Goal: Task Accomplishment & Management: Manage account settings

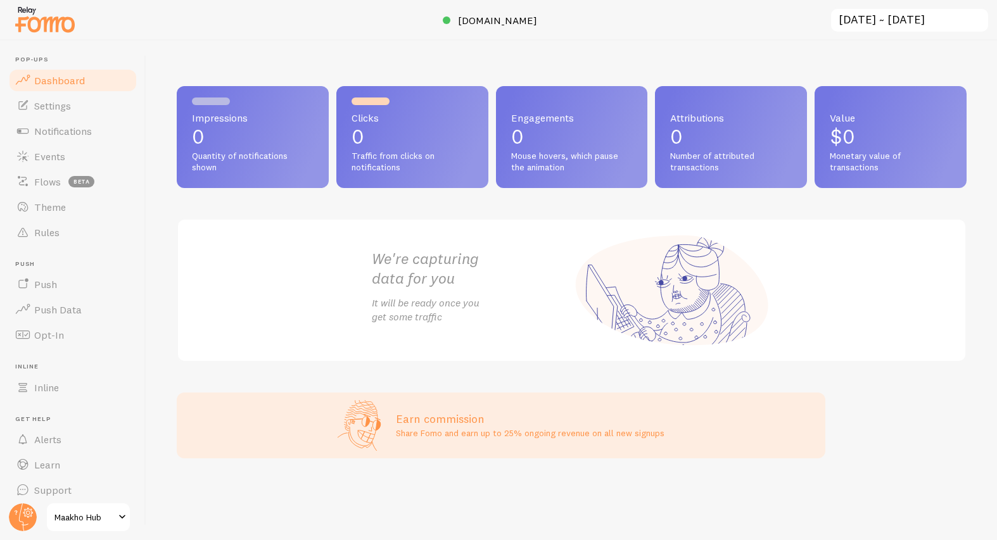
click at [106, 514] on span "Maakho Hub" at bounding box center [84, 517] width 60 height 15
click at [38, 106] on span "Settings" at bounding box center [52, 105] width 37 height 13
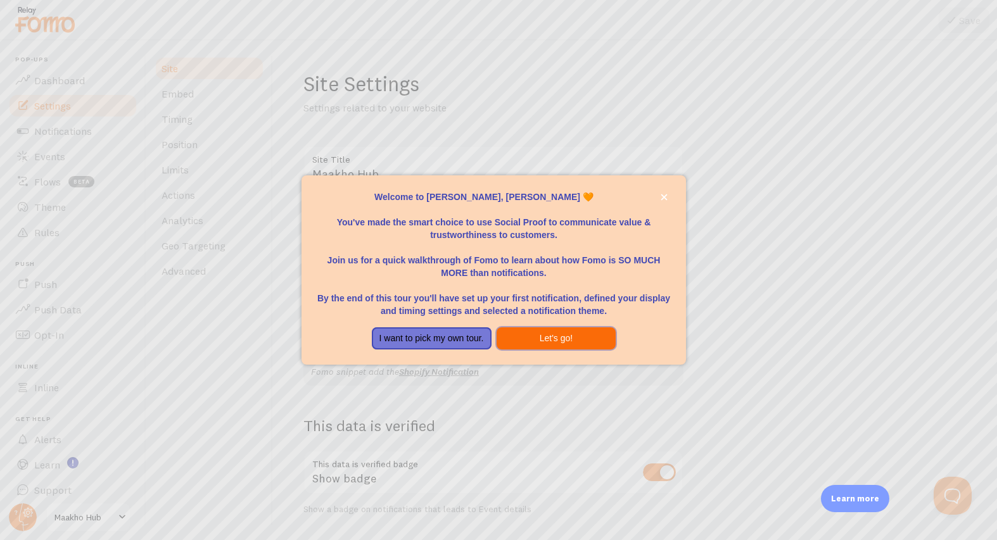
click at [549, 343] on button "Let's go!" at bounding box center [557, 339] width 120 height 23
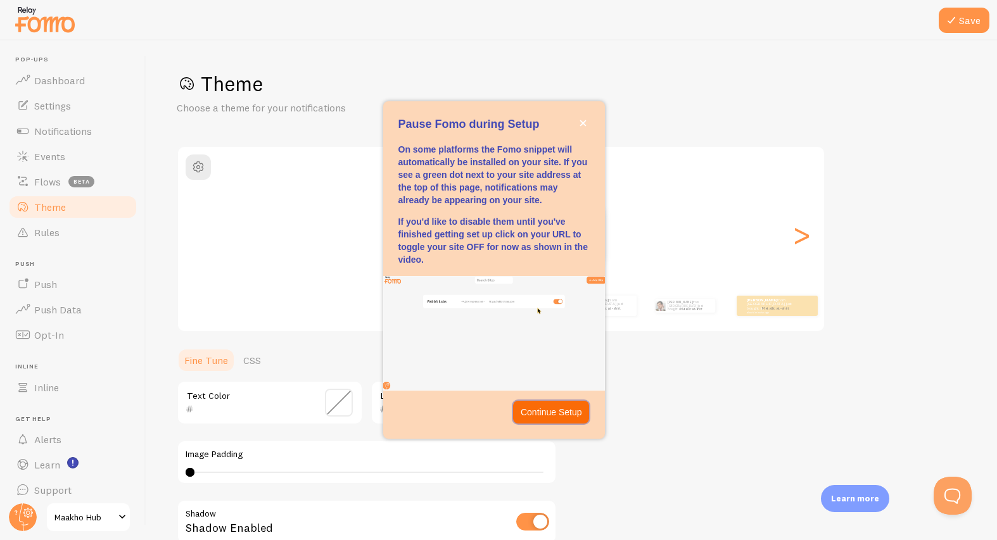
click at [558, 412] on p "Continue Setup" at bounding box center [551, 412] width 61 height 13
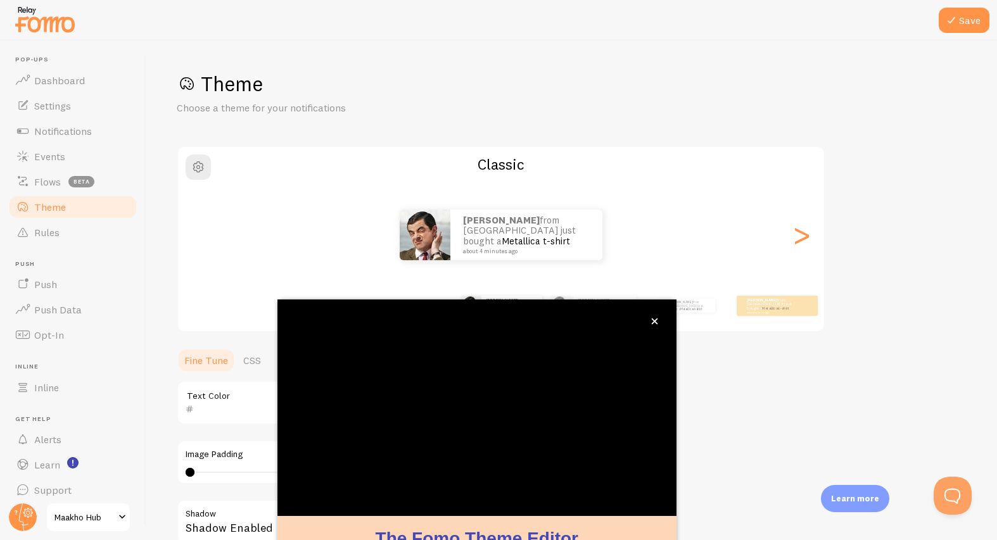
scroll to position [6, 0]
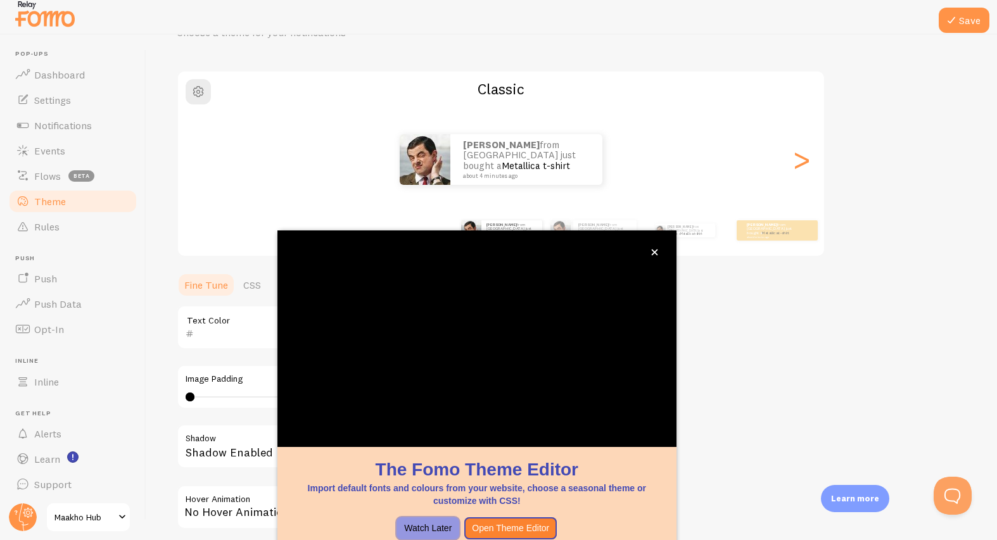
click at [448, 532] on button "Watch Later" at bounding box center [428, 529] width 63 height 23
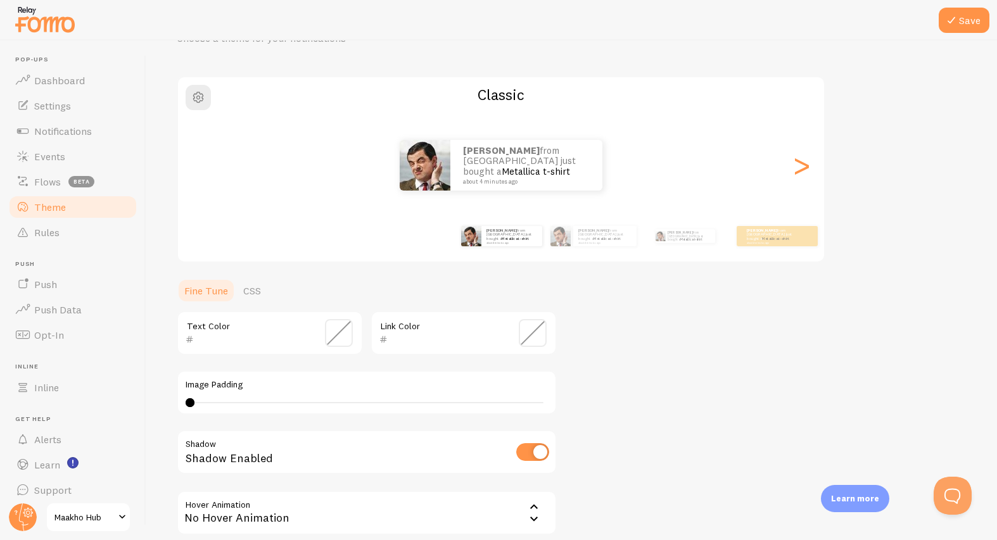
scroll to position [0, 0]
drag, startPoint x: 191, startPoint y: 404, endPoint x: 276, endPoint y: 404, distance: 85.5
click at [276, 404] on div at bounding box center [276, 402] width 9 height 9
type input "2"
drag, startPoint x: 278, startPoint y: 402, endPoint x: 211, endPoint y: 407, distance: 67.3
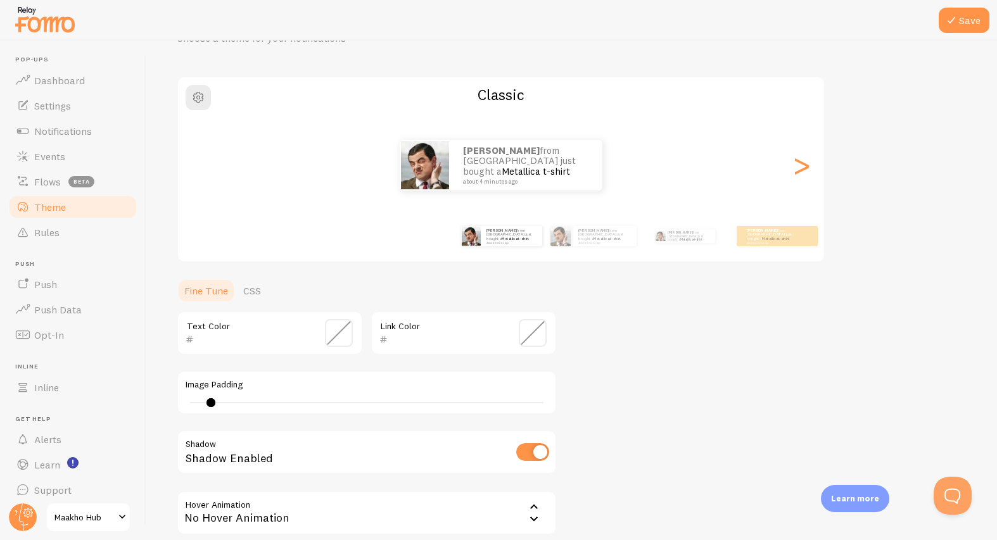
click at [211, 407] on div at bounding box center [211, 402] width 9 height 9
click at [538, 454] on input "checkbox" at bounding box center [532, 452] width 33 height 18
checkbox input "true"
click at [281, 491] on div "No Hover Animation" at bounding box center [367, 513] width 380 height 44
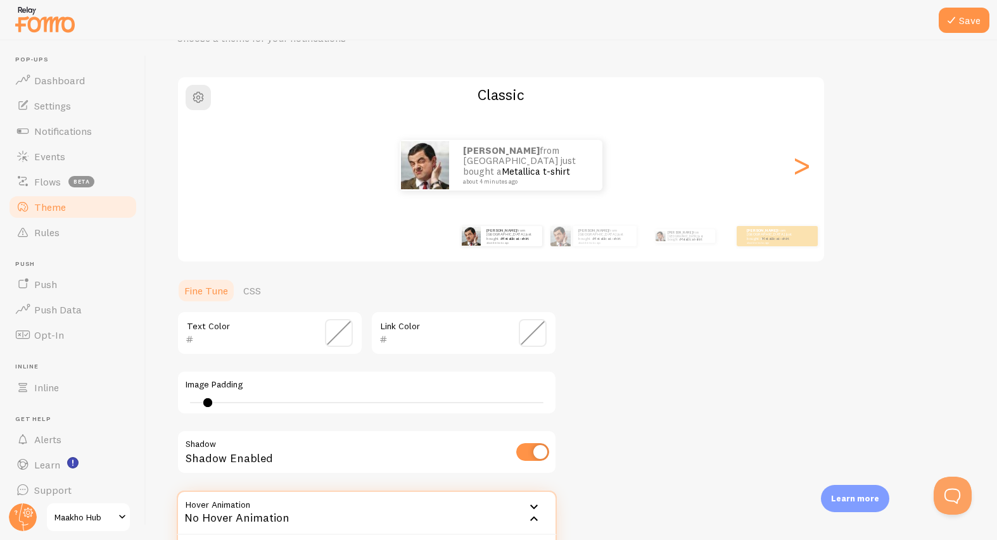
scroll to position [193, 0]
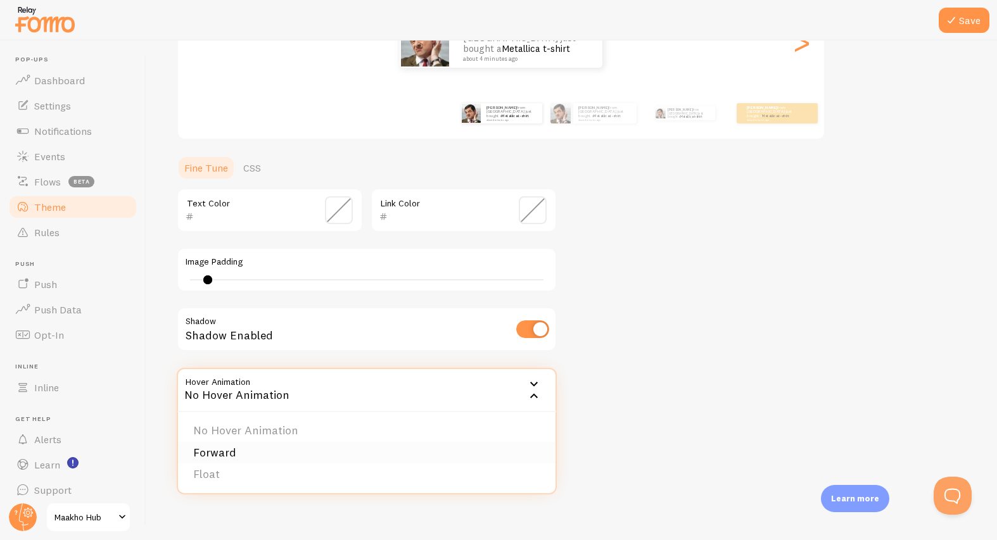
click at [219, 452] on li "Forward" at bounding box center [367, 453] width 378 height 22
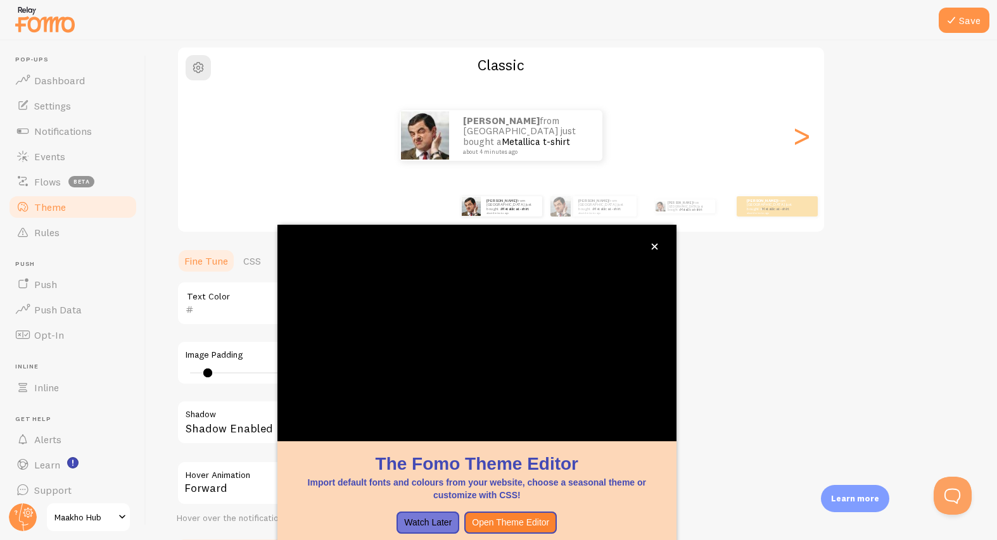
scroll to position [70, 0]
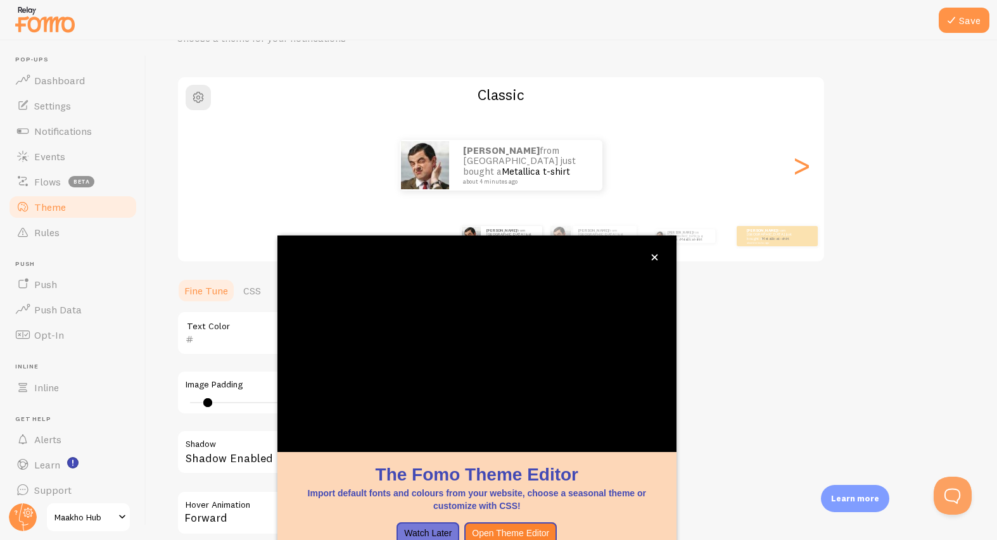
click at [419, 537] on button "Watch Later" at bounding box center [428, 534] width 63 height 23
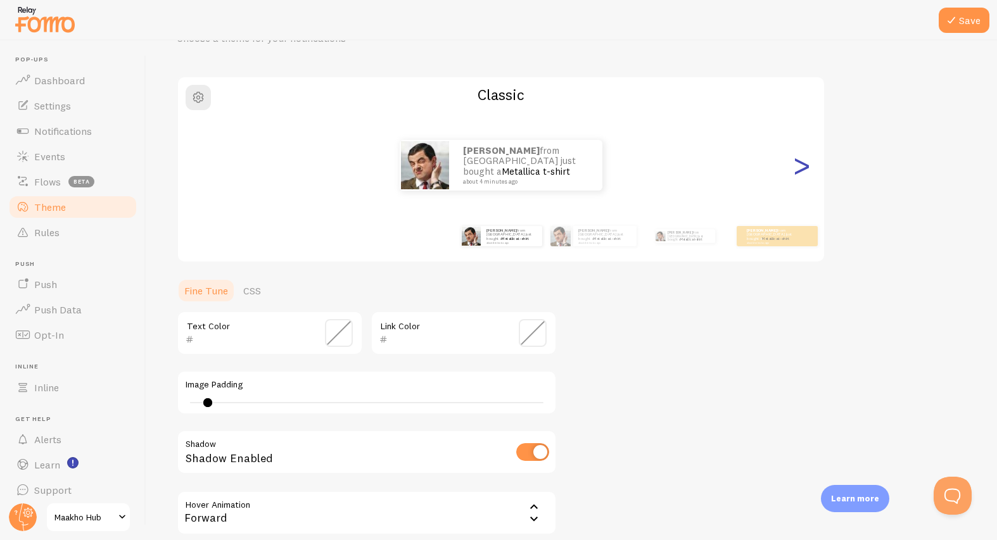
click at [806, 164] on div ">" at bounding box center [801, 165] width 15 height 91
type input "0"
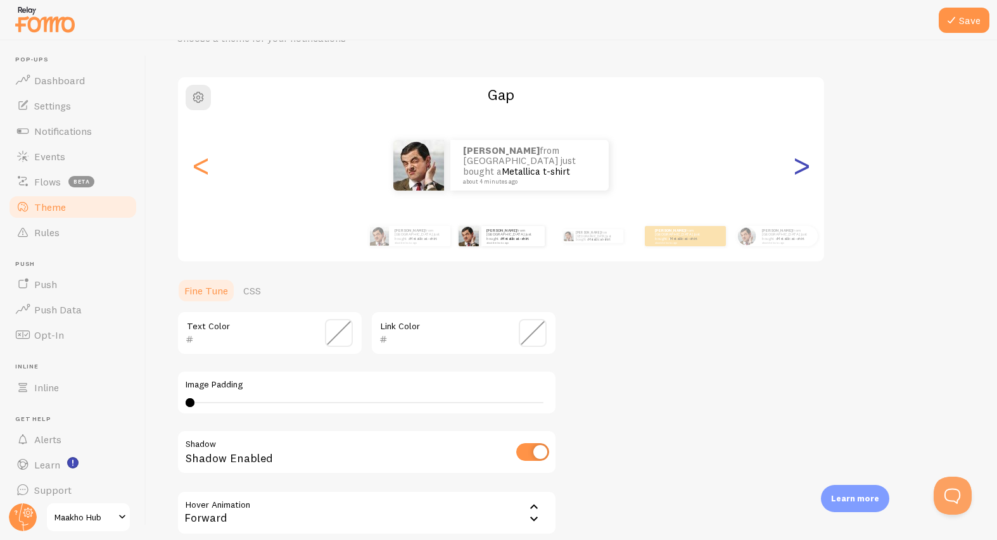
click at [806, 164] on div ">" at bounding box center [801, 165] width 15 height 91
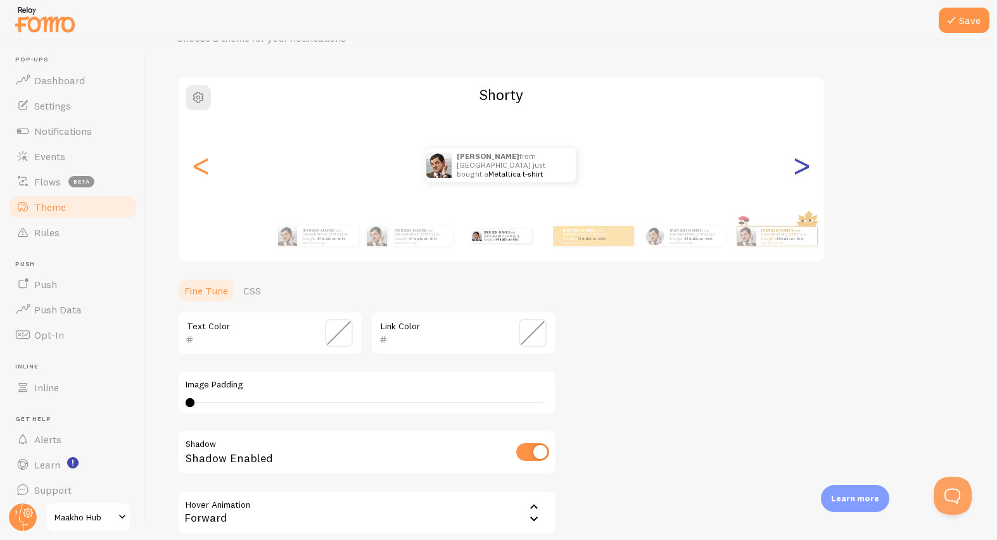
click at [806, 164] on div ">" at bounding box center [801, 165] width 15 height 91
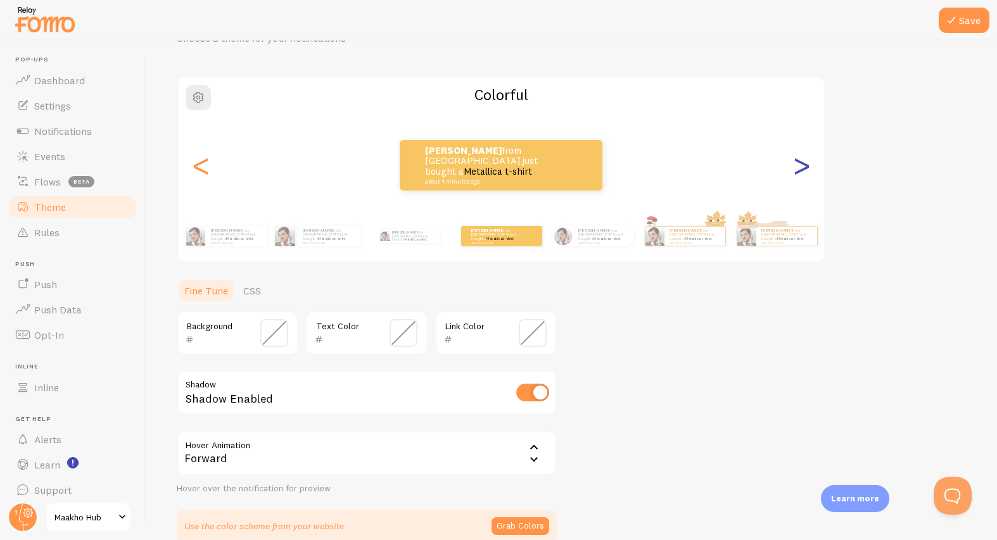
click at [806, 164] on div ">" at bounding box center [801, 165] width 15 height 91
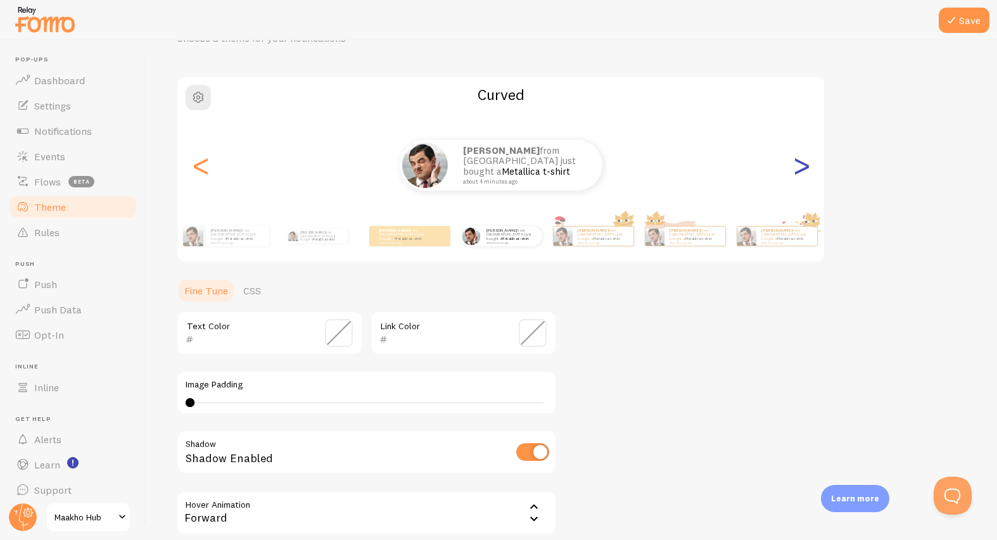
click at [794, 162] on div ">" at bounding box center [801, 165] width 15 height 91
type input "0"
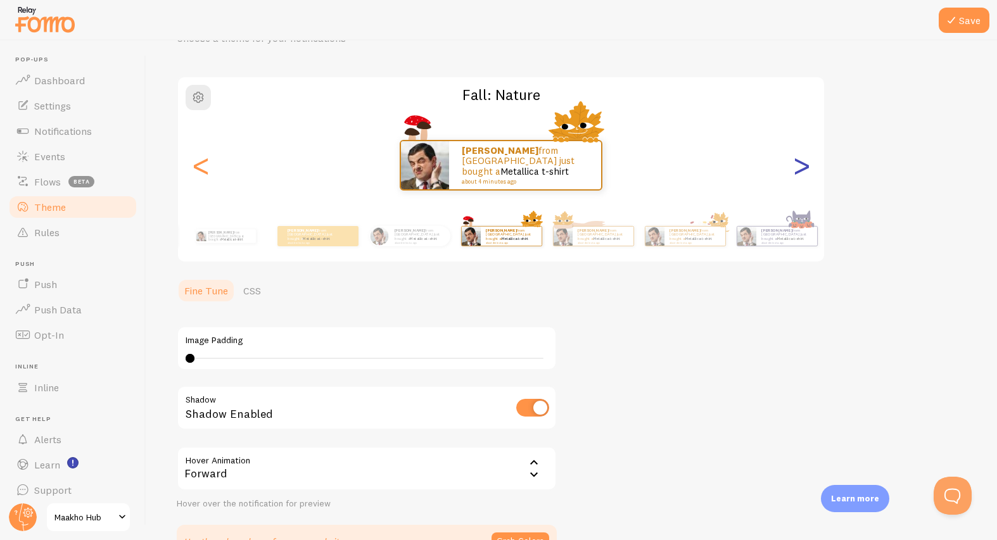
click at [806, 165] on div ">" at bounding box center [801, 165] width 15 height 91
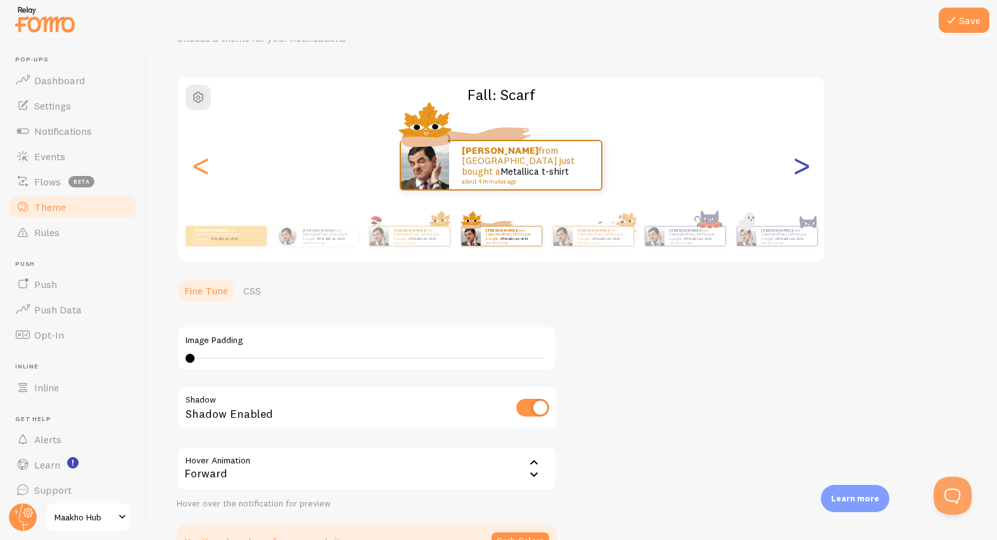
click at [806, 165] on div ">" at bounding box center [801, 165] width 15 height 91
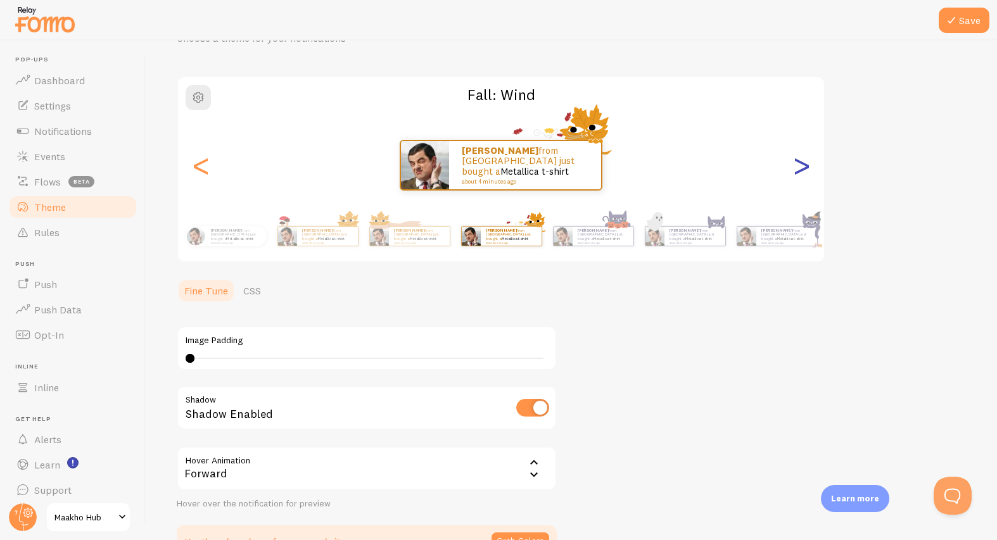
click at [806, 165] on div ">" at bounding box center [801, 165] width 15 height 91
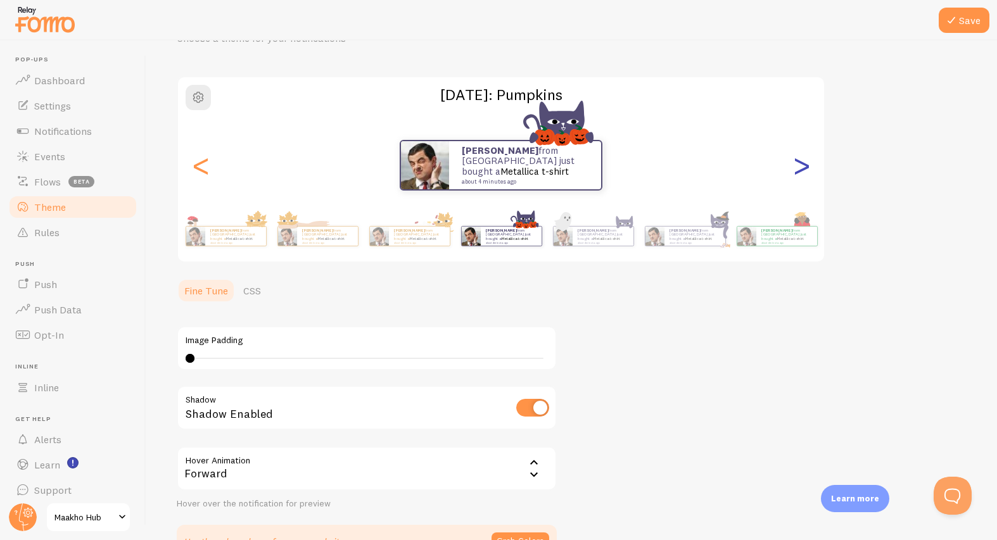
click at [806, 165] on div ">" at bounding box center [801, 165] width 15 height 91
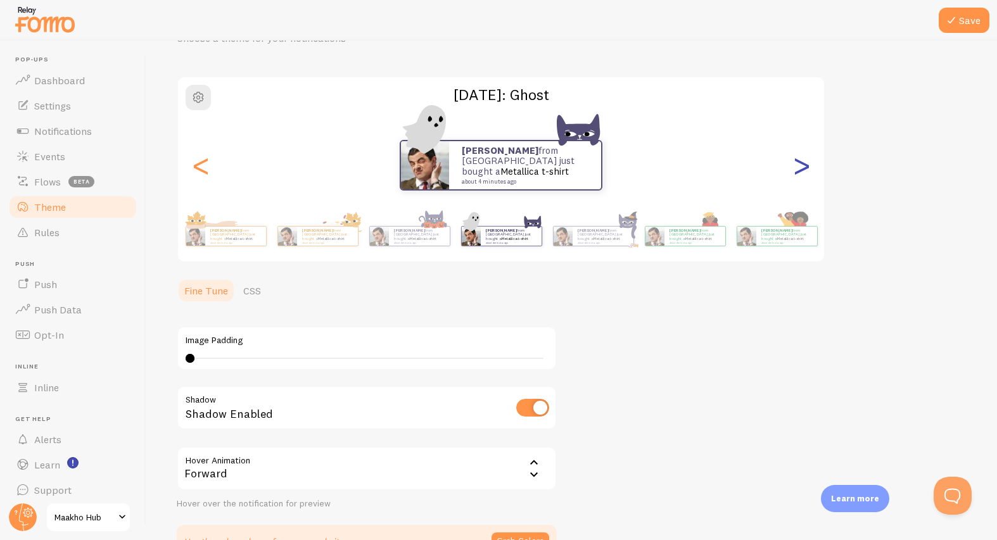
click at [806, 165] on div ">" at bounding box center [801, 165] width 15 height 91
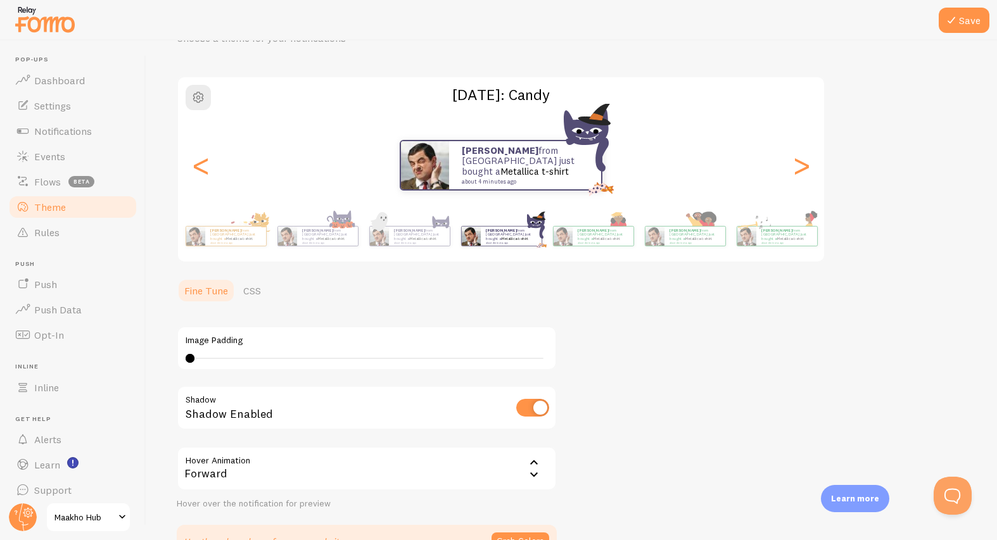
click at [468, 466] on div "Forward" at bounding box center [367, 469] width 380 height 44
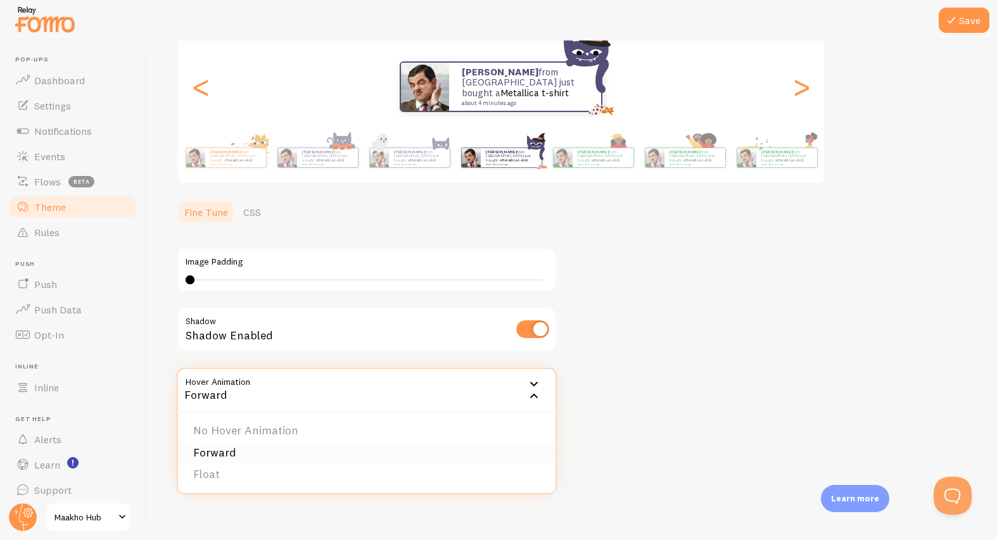
scroll to position [146, 0]
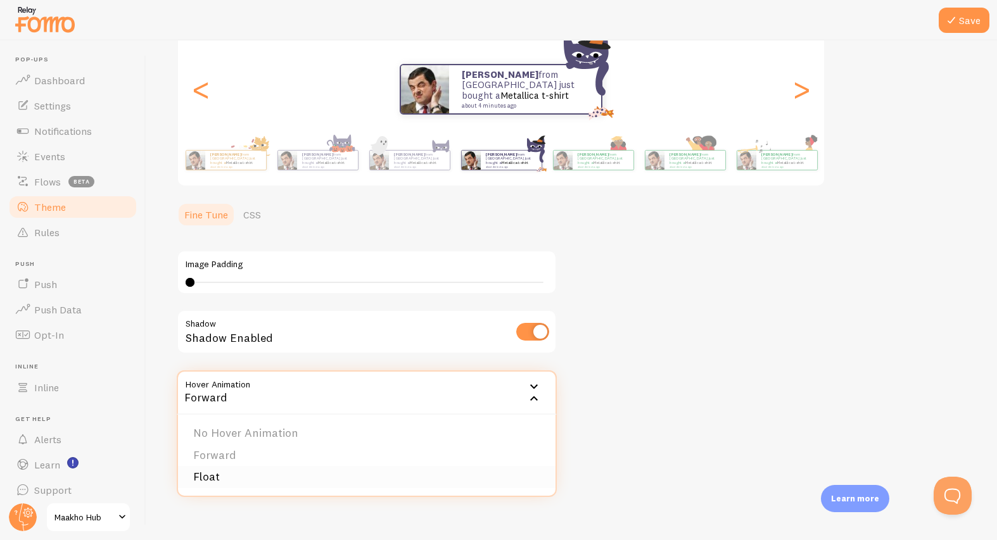
click at [348, 481] on li "Float" at bounding box center [367, 477] width 378 height 22
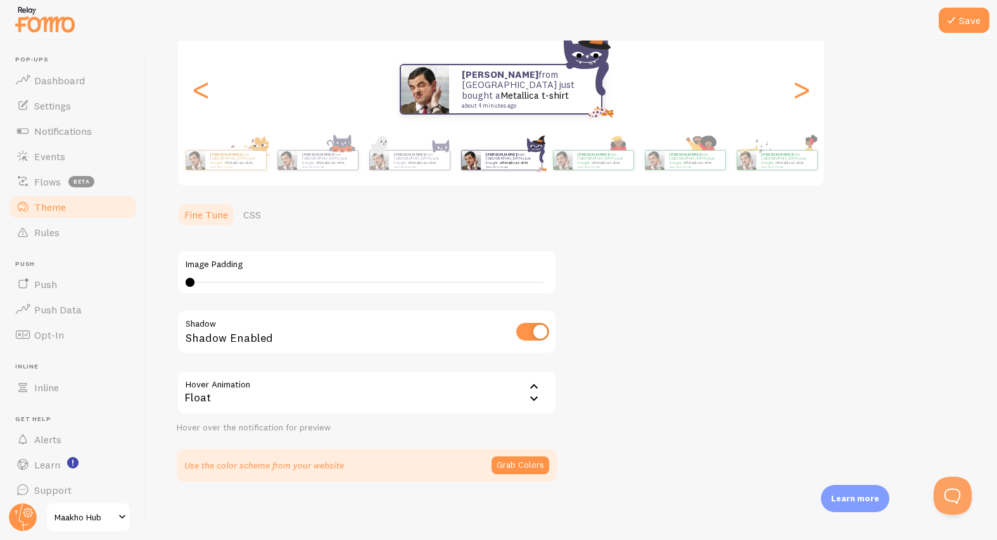
click at [343, 397] on div "Float" at bounding box center [367, 393] width 380 height 44
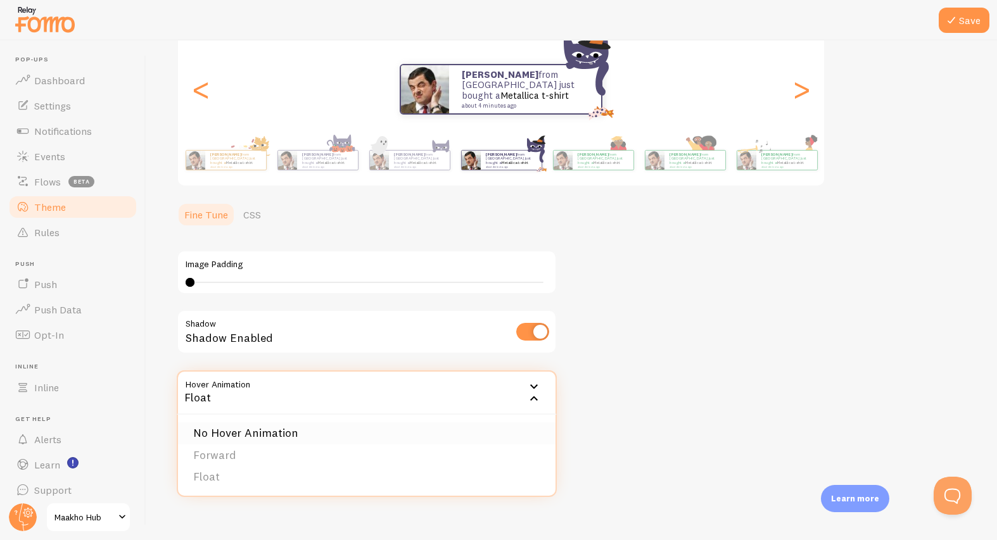
click at [277, 431] on li "No Hover Animation" at bounding box center [367, 434] width 378 height 22
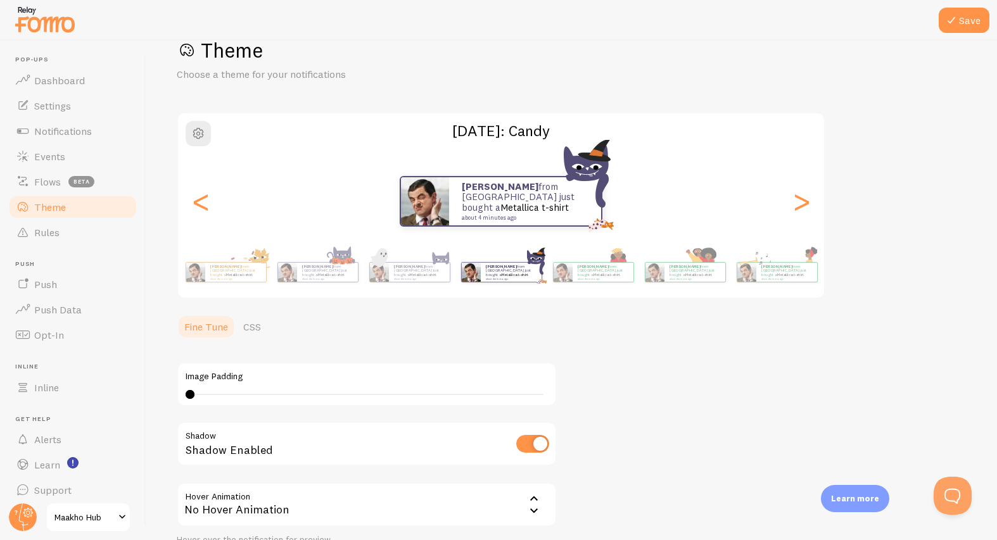
scroll to position [0, 0]
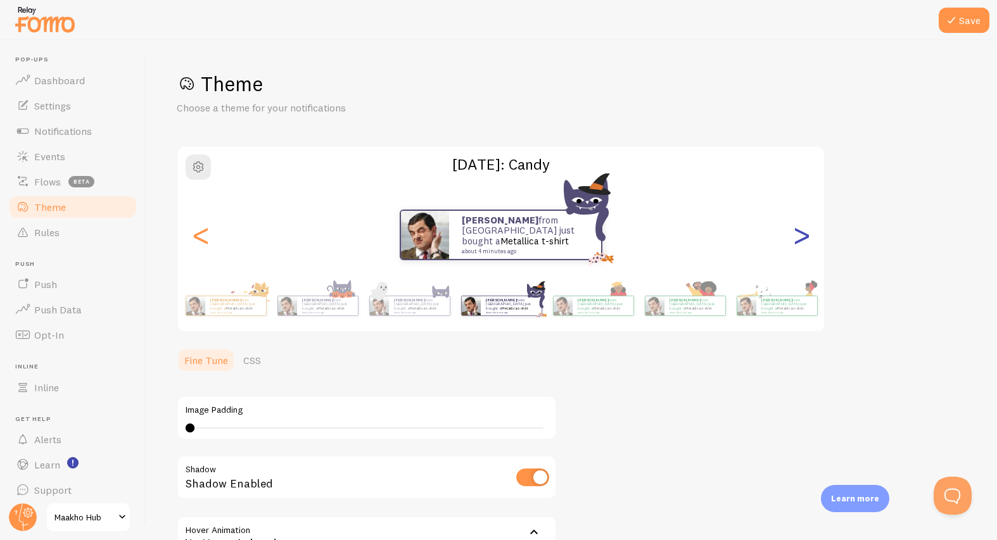
click at [799, 235] on div ">" at bounding box center [801, 234] width 15 height 91
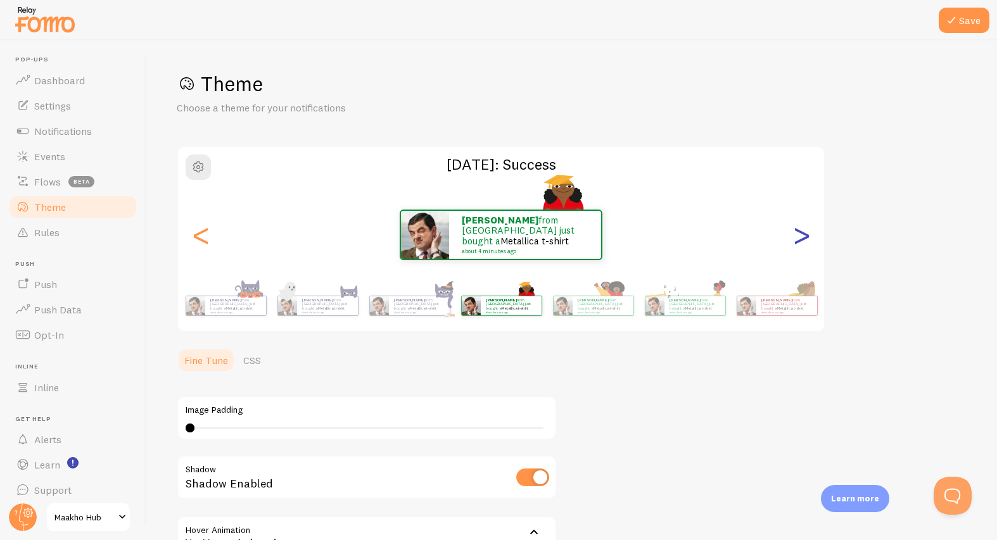
click at [799, 235] on div ">" at bounding box center [801, 234] width 15 height 91
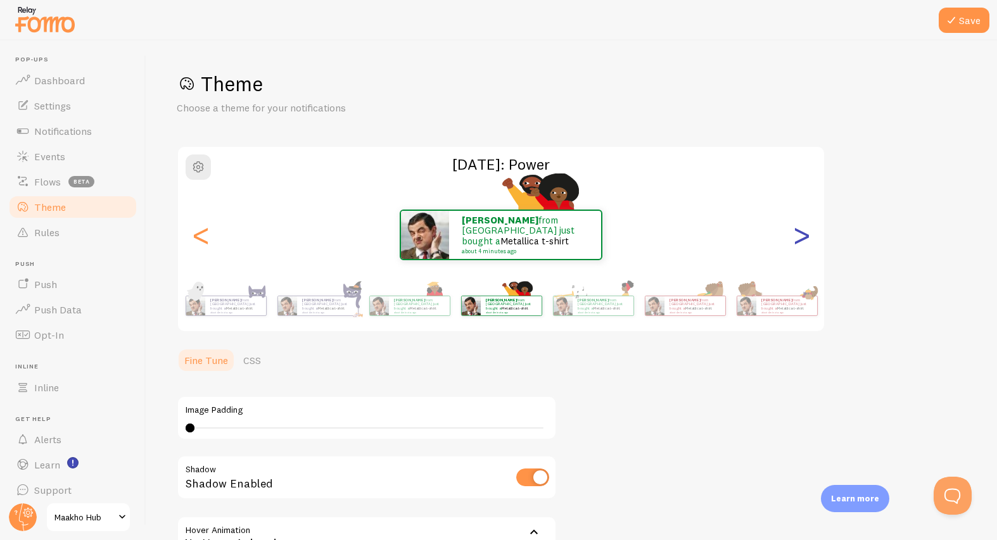
click at [799, 235] on div ">" at bounding box center [801, 234] width 15 height 91
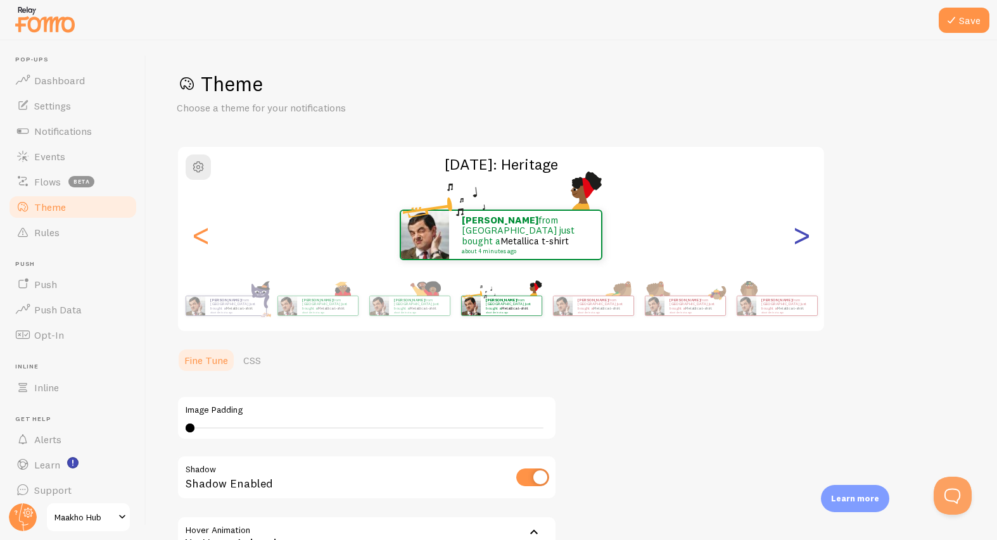
click at [799, 235] on div ">" at bounding box center [801, 234] width 15 height 91
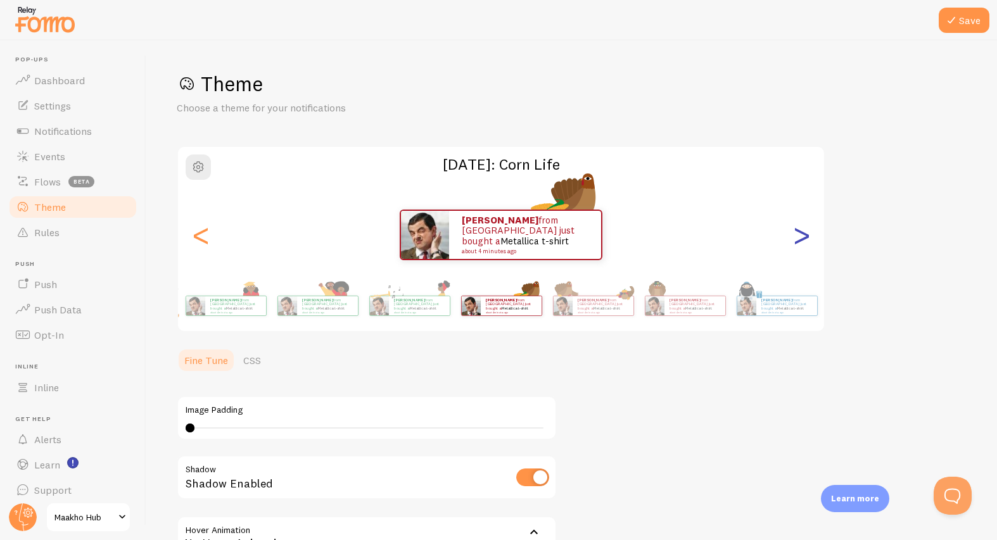
click at [799, 235] on div ">" at bounding box center [801, 234] width 15 height 91
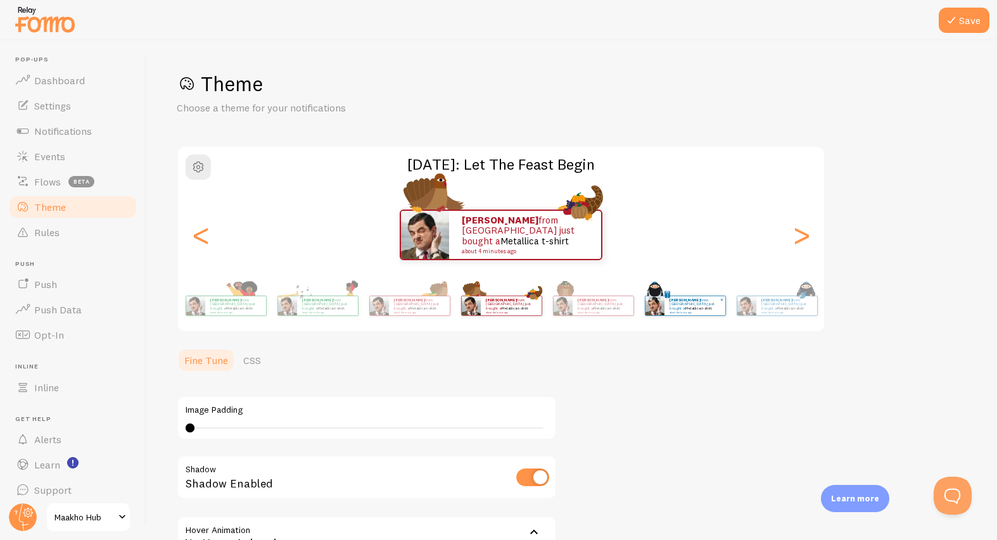
click at [706, 300] on p "Isaac from Pakistan just bought a Metallica t-shirt about 4 minutes ago" at bounding box center [695, 306] width 51 height 16
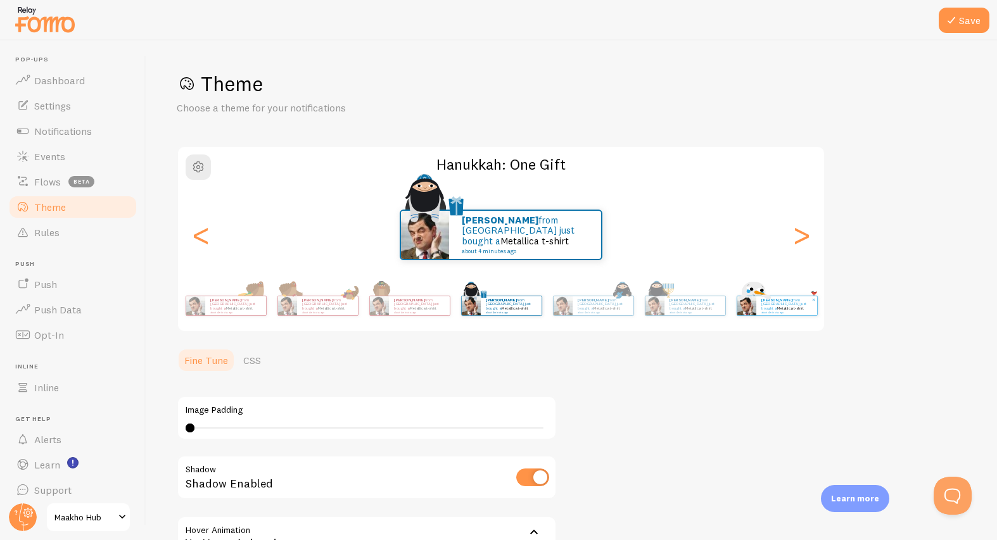
click at [773, 303] on p "Isaac from Pakistan just bought a Metallica t-shirt about 4 minutes ago" at bounding box center [786, 306] width 51 height 16
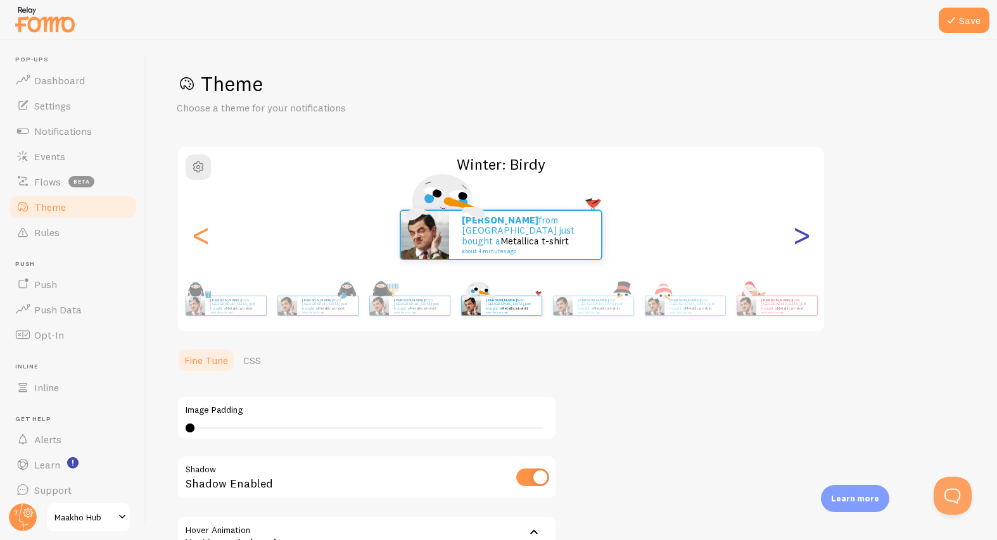
click at [804, 241] on div ">" at bounding box center [801, 234] width 15 height 91
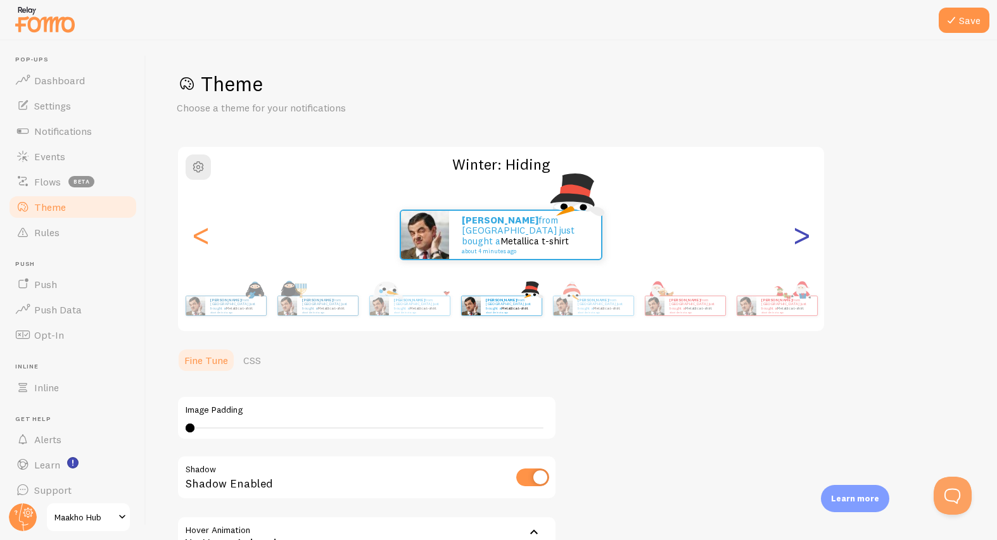
click at [805, 237] on div ">" at bounding box center [801, 234] width 15 height 91
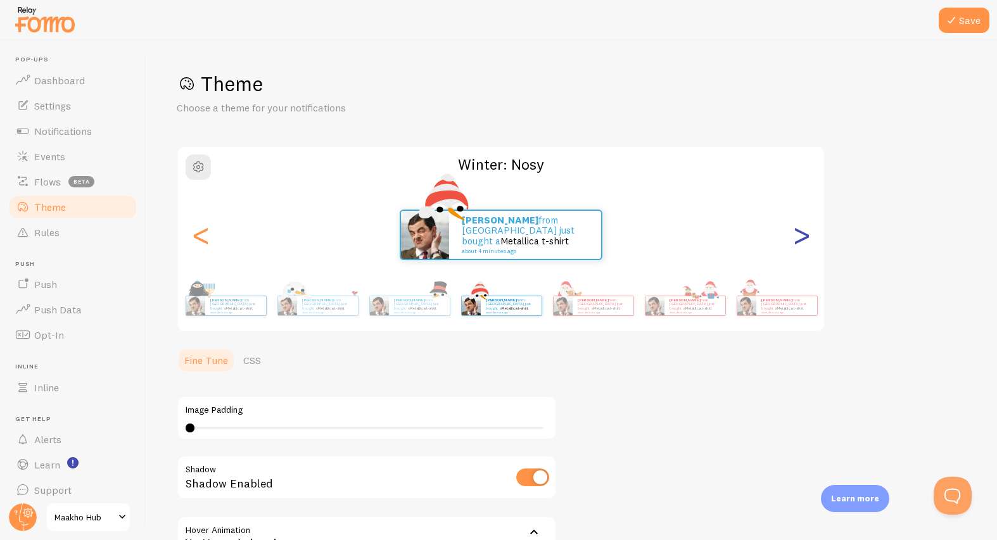
click at [805, 237] on div ">" at bounding box center [801, 234] width 15 height 91
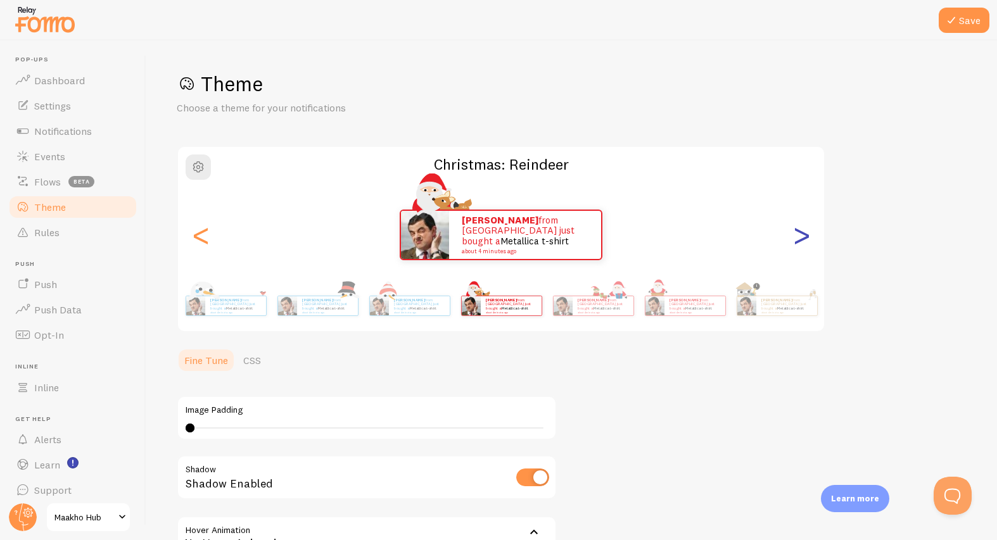
click at [805, 237] on div ">" at bounding box center [801, 234] width 15 height 91
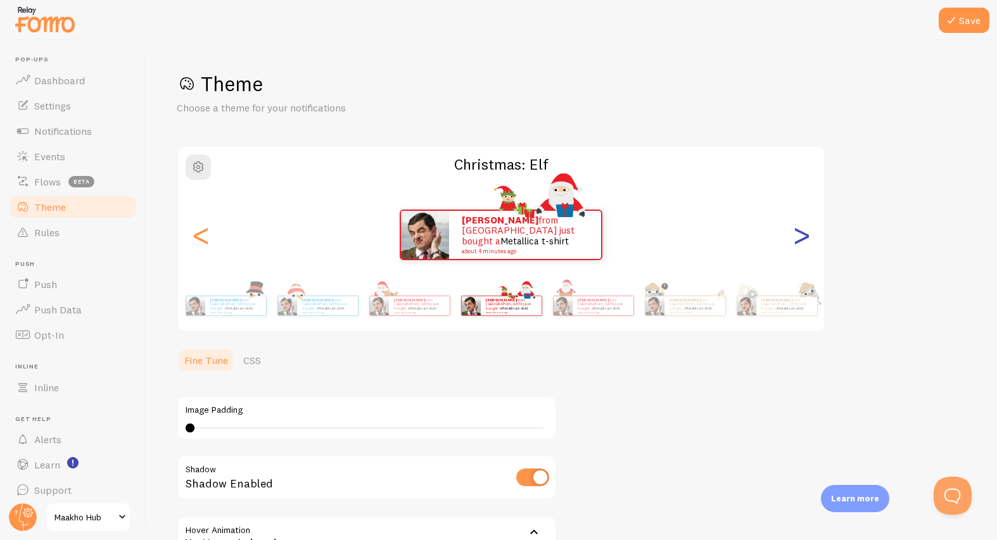
click at [805, 237] on div ">" at bounding box center [801, 234] width 15 height 91
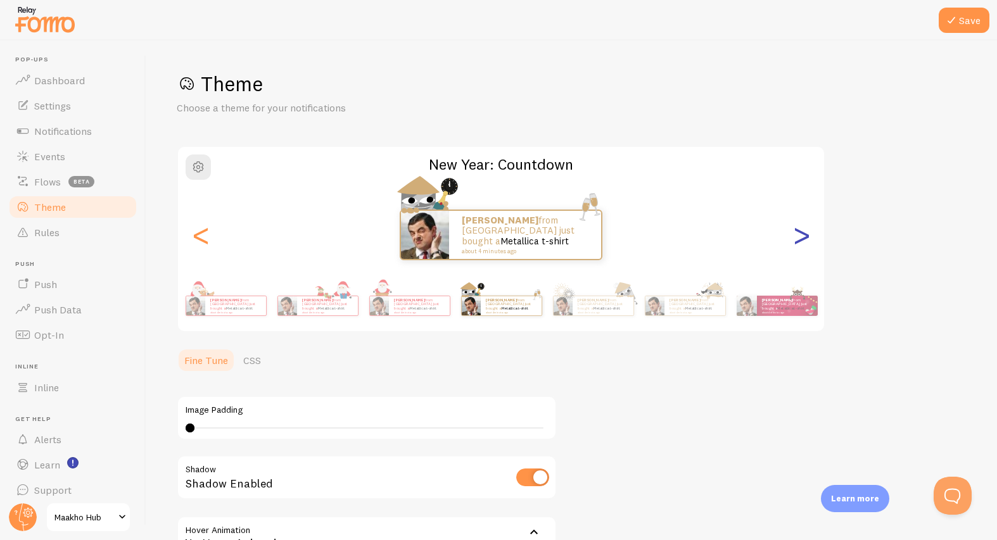
click at [805, 237] on div ">" at bounding box center [801, 234] width 15 height 91
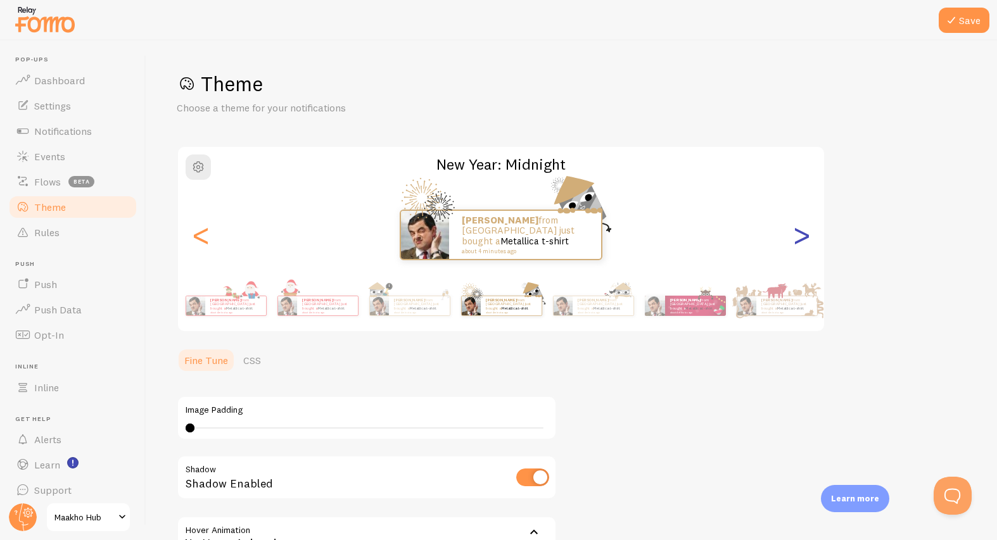
click at [805, 237] on div ">" at bounding box center [801, 234] width 15 height 91
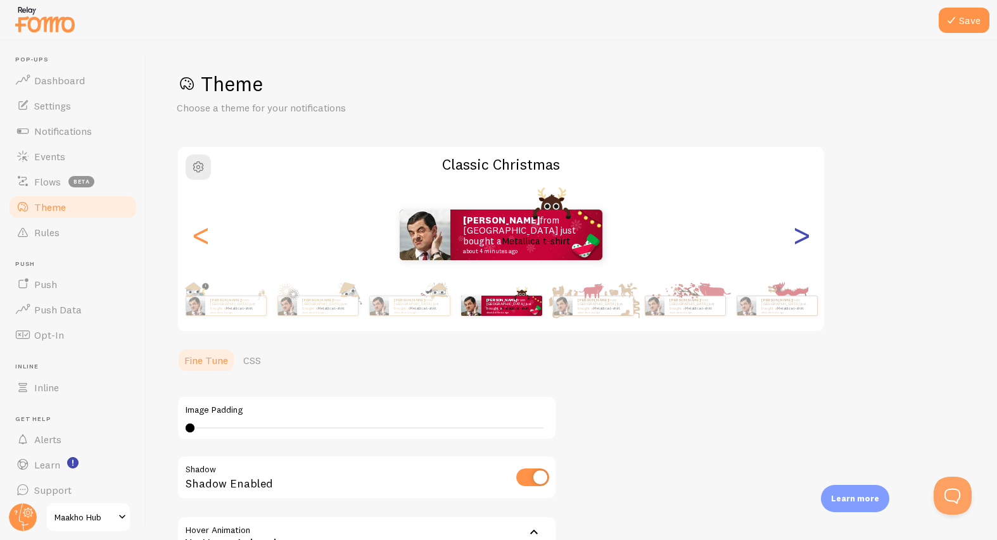
click at [805, 237] on div ">" at bounding box center [801, 234] width 15 height 91
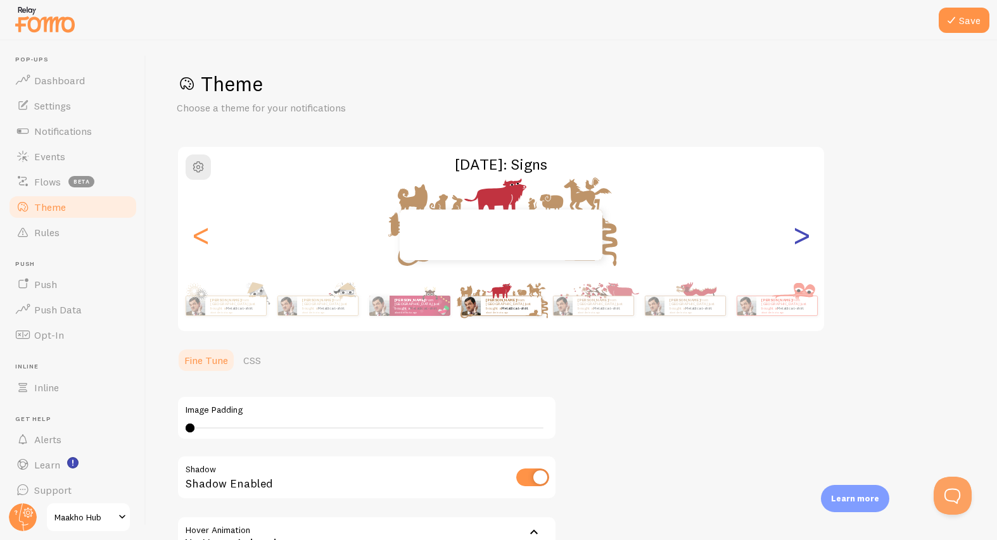
click at [805, 237] on div ">" at bounding box center [801, 234] width 15 height 91
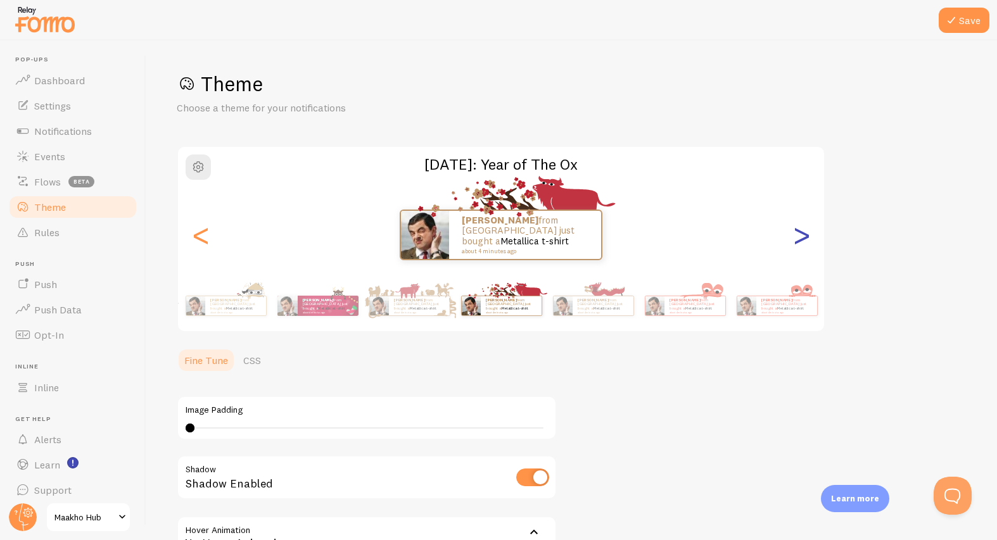
click at [805, 237] on div ">" at bounding box center [801, 234] width 15 height 91
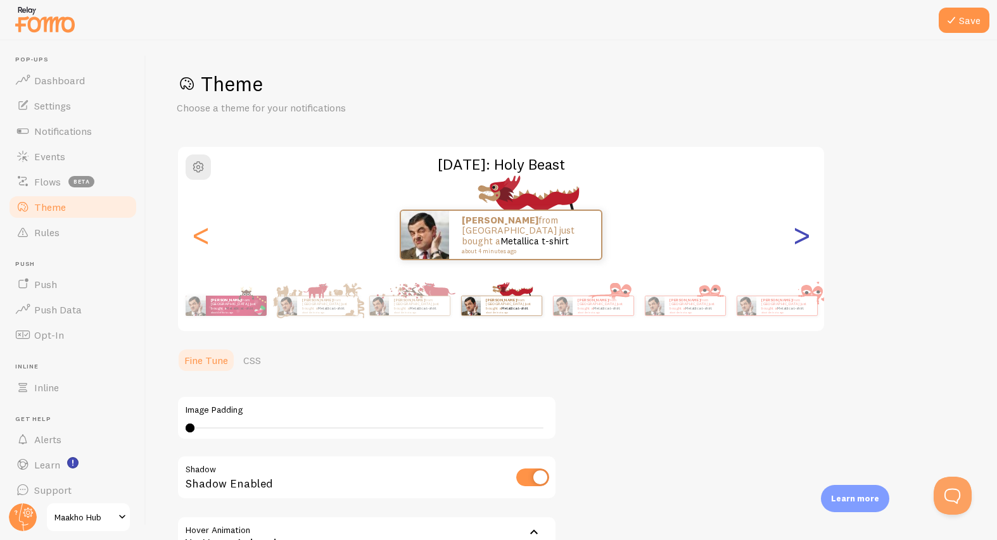
click at [805, 237] on div ">" at bounding box center [801, 234] width 15 height 91
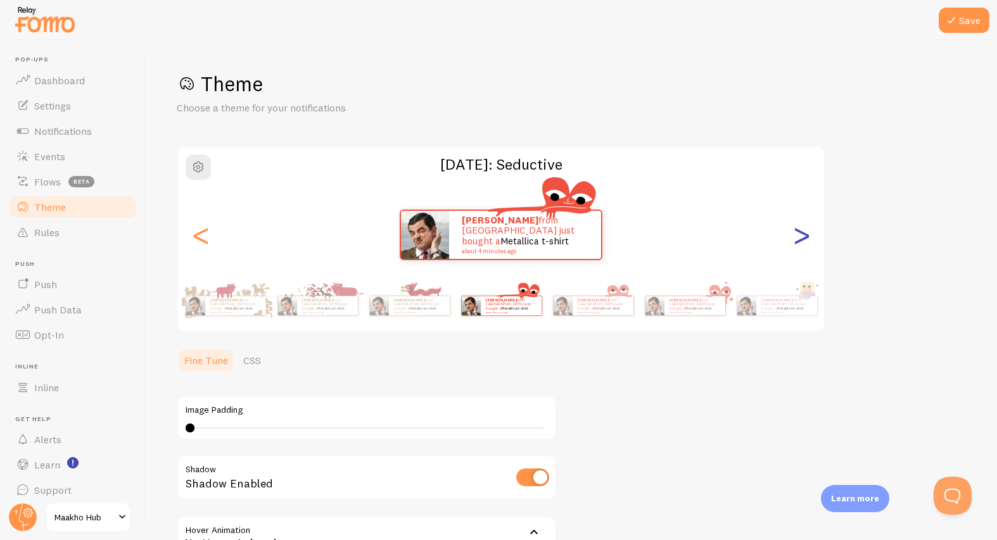
click at [805, 237] on div ">" at bounding box center [801, 234] width 15 height 91
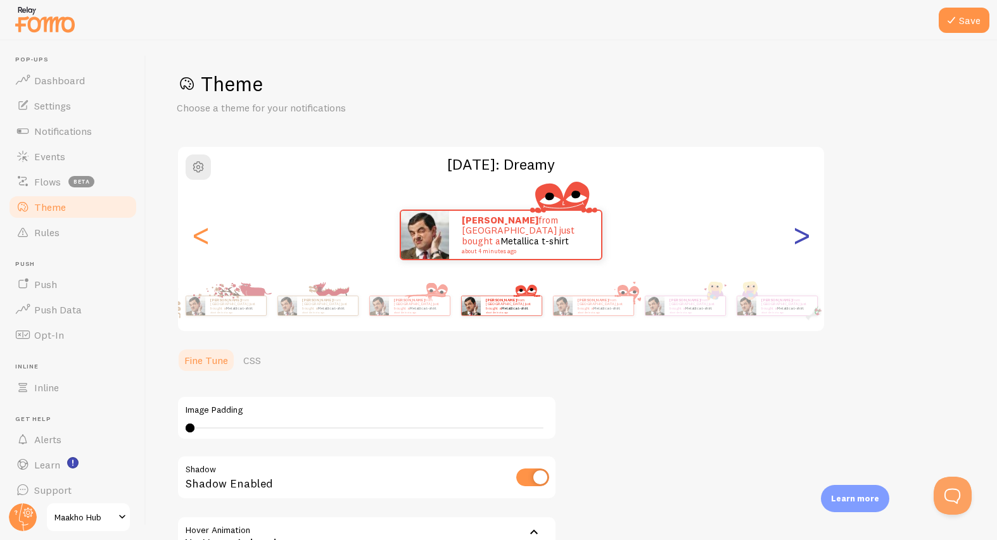
click at [805, 237] on div ">" at bounding box center [801, 234] width 15 height 91
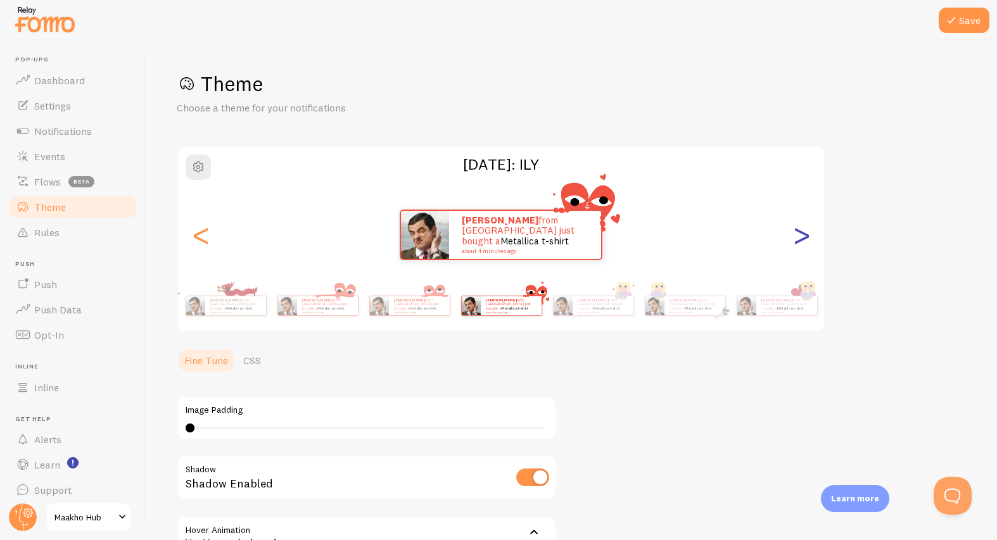
click at [805, 237] on div ">" at bounding box center [801, 234] width 15 height 91
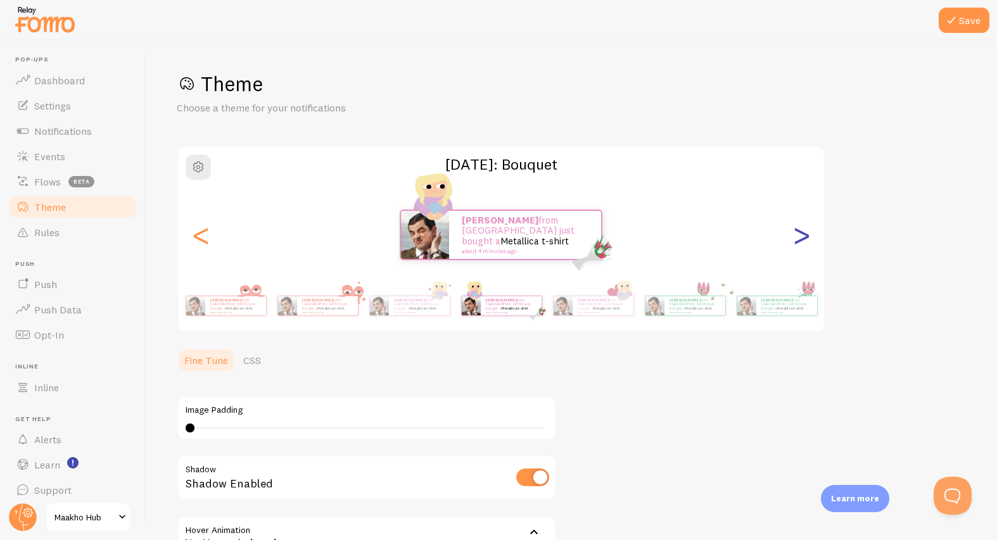
click at [805, 237] on div ">" at bounding box center [801, 234] width 15 height 91
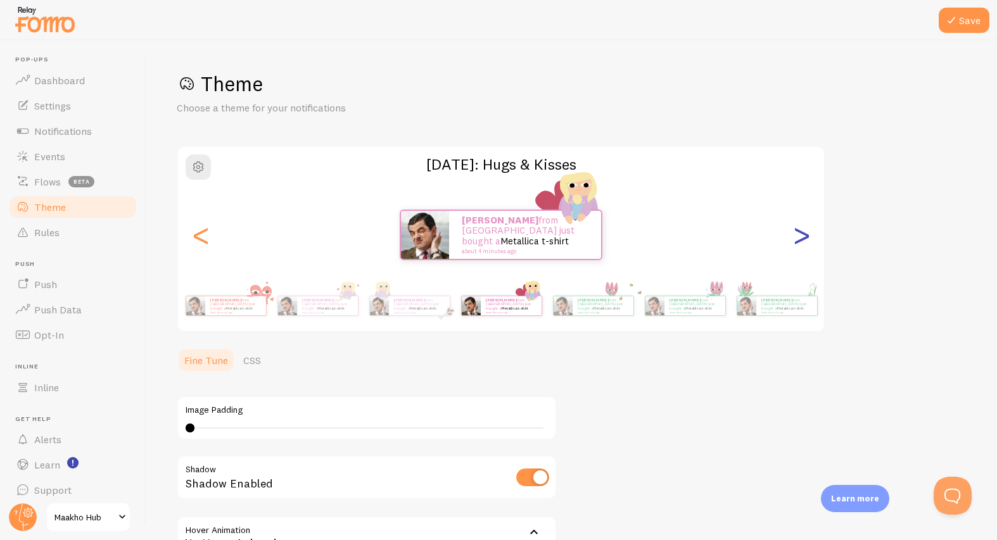
click at [805, 237] on div ">" at bounding box center [801, 234] width 15 height 91
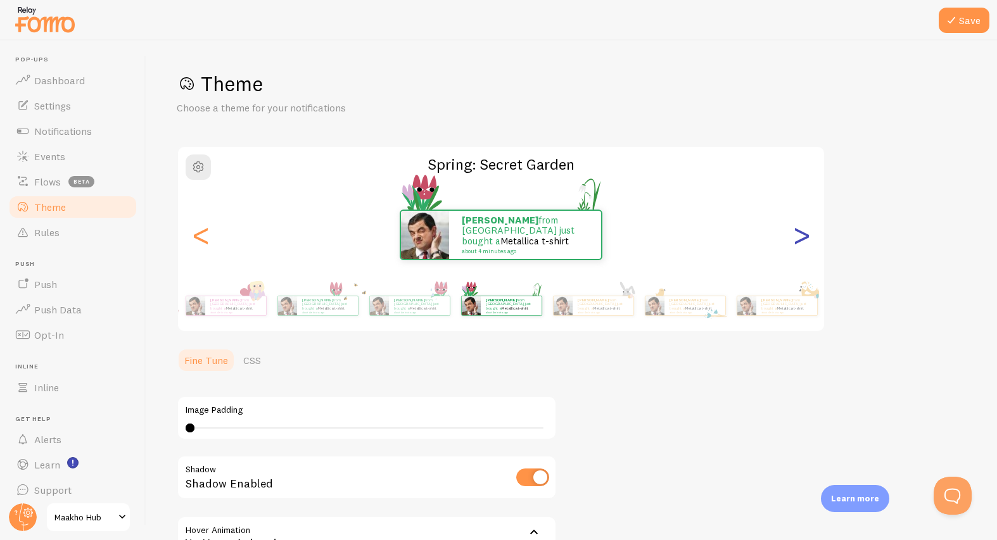
click at [805, 237] on div ">" at bounding box center [801, 234] width 15 height 91
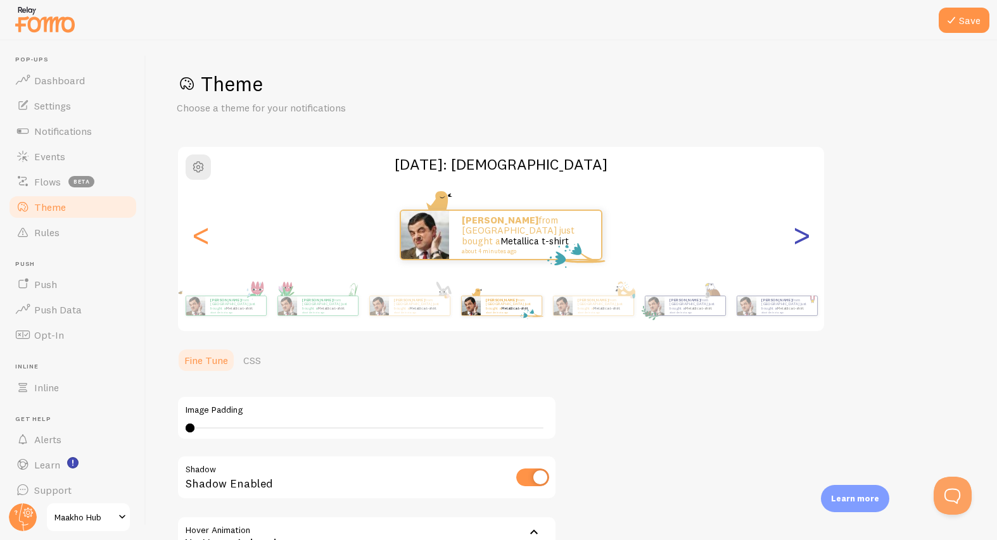
click at [805, 237] on div ">" at bounding box center [801, 234] width 15 height 91
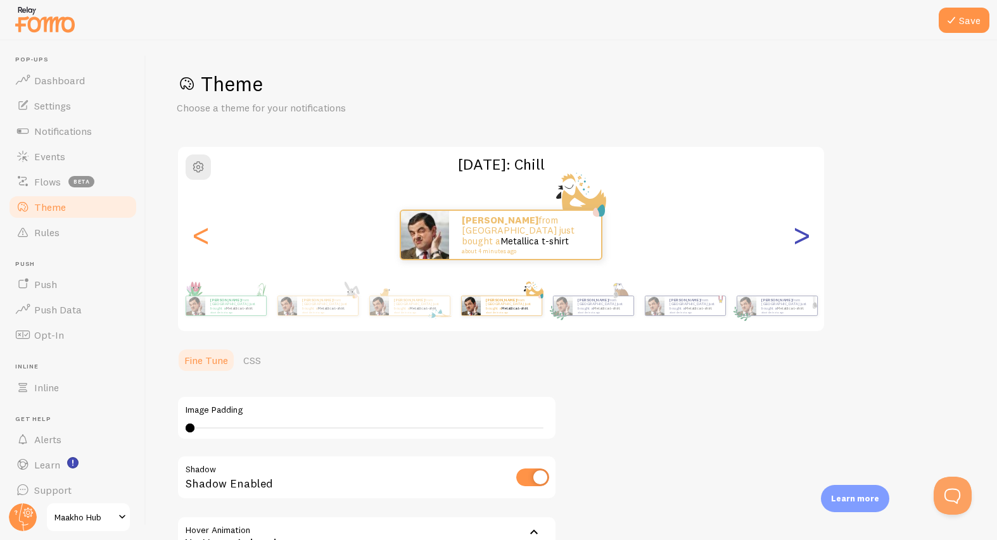
click at [805, 237] on div ">" at bounding box center [801, 234] width 15 height 91
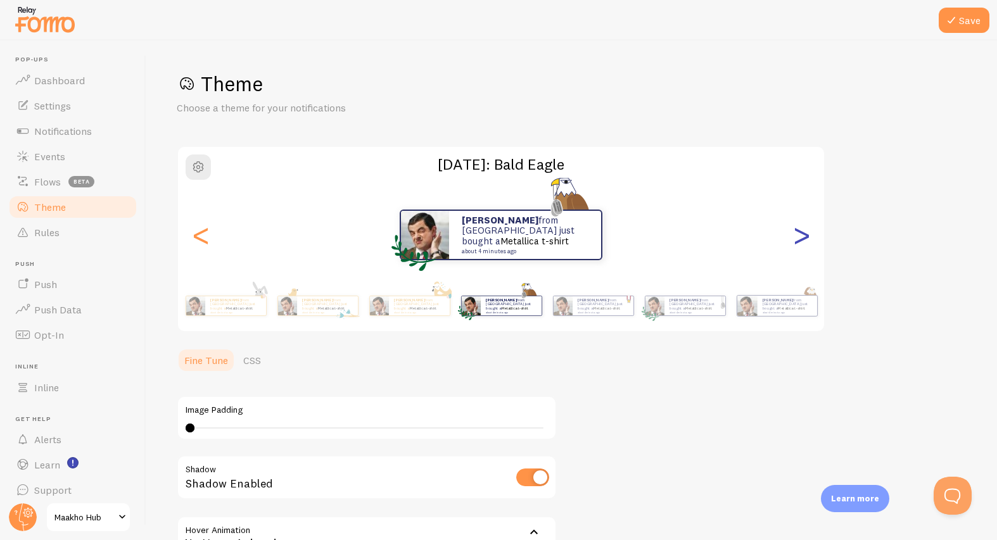
click at [805, 237] on div ">" at bounding box center [801, 234] width 15 height 91
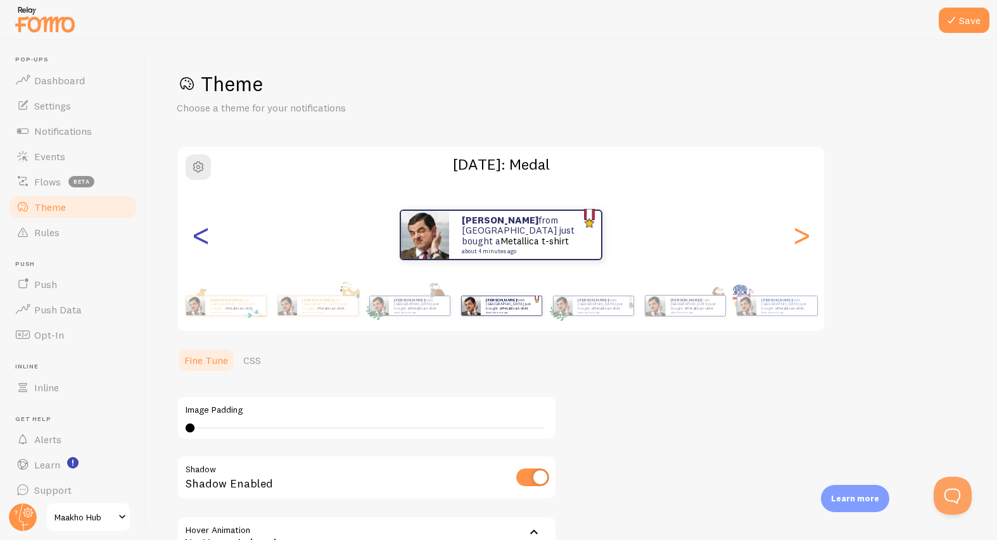
click at [201, 241] on div "<" at bounding box center [200, 234] width 15 height 91
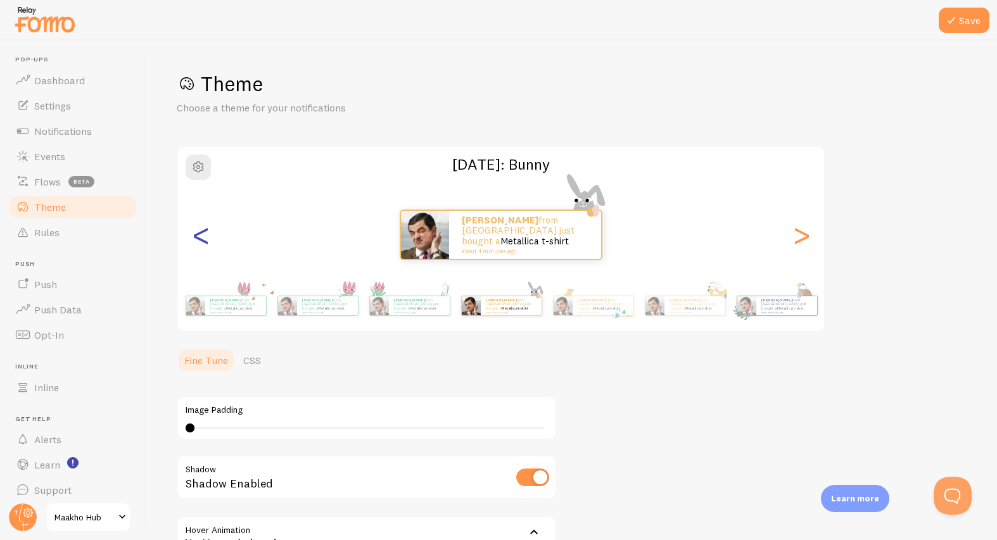
click at [201, 241] on div "<" at bounding box center [200, 234] width 15 height 91
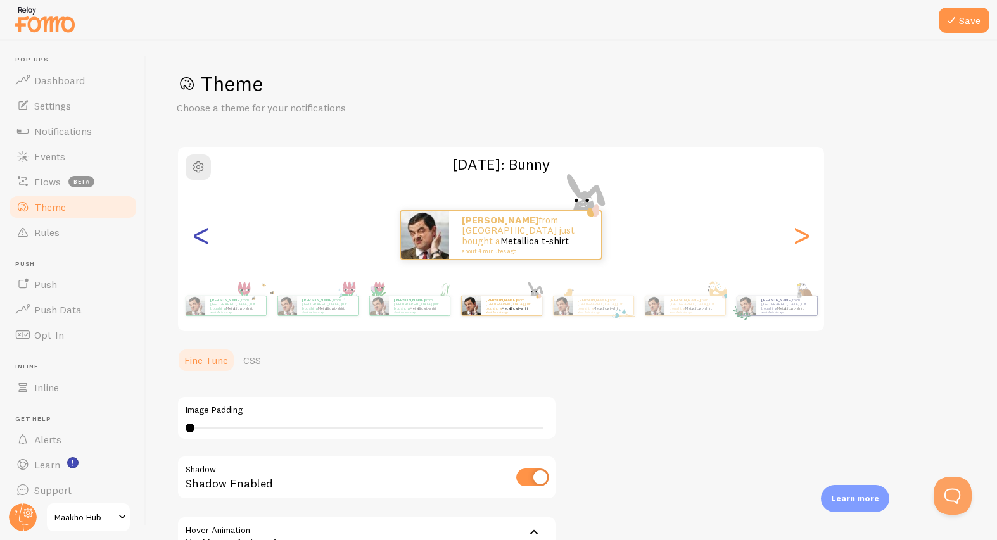
click at [201, 241] on div "<" at bounding box center [200, 234] width 15 height 91
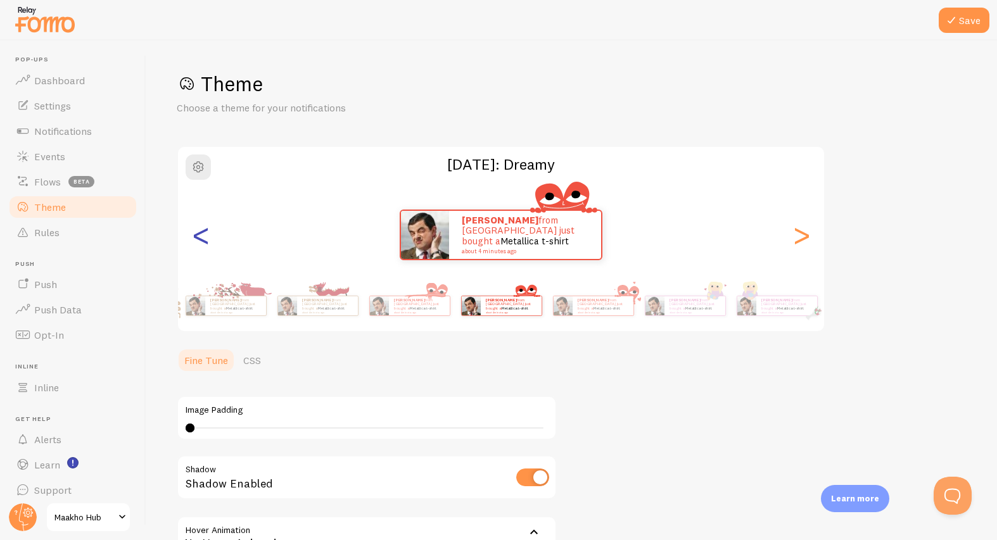
click at [201, 241] on div "<" at bounding box center [200, 234] width 15 height 91
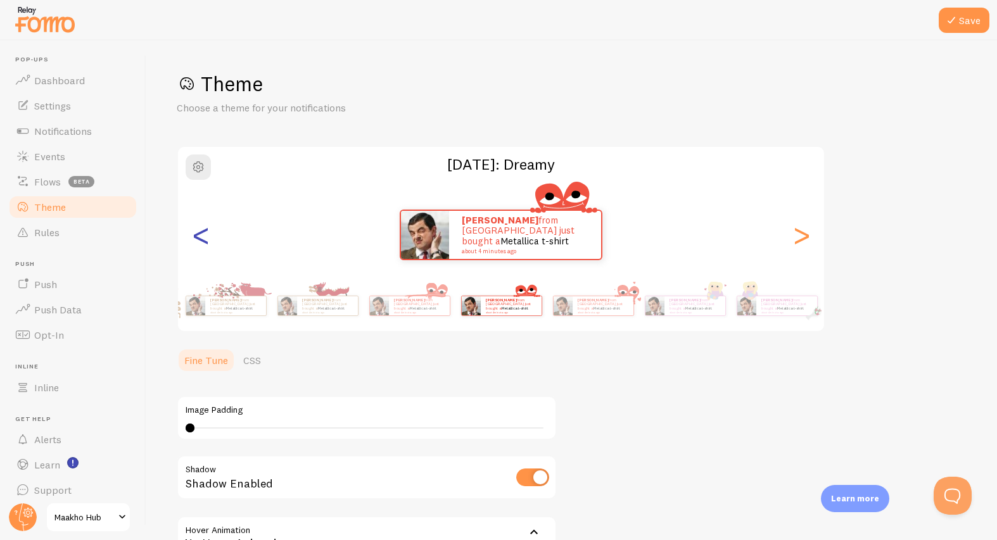
click at [201, 241] on div "<" at bounding box center [200, 234] width 15 height 91
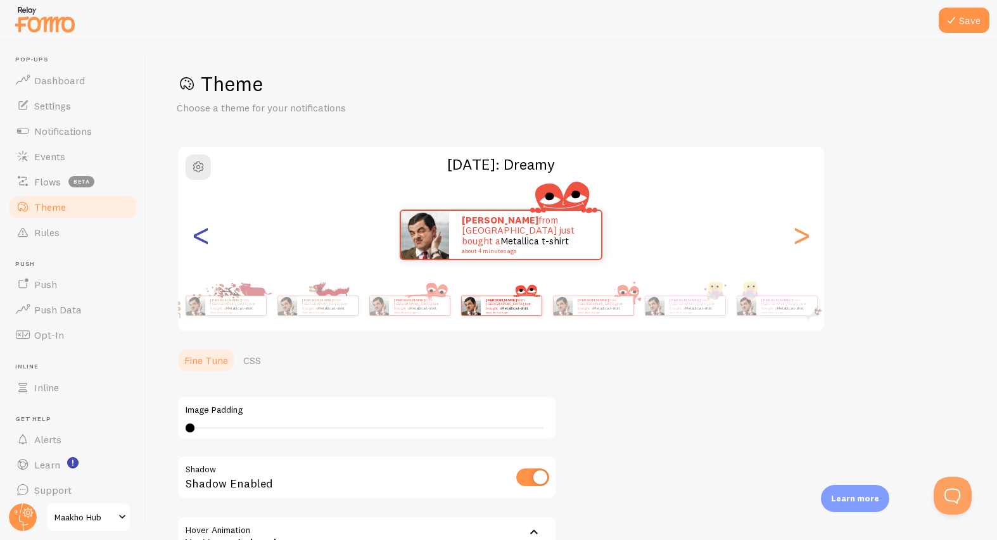
click at [201, 241] on div "<" at bounding box center [200, 234] width 15 height 91
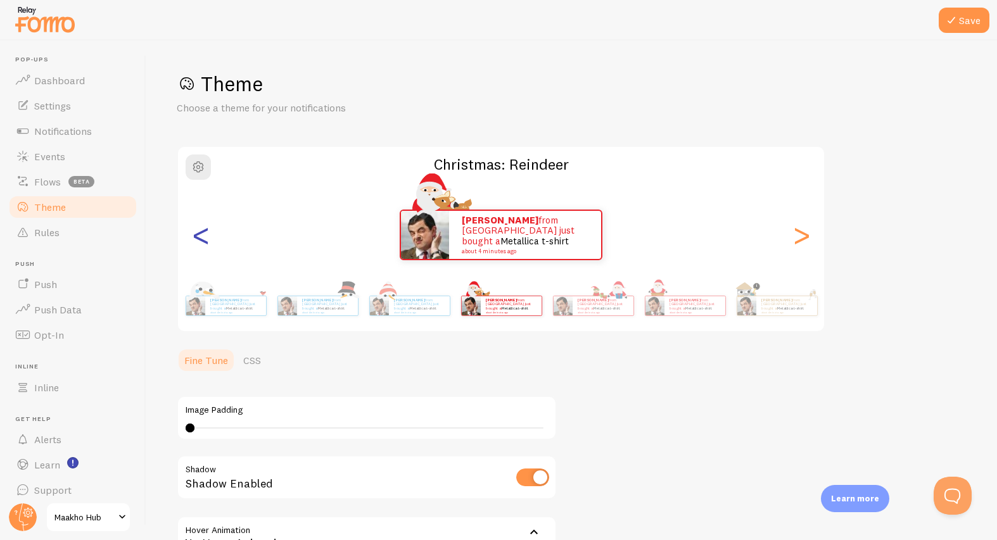
click at [201, 241] on div "<" at bounding box center [200, 234] width 15 height 91
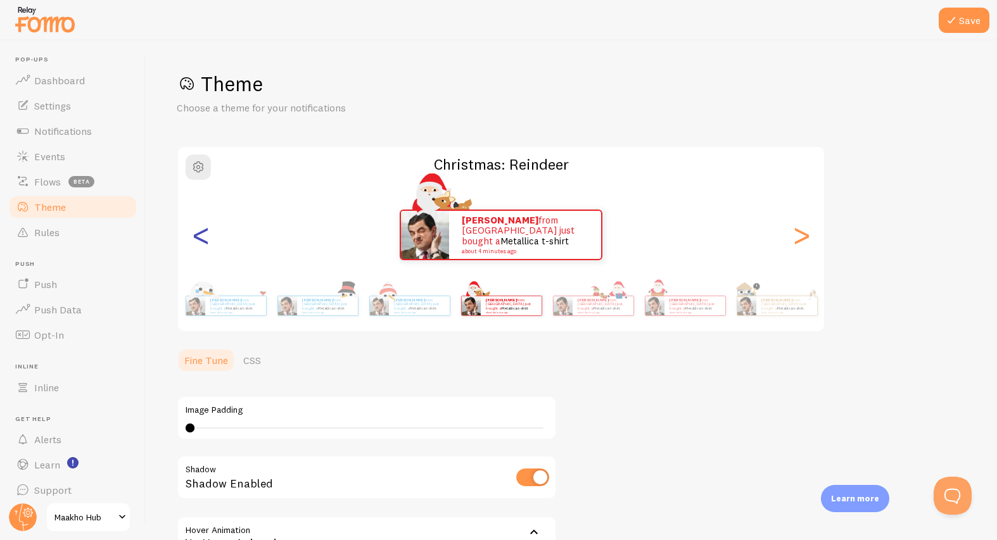
click at [201, 241] on div "<" at bounding box center [200, 234] width 15 height 91
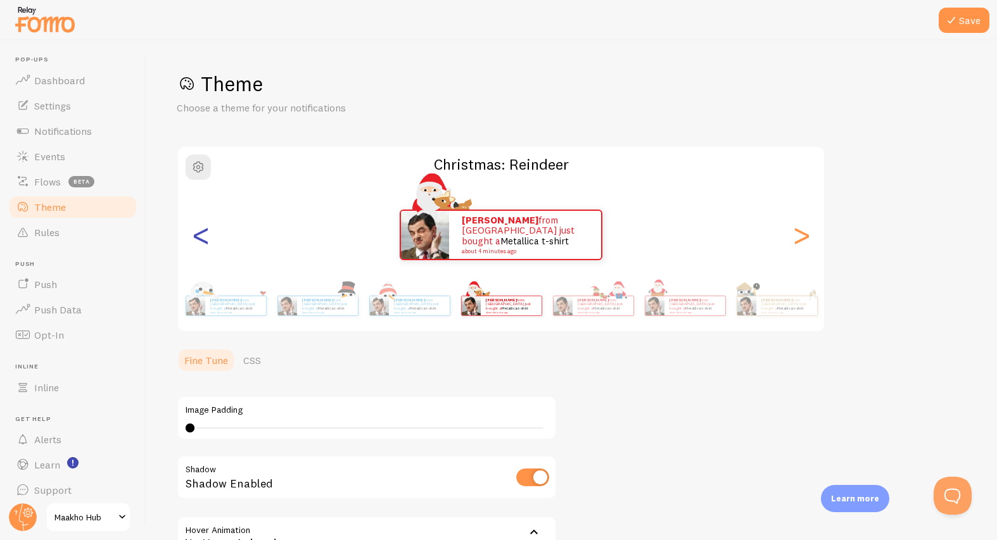
click at [201, 241] on div "<" at bounding box center [200, 234] width 15 height 91
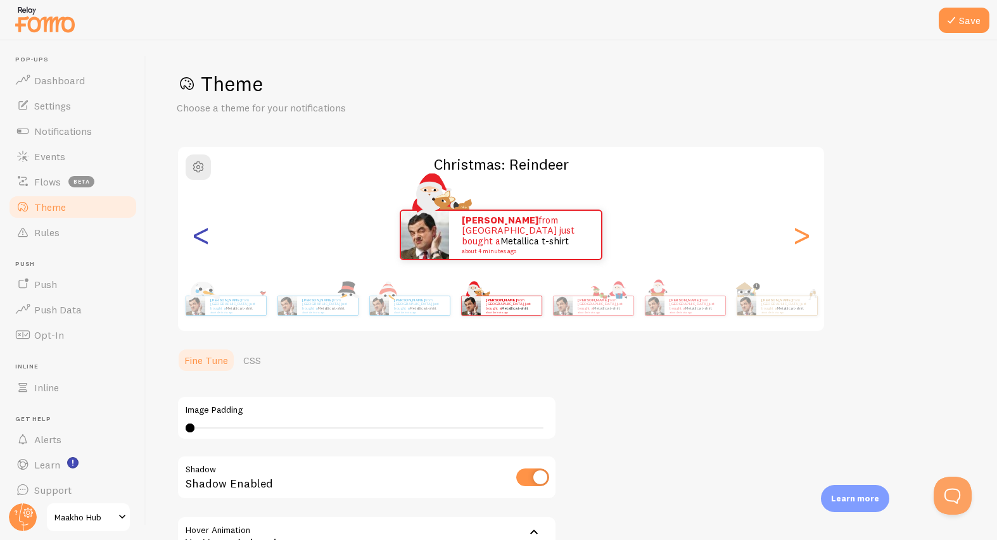
click at [194, 236] on div "<" at bounding box center [200, 234] width 15 height 91
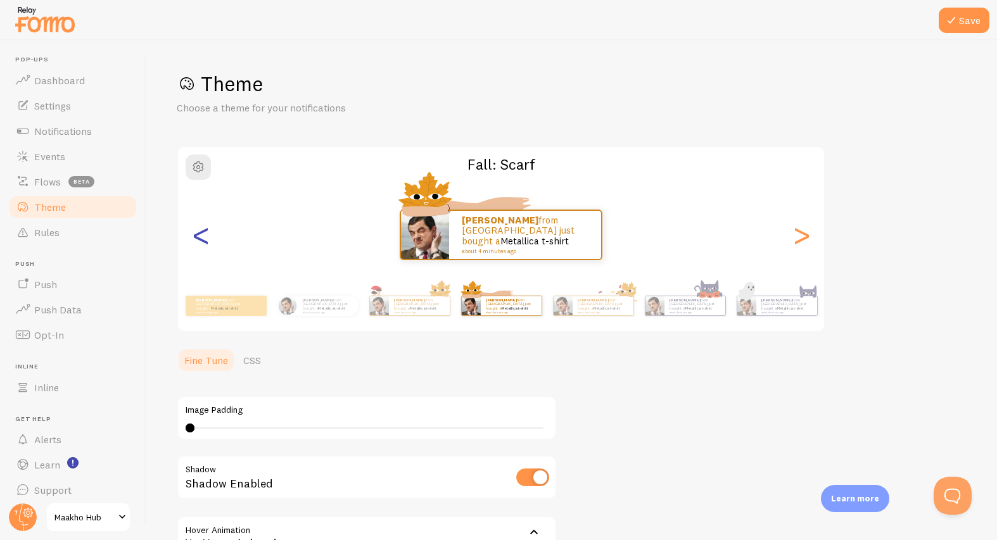
click at [194, 236] on div "<" at bounding box center [200, 234] width 15 height 91
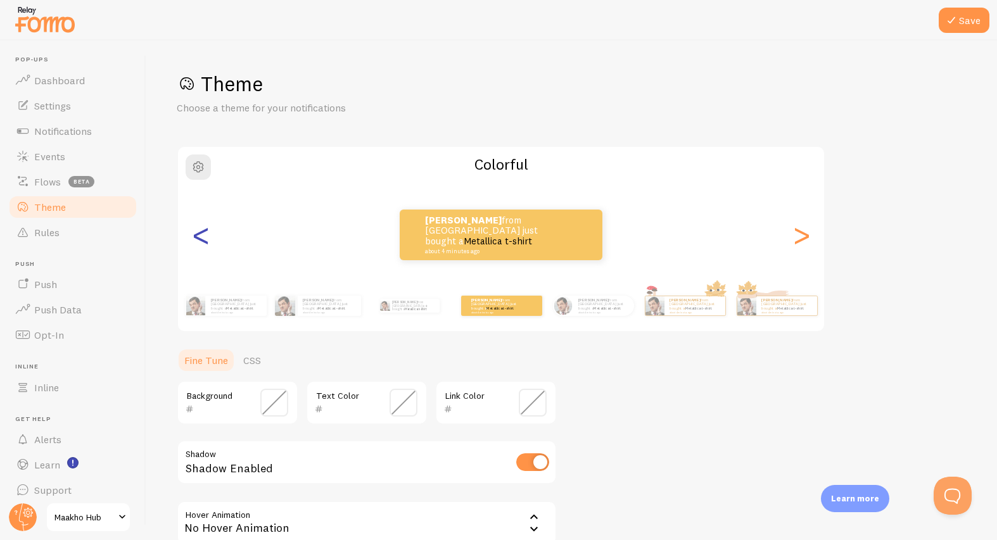
click at [194, 236] on div "<" at bounding box center [200, 234] width 15 height 91
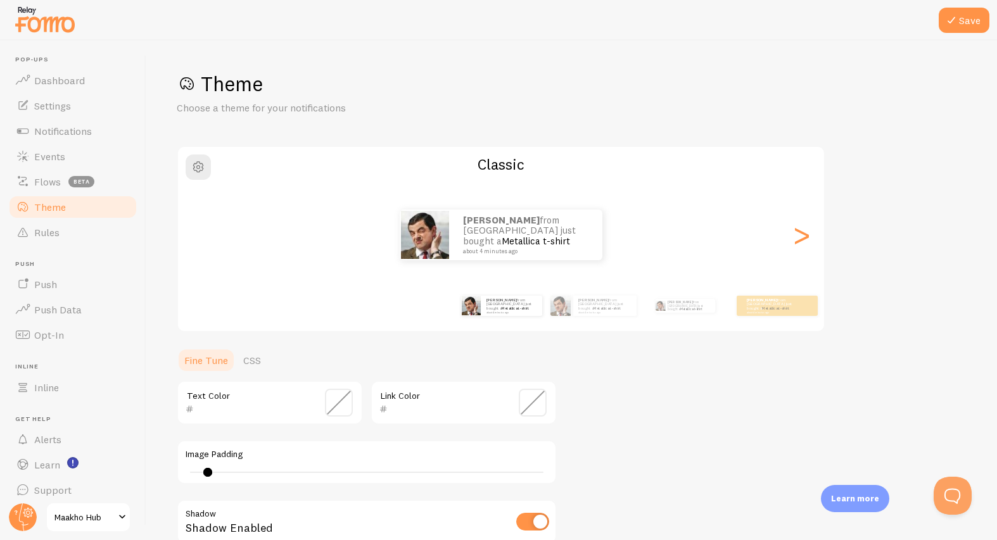
click at [194, 236] on div "<" at bounding box center [200, 234] width 15 height 91
click at [194, 236] on div "Isaac from Pakistan just bought a Metallica t-shirt about 4 minutes ago Isaac f…" at bounding box center [501, 234] width 646 height 91
click at [194, 236] on div "Isaac from Pakistan just bought a Metallica t-shirt about 4 minutes ago" at bounding box center [501, 235] width 646 height 51
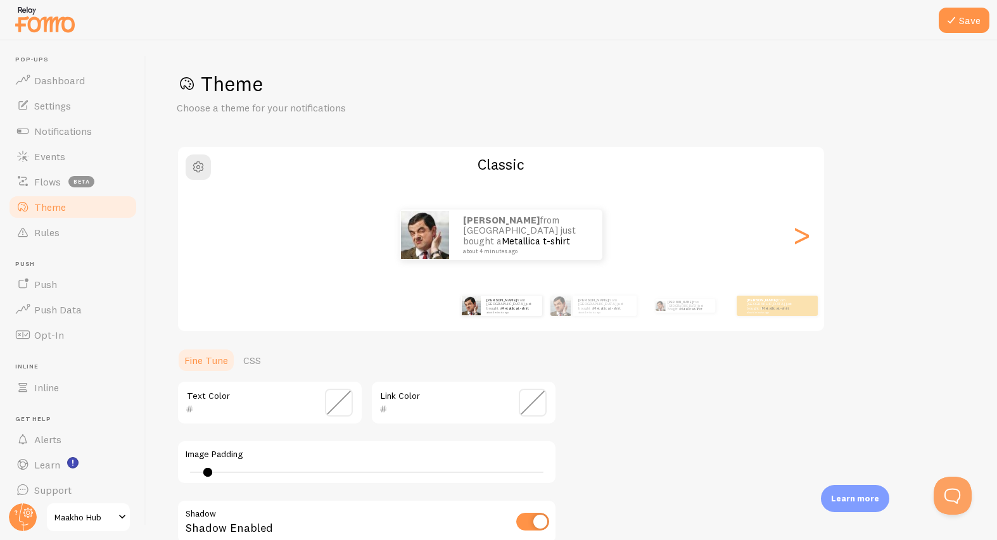
click at [194, 236] on div "Isaac from Pakistan just bought a Metallica t-shirt about 4 minutes ago" at bounding box center [501, 235] width 646 height 51
click at [805, 238] on div ">" at bounding box center [801, 234] width 15 height 91
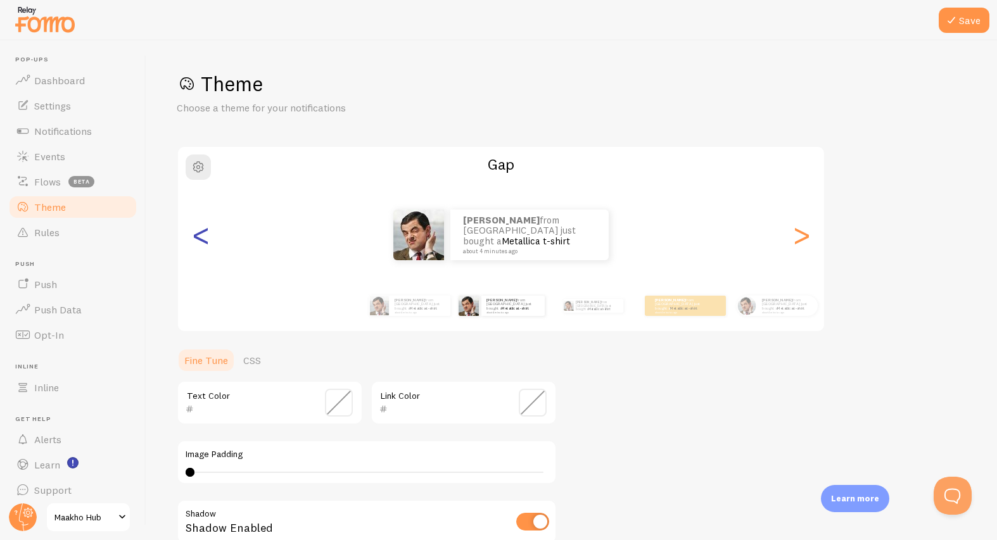
click at [201, 241] on div "<" at bounding box center [200, 234] width 15 height 91
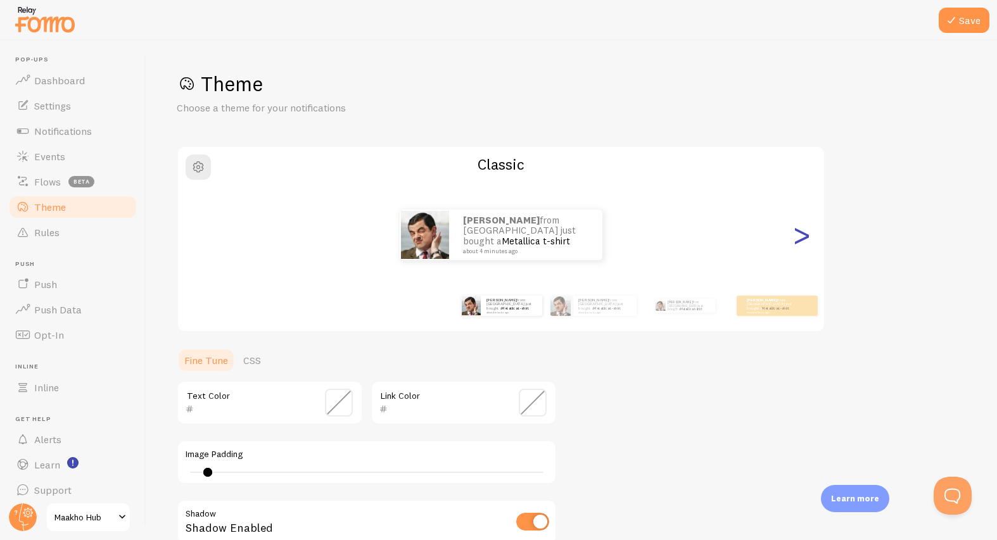
click at [798, 245] on div ">" at bounding box center [801, 234] width 15 height 91
type input "0"
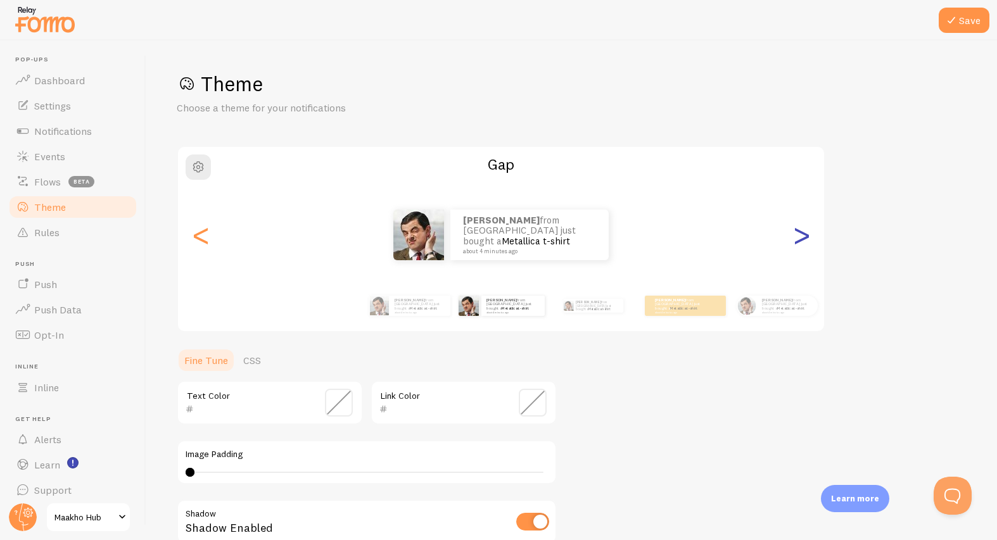
click at [801, 239] on div ">" at bounding box center [801, 234] width 15 height 91
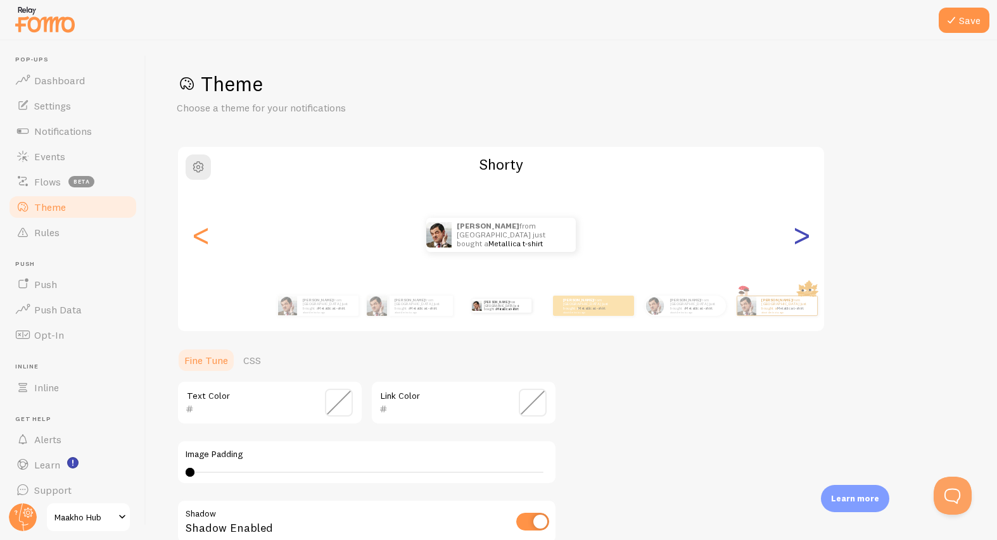
click at [801, 239] on div ">" at bounding box center [801, 234] width 15 height 91
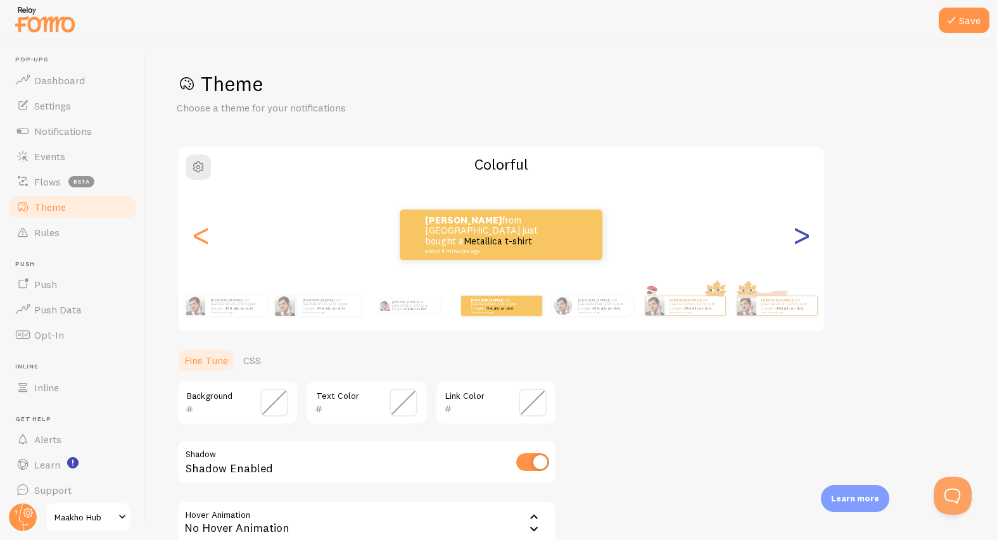
click at [801, 239] on div ">" at bounding box center [801, 234] width 15 height 91
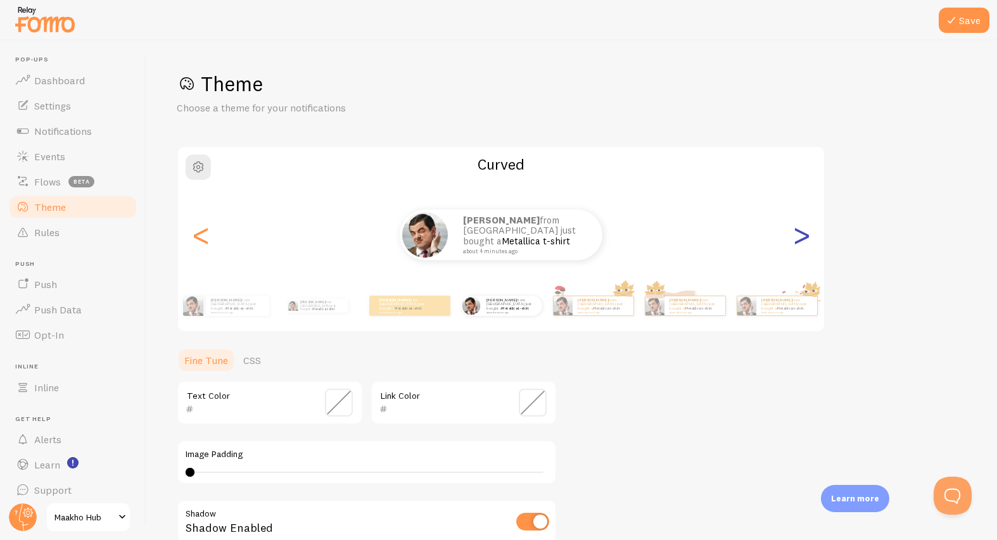
click at [801, 239] on div ">" at bounding box center [801, 234] width 15 height 91
type input "0"
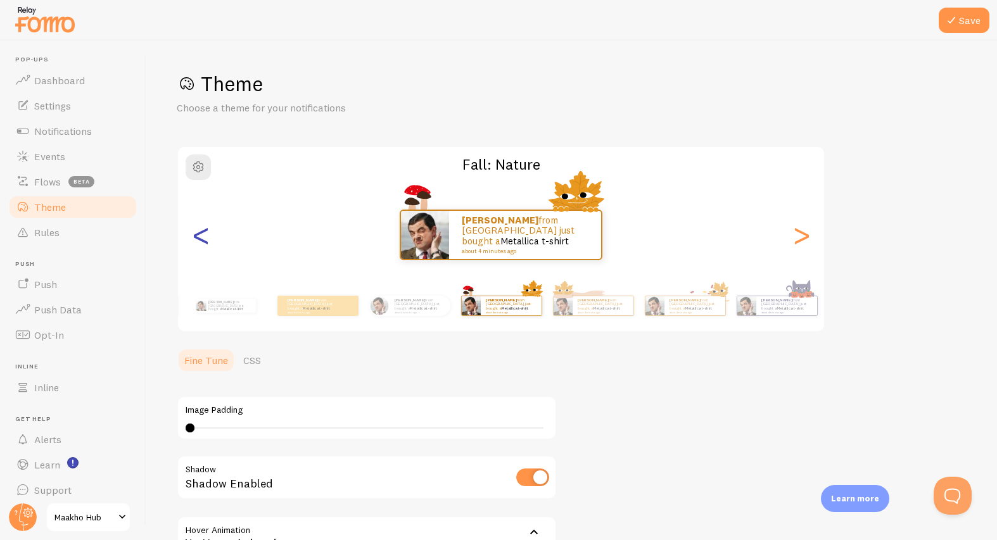
click at [202, 248] on div "<" at bounding box center [200, 234] width 15 height 91
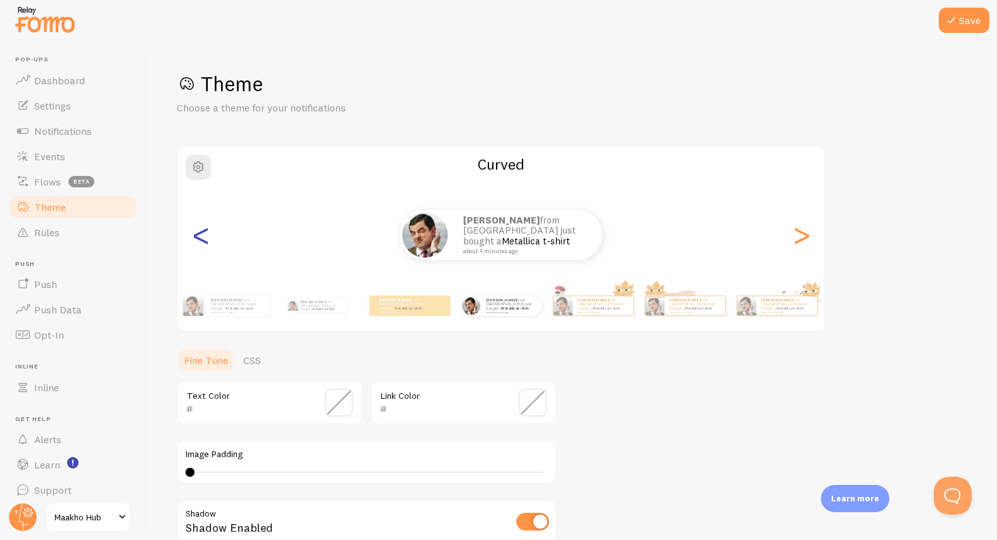
click at [201, 244] on div "<" at bounding box center [200, 234] width 15 height 91
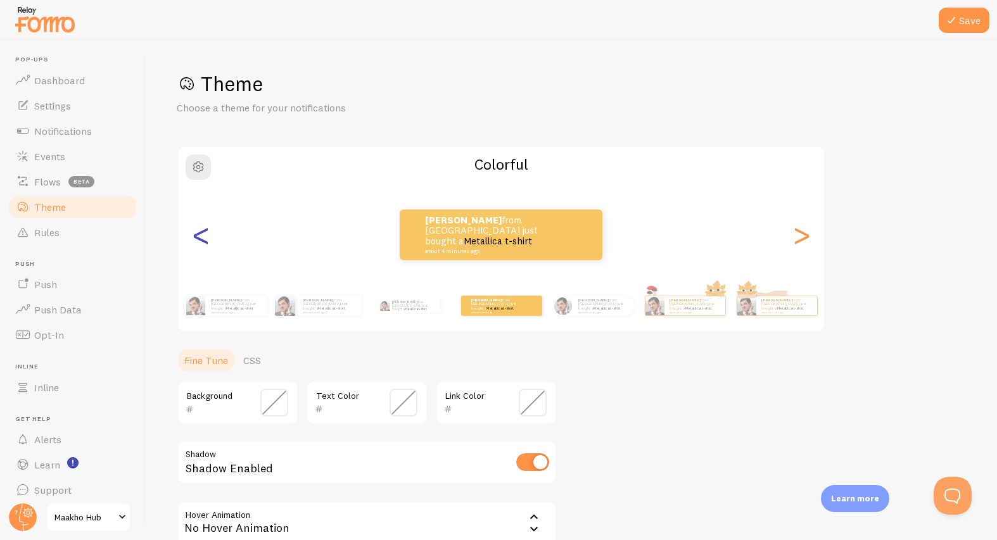
click at [201, 244] on div "<" at bounding box center [200, 234] width 15 height 91
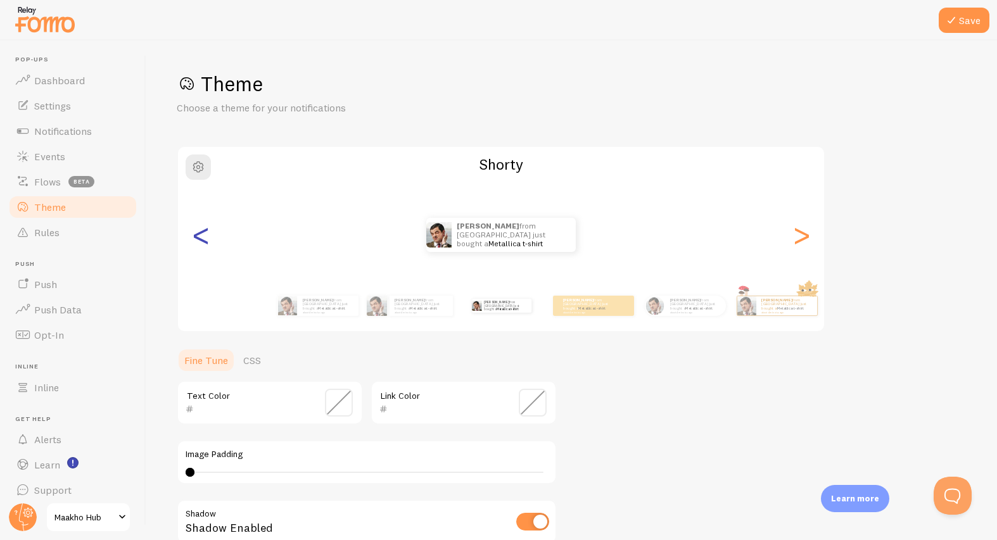
click at [201, 244] on div "<" at bounding box center [200, 234] width 15 height 91
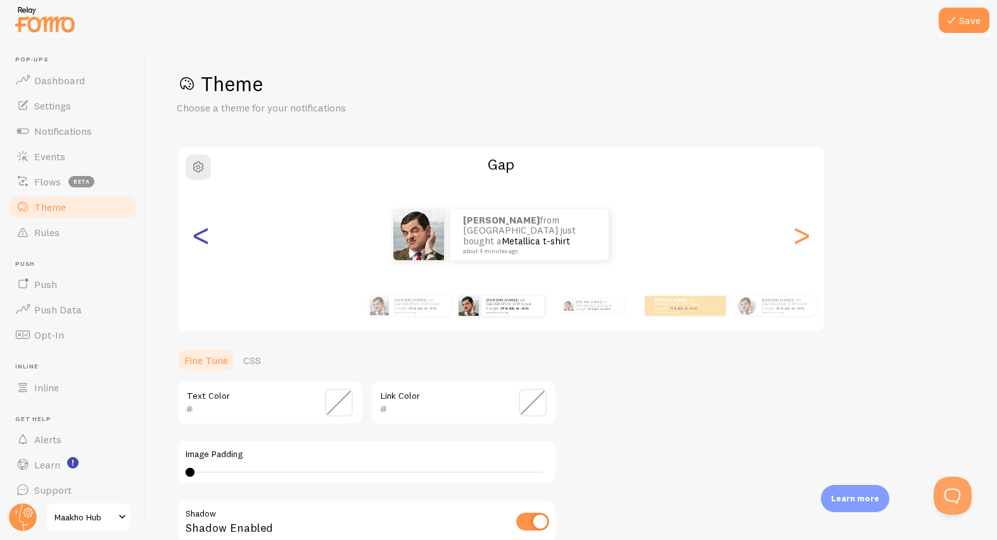
click at [201, 244] on div "<" at bounding box center [200, 234] width 15 height 91
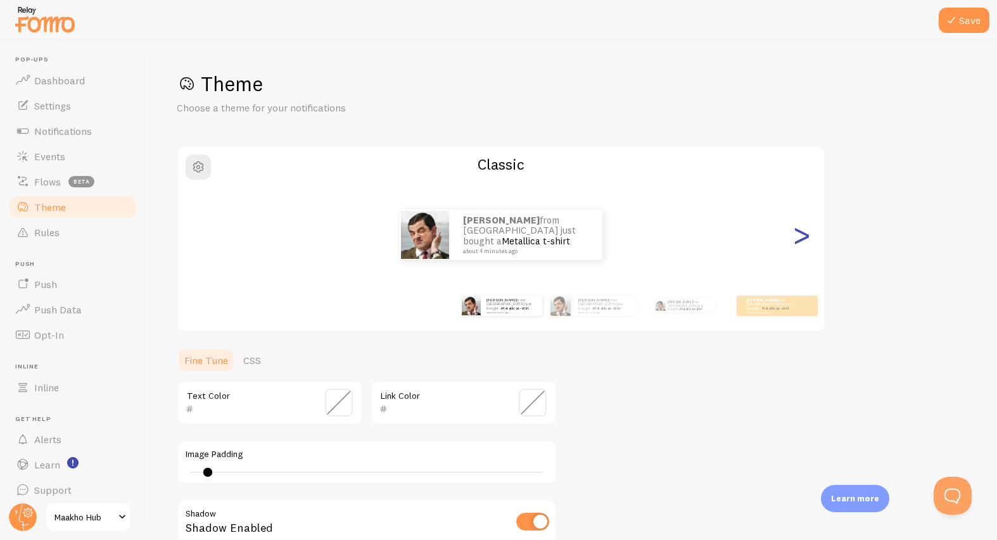
click at [801, 231] on div ">" at bounding box center [801, 234] width 15 height 91
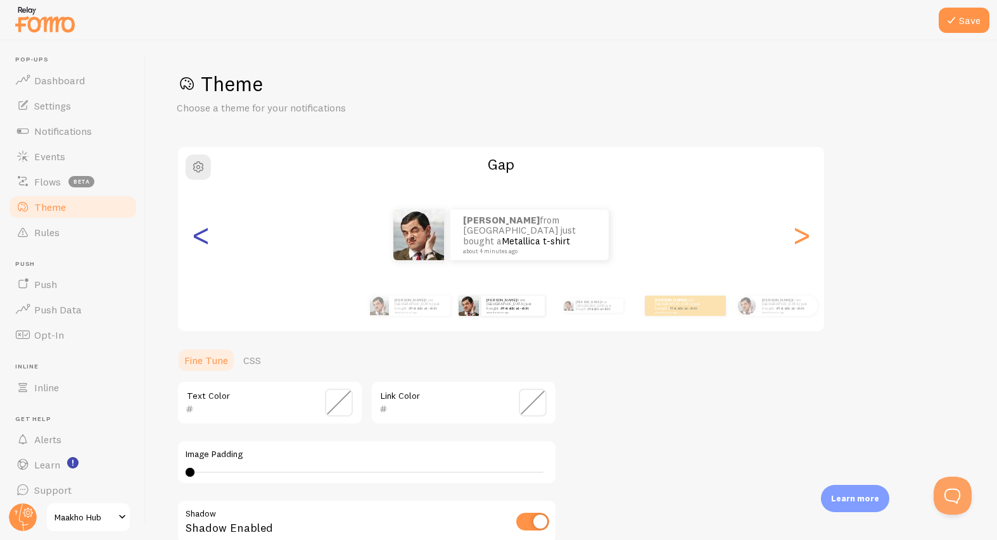
click at [207, 241] on div "<" at bounding box center [200, 234] width 15 height 91
type input "2"
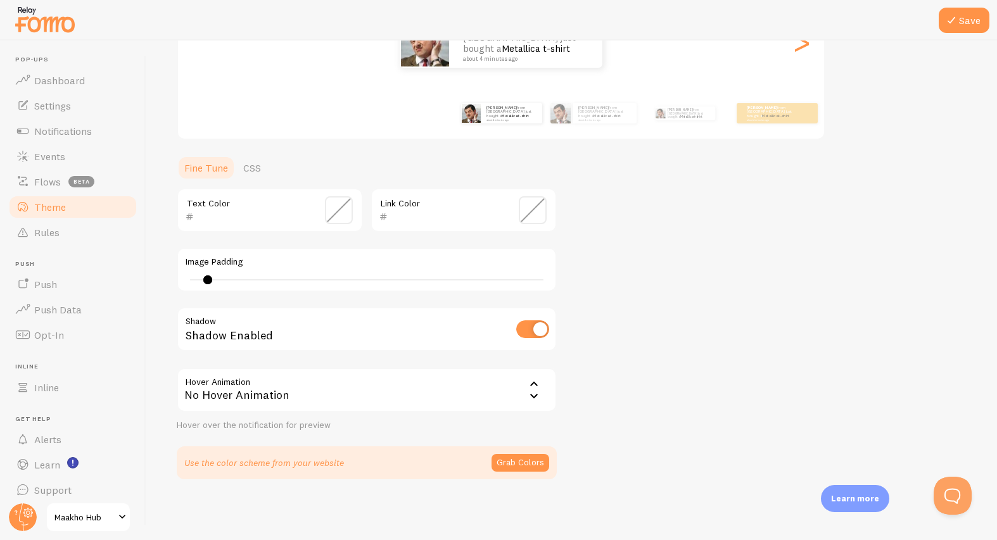
scroll to position [190, 0]
click at [518, 462] on button "Grab Colors" at bounding box center [521, 466] width 58 height 18
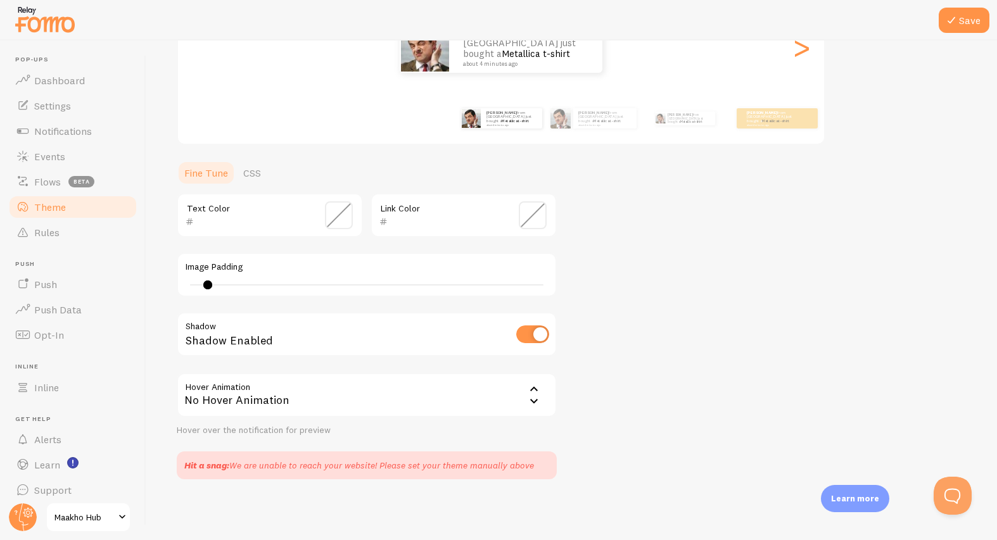
scroll to position [0, 0]
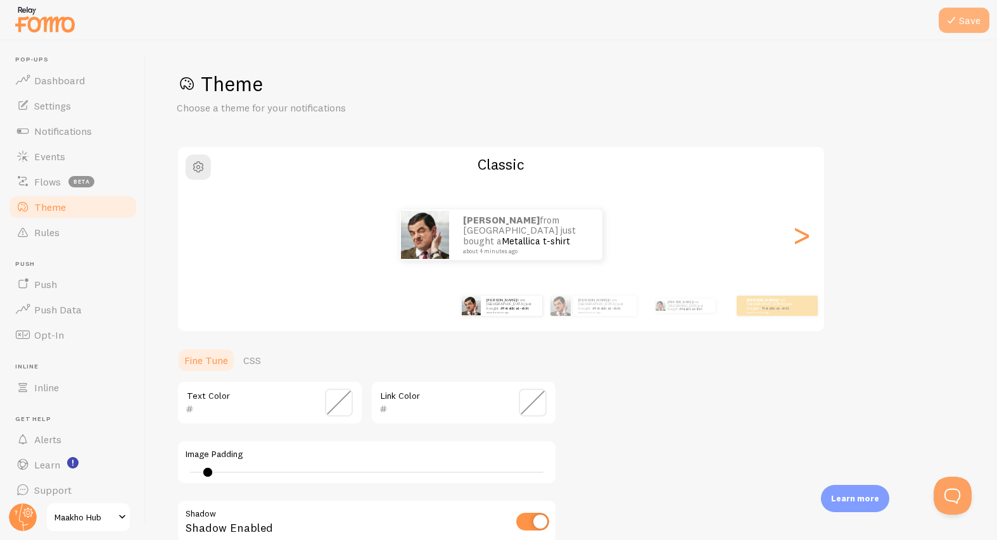
click at [966, 20] on button "Save" at bounding box center [964, 20] width 51 height 25
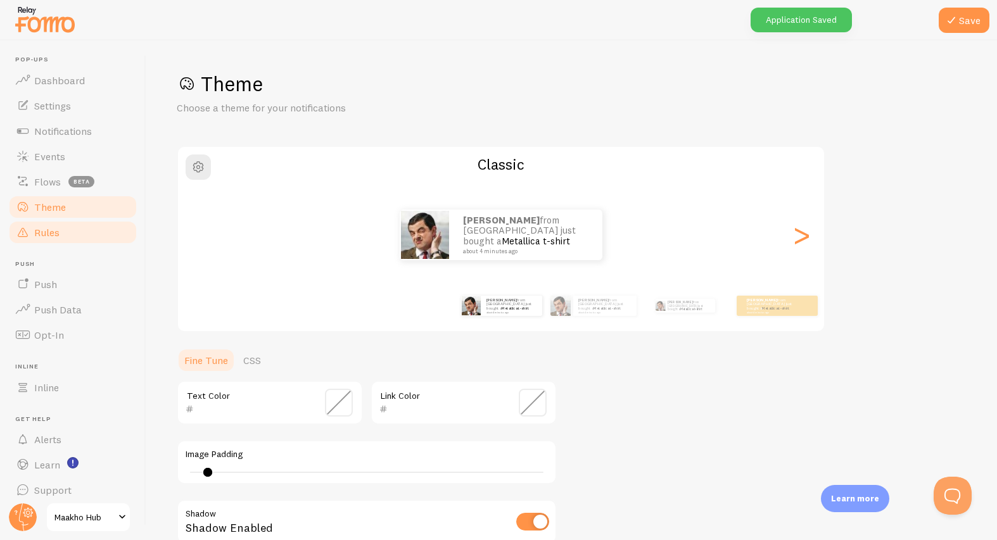
click at [70, 234] on link "Rules" at bounding box center [73, 232] width 131 height 25
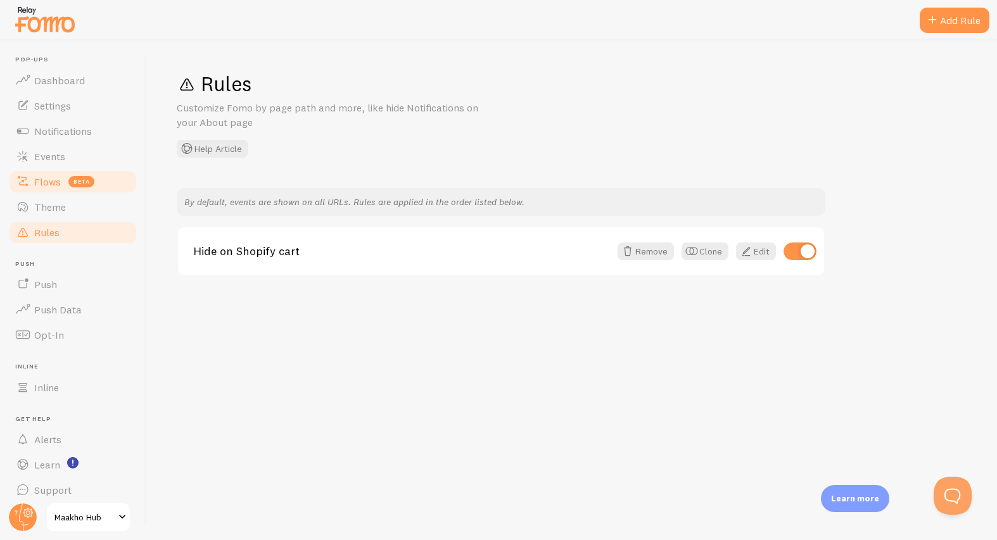
click at [55, 175] on span "Flows" at bounding box center [47, 181] width 27 height 13
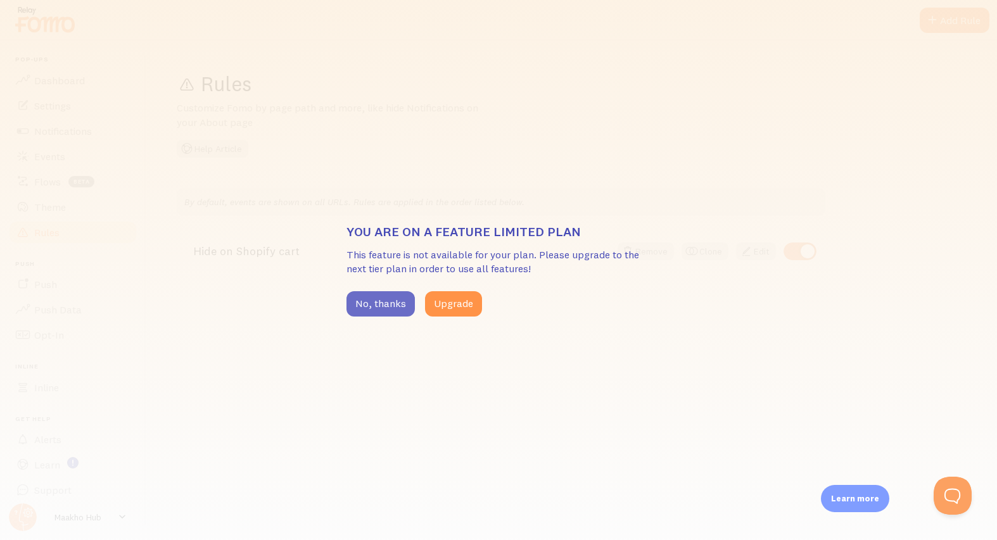
click at [388, 308] on button "No, thanks" at bounding box center [381, 303] width 68 height 25
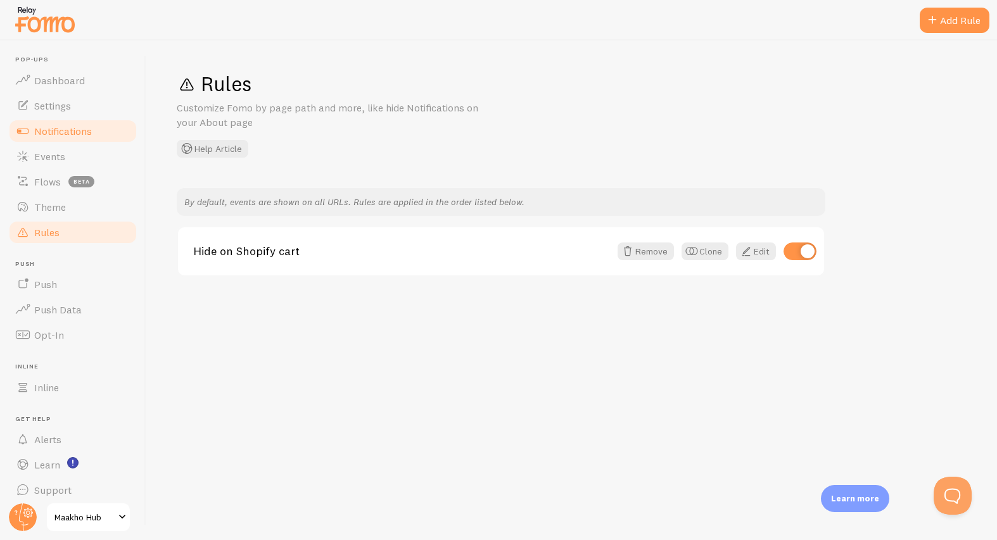
click at [51, 137] on link "Notifications" at bounding box center [73, 130] width 131 height 25
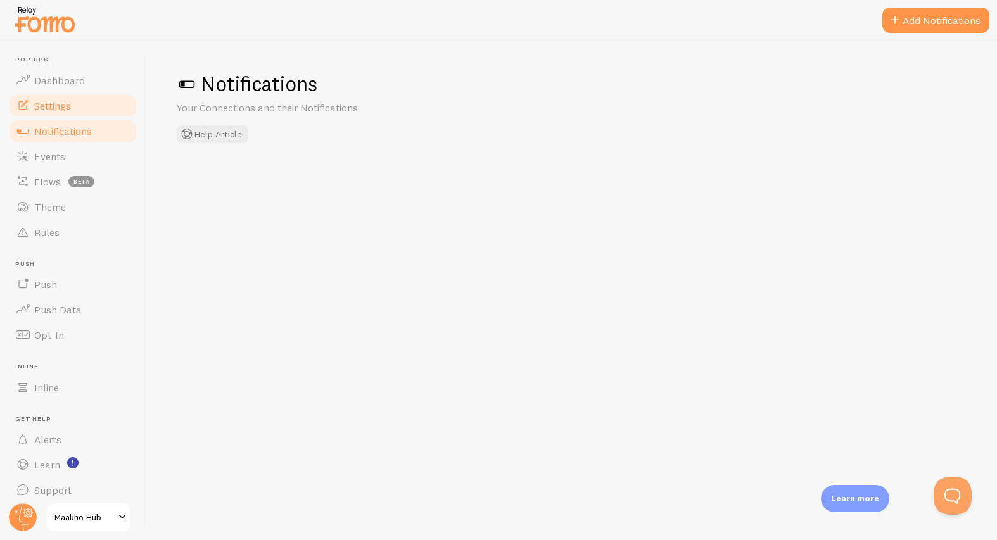
click at [63, 108] on span "Settings" at bounding box center [52, 105] width 37 height 13
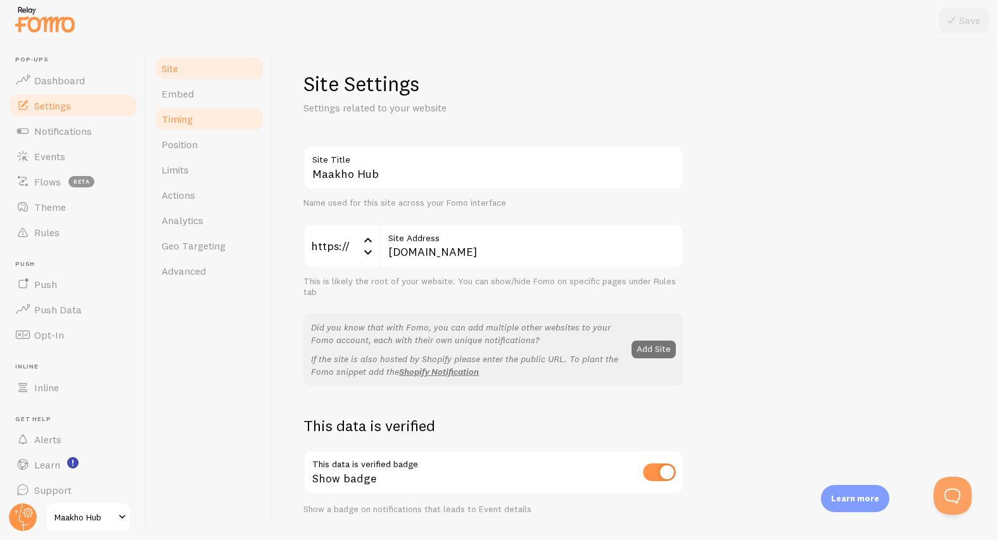
click at [186, 124] on span "Timing" at bounding box center [177, 119] width 31 height 13
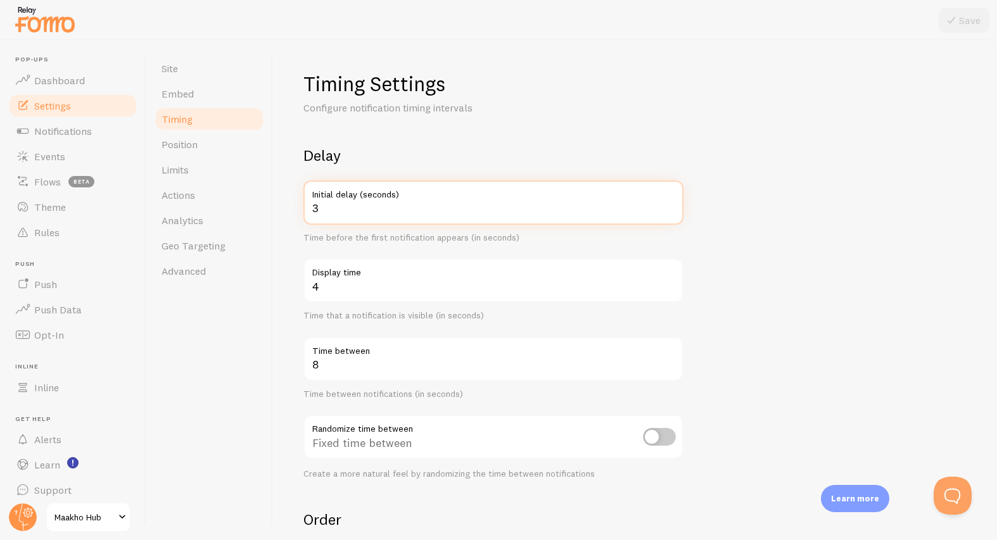
click at [343, 208] on input "3" at bounding box center [493, 203] width 380 height 44
drag, startPoint x: 357, startPoint y: 208, endPoint x: 285, endPoint y: 210, distance: 72.3
click at [285, 210] on div "Timing Settings Configure notification timing intervals Delay 3 Initial delay (…" at bounding box center [635, 291] width 724 height 500
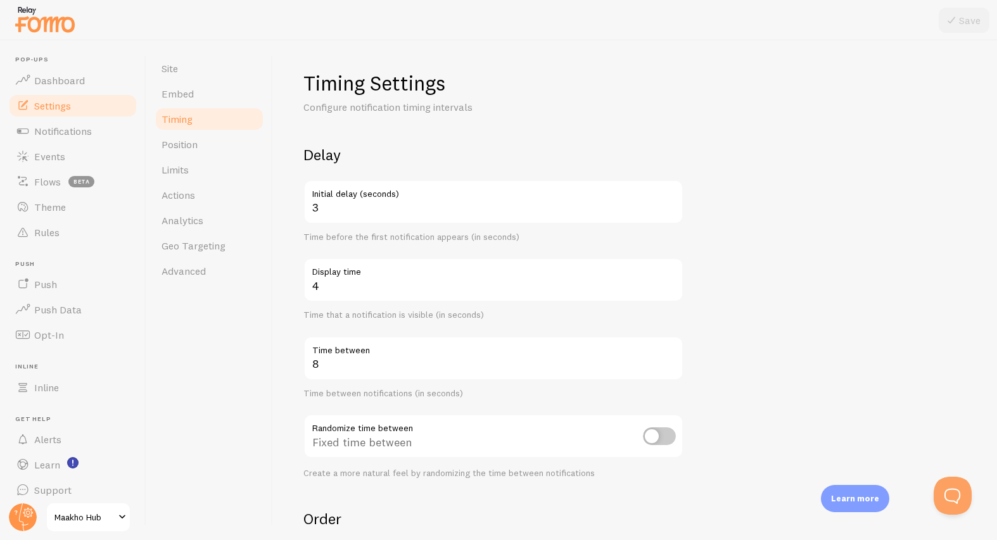
click at [784, 315] on form "Delay 3 Initial delay (seconds) Time before the first notification appears (in …" at bounding box center [634, 417] width 663 height 544
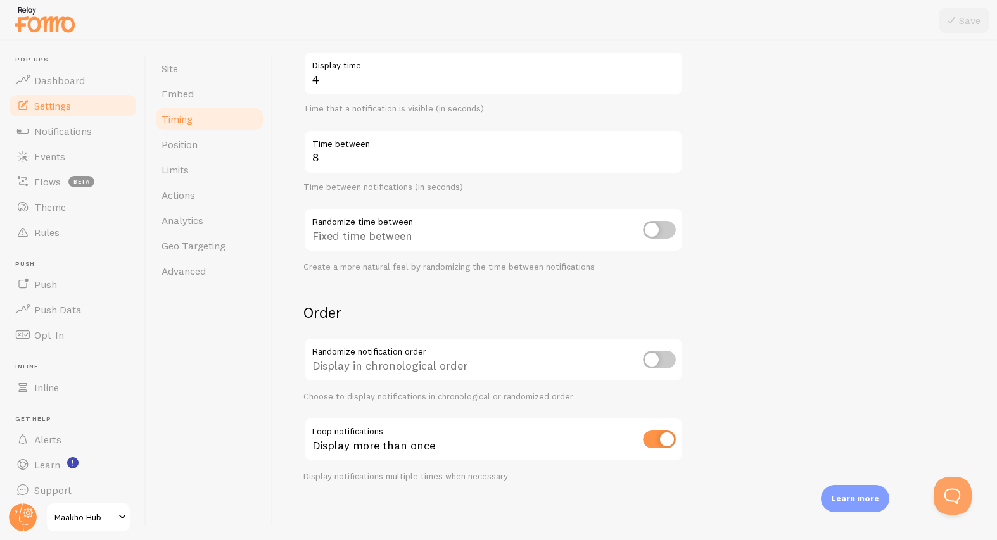
scroll to position [205, 0]
click at [210, 145] on link "Position" at bounding box center [209, 144] width 111 height 25
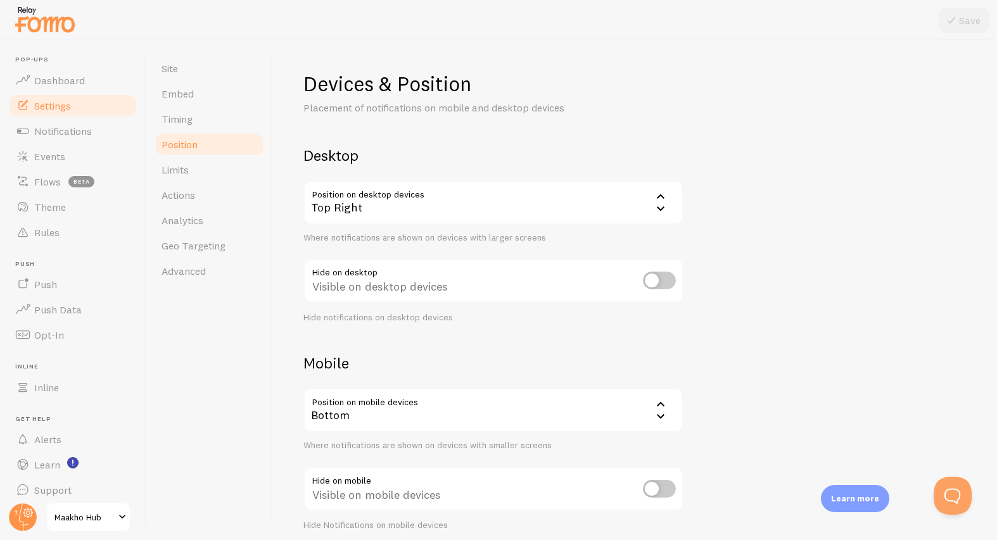
click at [407, 203] on div "Top Right" at bounding box center [493, 203] width 380 height 44
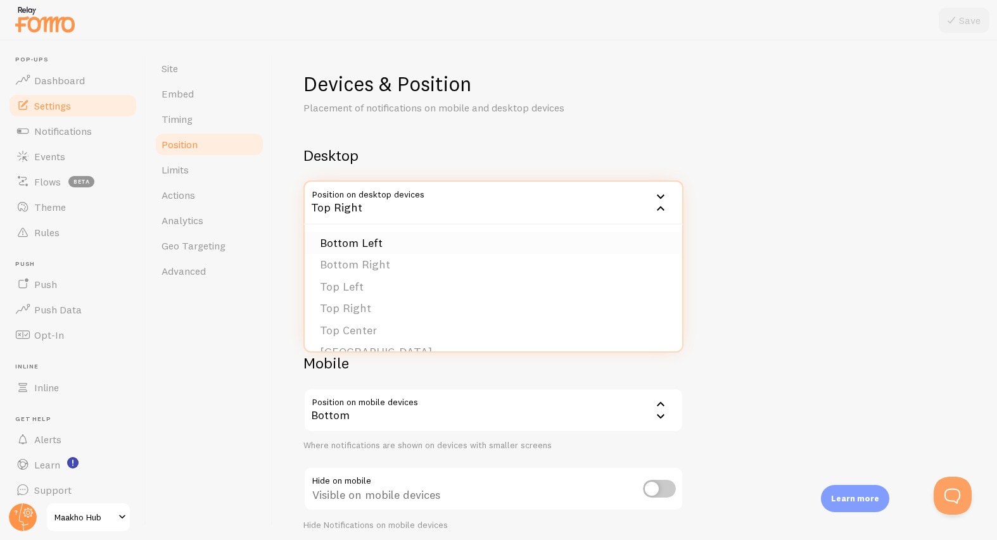
click at [385, 250] on li "Bottom Left" at bounding box center [494, 244] width 378 height 22
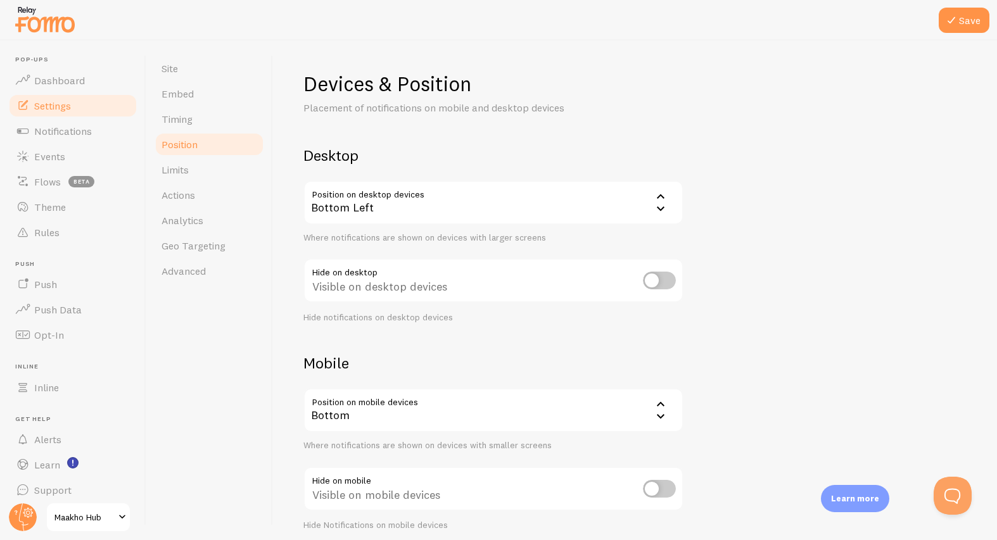
click at [649, 280] on input "checkbox" at bounding box center [659, 281] width 33 height 18
checkbox input "true"
click at [209, 174] on link "Limits" at bounding box center [209, 169] width 111 height 25
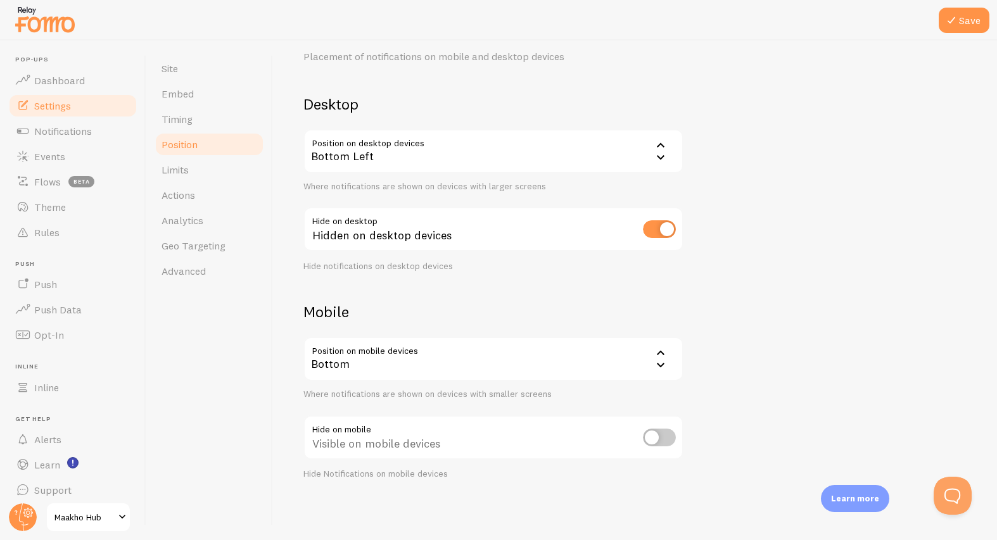
scroll to position [50, 0]
click at [655, 436] on input "checkbox" at bounding box center [659, 439] width 33 height 18
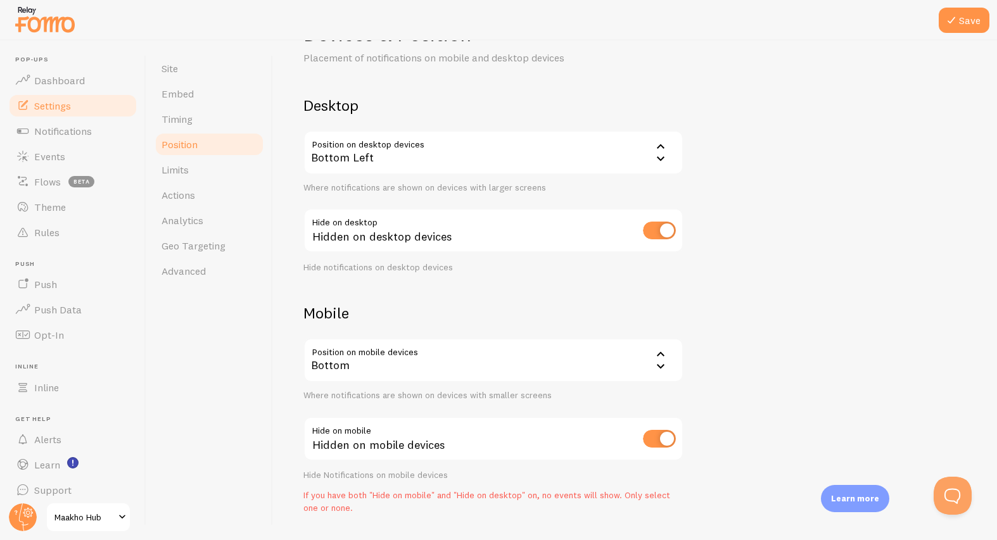
drag, startPoint x: 663, startPoint y: 431, endPoint x: 622, endPoint y: 222, distance: 213.6
click at [663, 431] on input "checkbox" at bounding box center [659, 439] width 33 height 18
checkbox input "false"
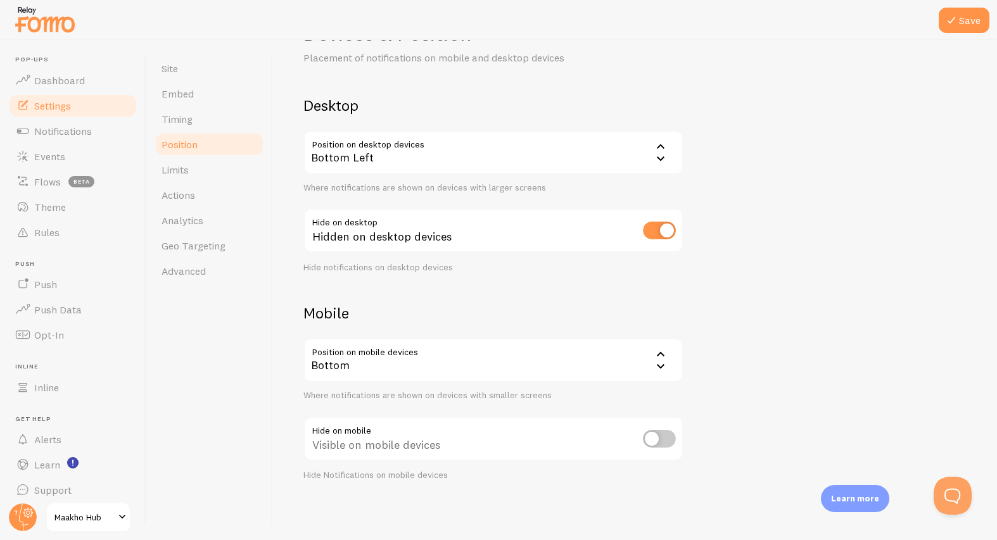
click at [655, 230] on input "checkbox" at bounding box center [659, 231] width 33 height 18
checkbox input "false"
click at [203, 246] on span "Geo Targeting" at bounding box center [194, 245] width 64 height 13
click at [980, 22] on button "Save" at bounding box center [964, 20] width 51 height 25
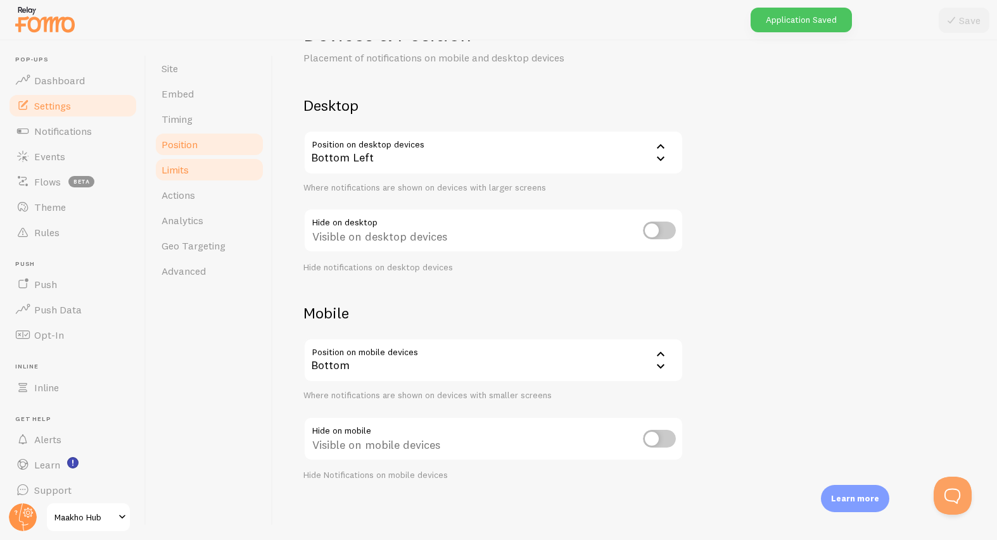
click at [200, 178] on link "Limits" at bounding box center [209, 169] width 111 height 25
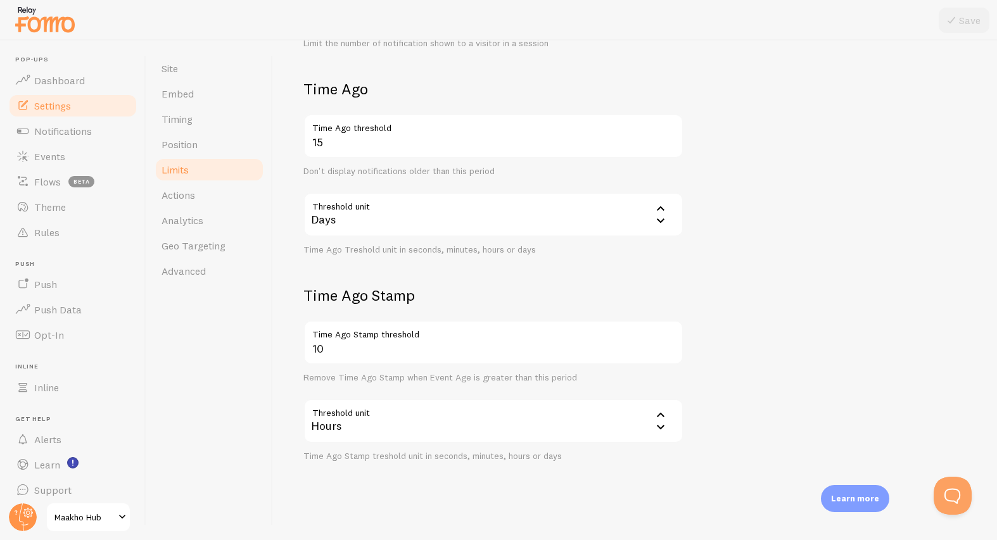
scroll to position [278, 0]
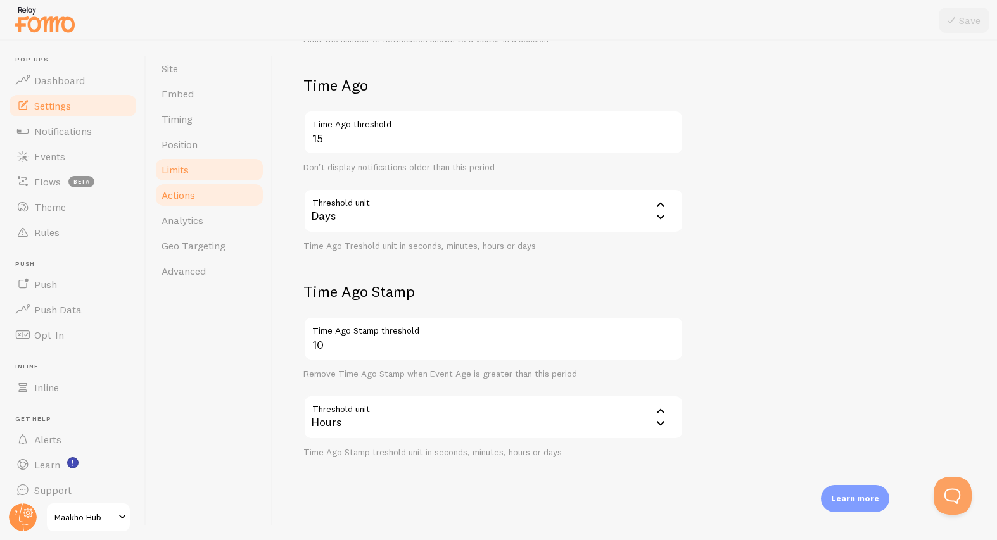
click at [211, 196] on link "Actions" at bounding box center [209, 194] width 111 height 25
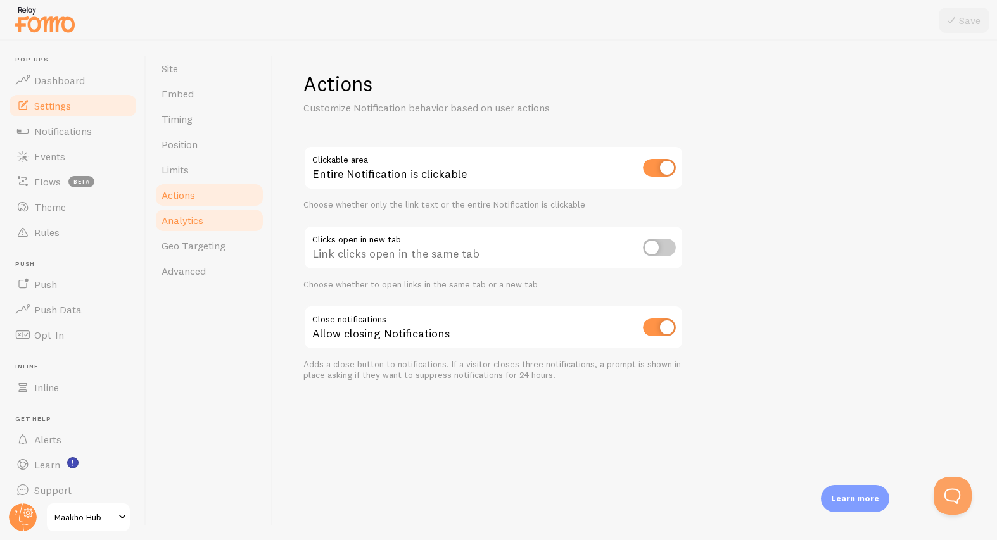
click at [205, 224] on link "Analytics" at bounding box center [209, 220] width 111 height 25
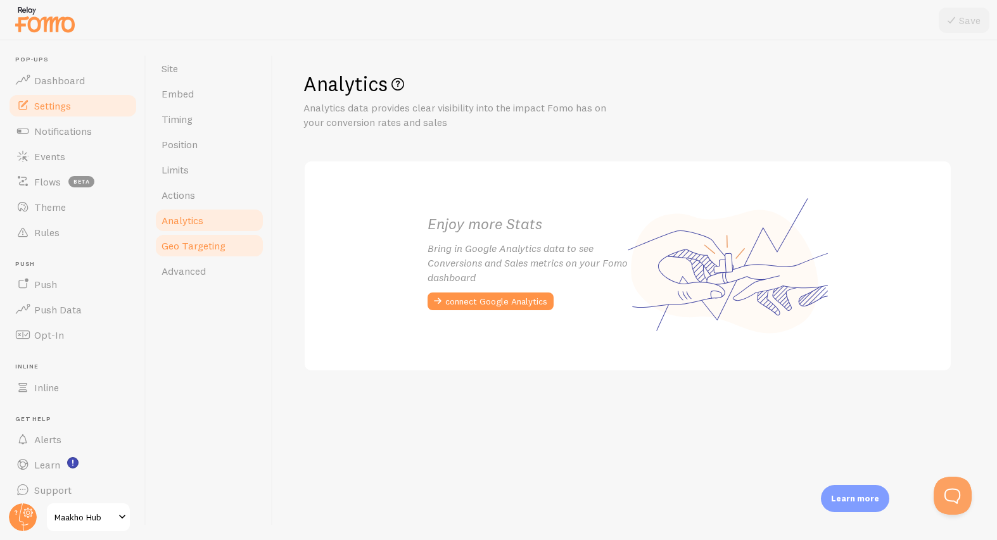
click at [207, 246] on span "Geo Targeting" at bounding box center [194, 245] width 64 height 13
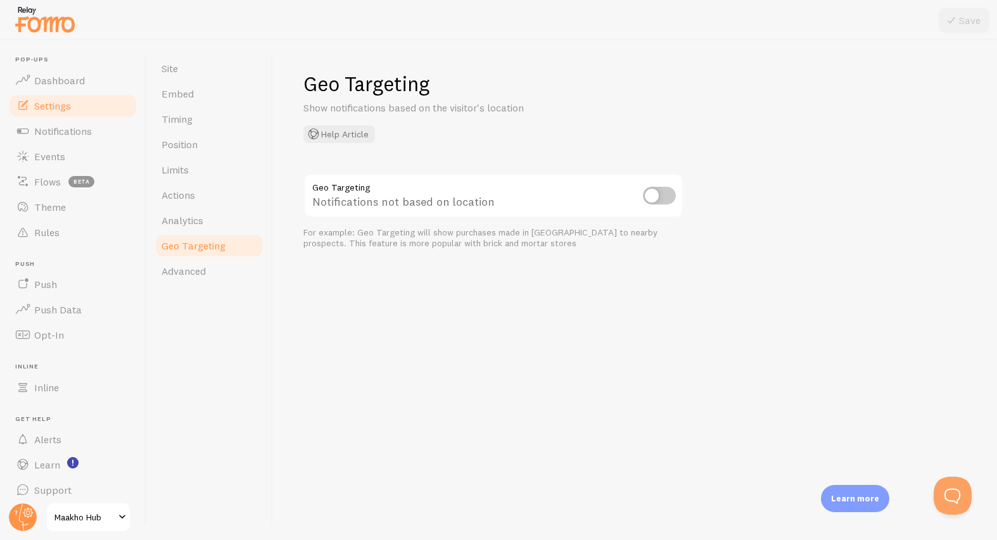
click at [658, 198] on input "checkbox" at bounding box center [659, 196] width 33 height 18
click at [661, 200] on input "checkbox" at bounding box center [659, 196] width 33 height 18
checkbox input "false"
click at [188, 270] on span "Advanced" at bounding box center [184, 271] width 44 height 13
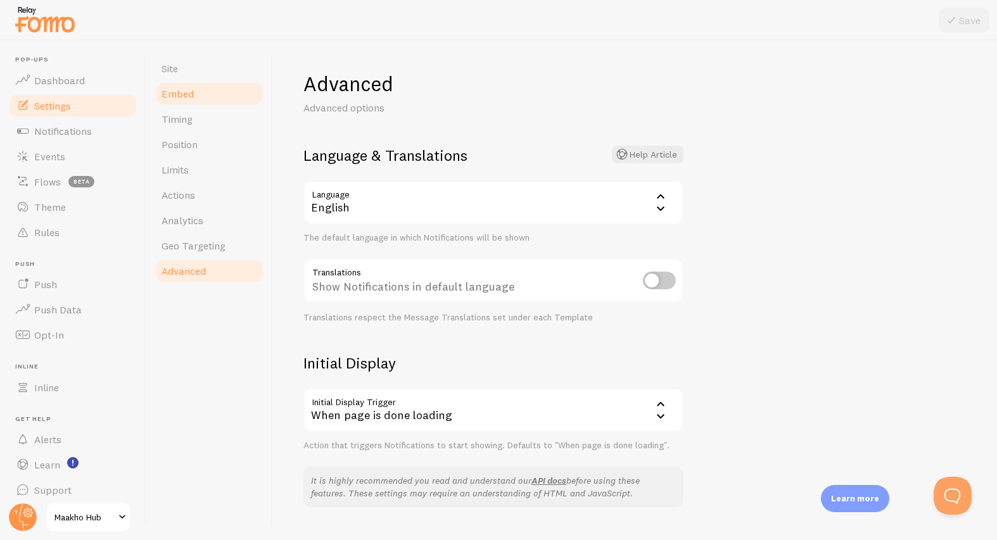
click at [190, 99] on span "Embed" at bounding box center [178, 93] width 32 height 13
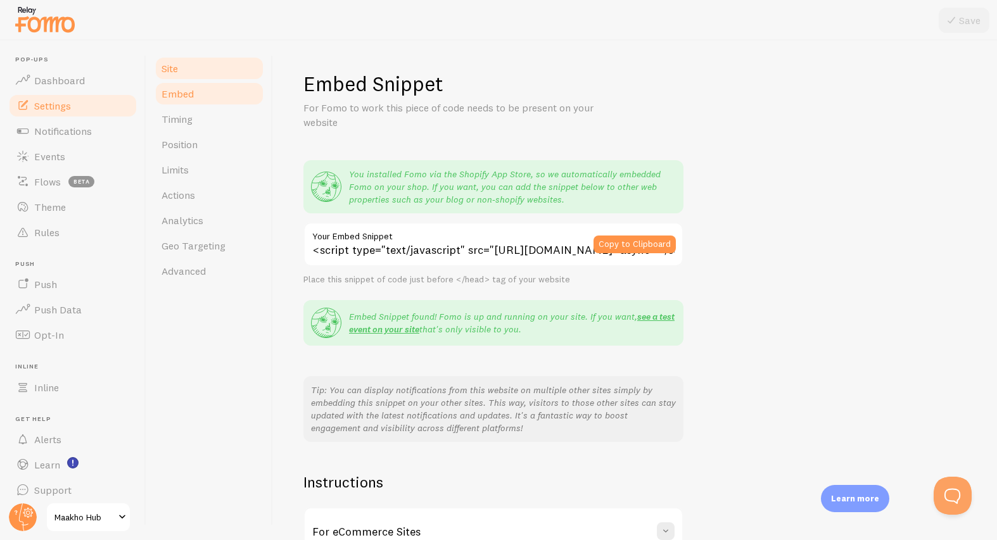
click at [205, 68] on link "Site" at bounding box center [209, 68] width 111 height 25
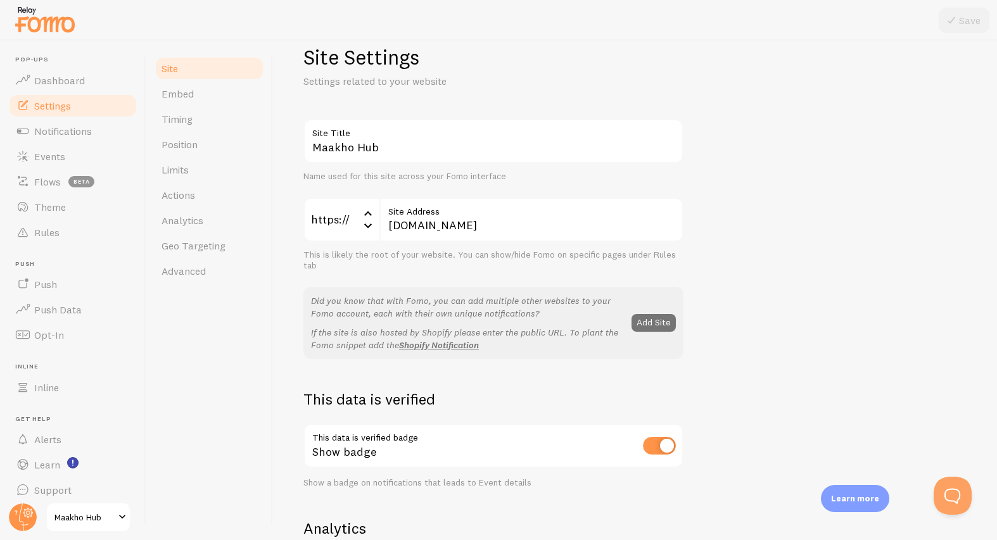
scroll to position [13, 0]
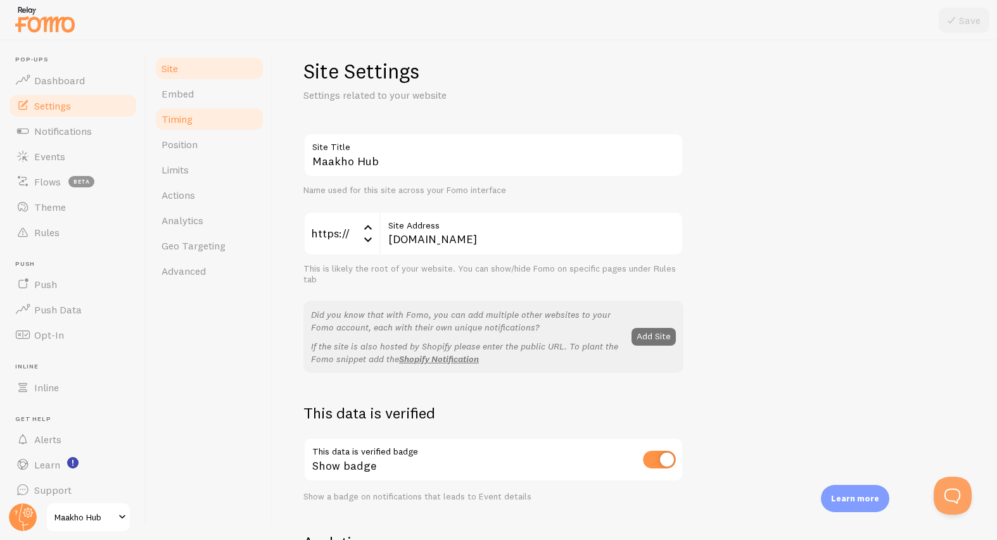
click at [192, 124] on span "Timing" at bounding box center [177, 119] width 31 height 13
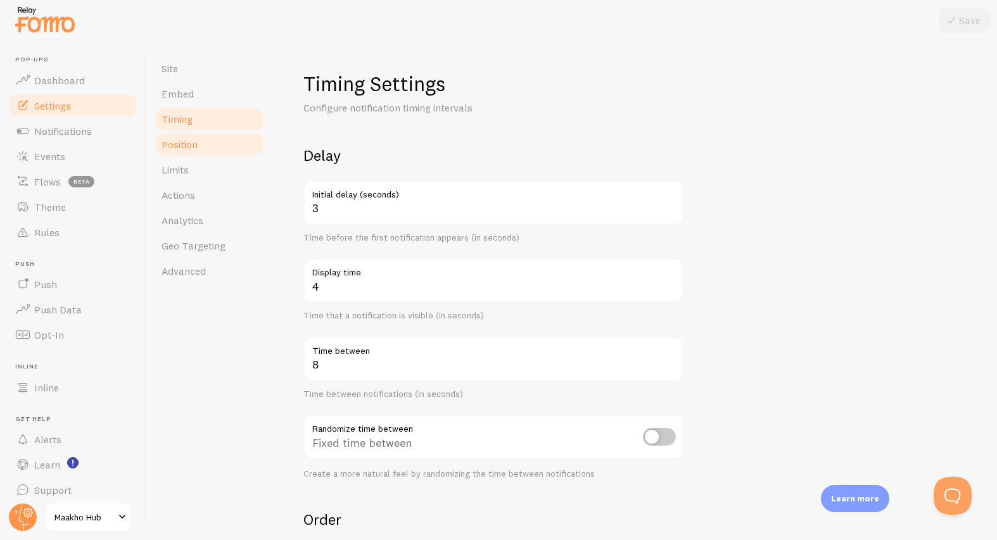
click at [189, 140] on span "Position" at bounding box center [180, 144] width 36 height 13
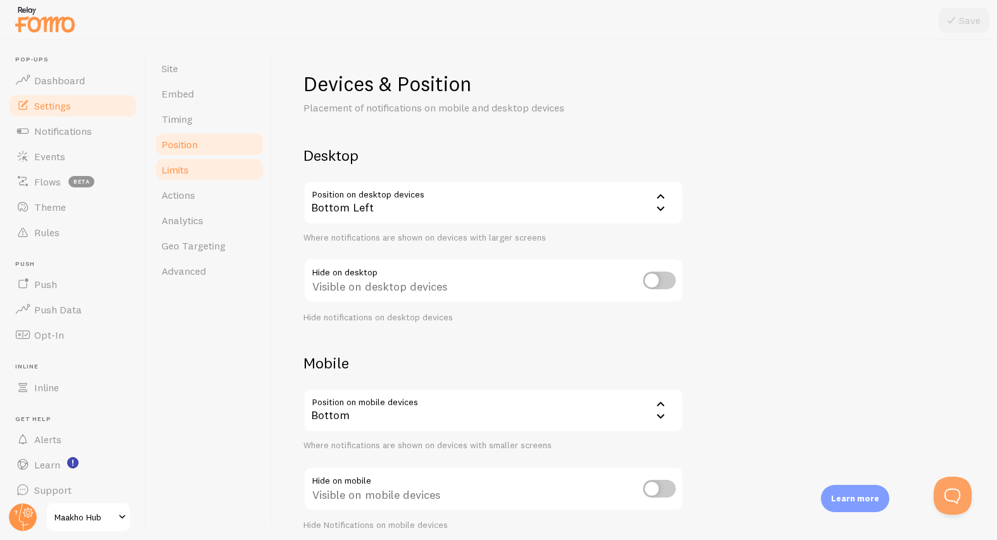
click at [196, 158] on link "Limits" at bounding box center [209, 169] width 111 height 25
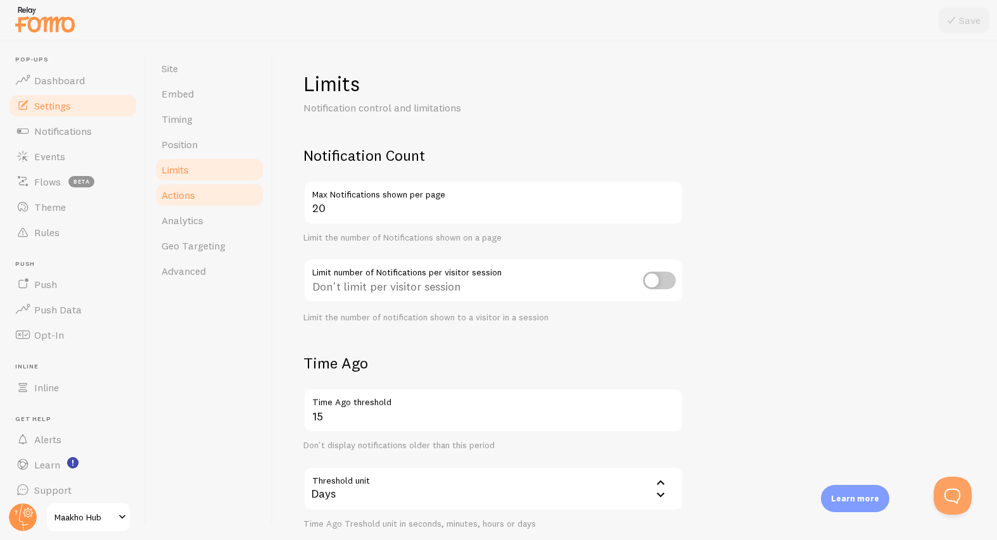
drag, startPoint x: 205, startPoint y: 190, endPoint x: 196, endPoint y: 188, distance: 9.8
click at [205, 190] on link "Actions" at bounding box center [209, 194] width 111 height 25
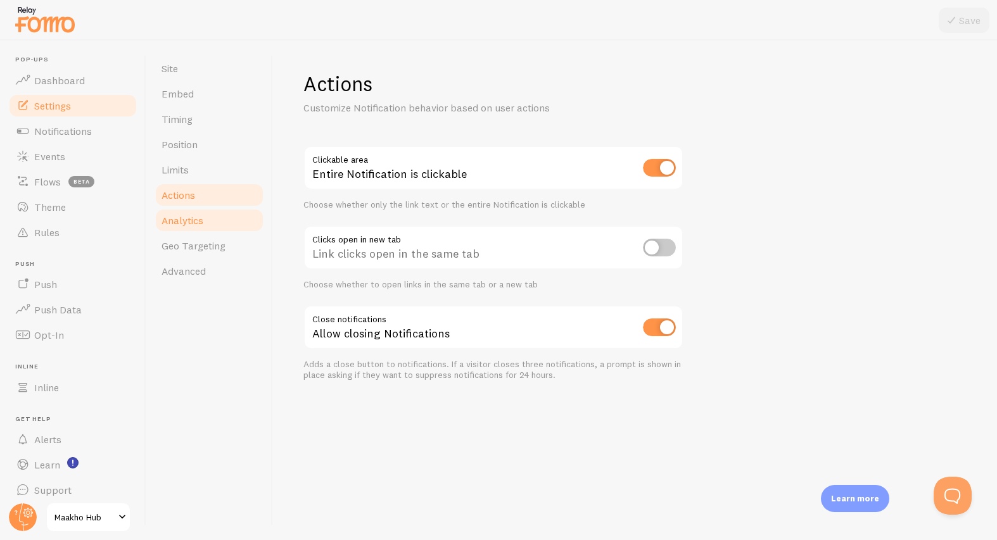
click at [207, 226] on link "Analytics" at bounding box center [209, 220] width 111 height 25
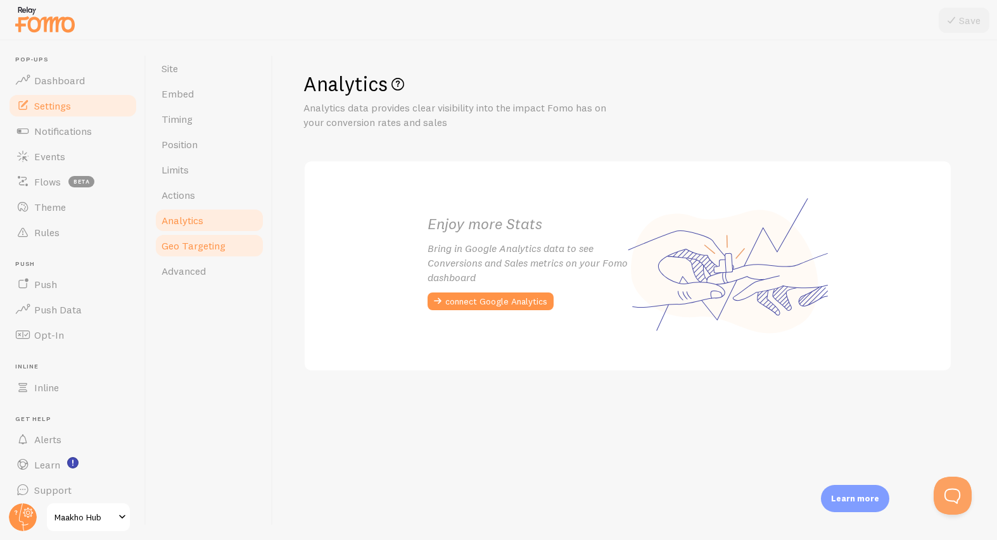
click at [203, 246] on span "Geo Targeting" at bounding box center [194, 245] width 64 height 13
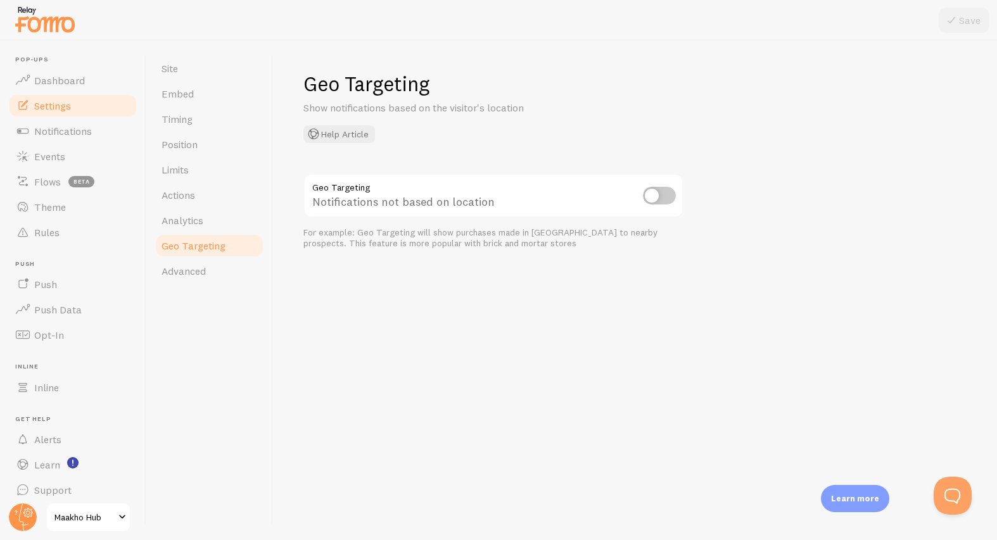
click at [654, 198] on input "checkbox" at bounding box center [659, 196] width 33 height 18
checkbox input "true"
click at [959, 25] on icon at bounding box center [951, 20] width 15 height 15
click at [42, 82] on span "Dashboard" at bounding box center [59, 80] width 51 height 13
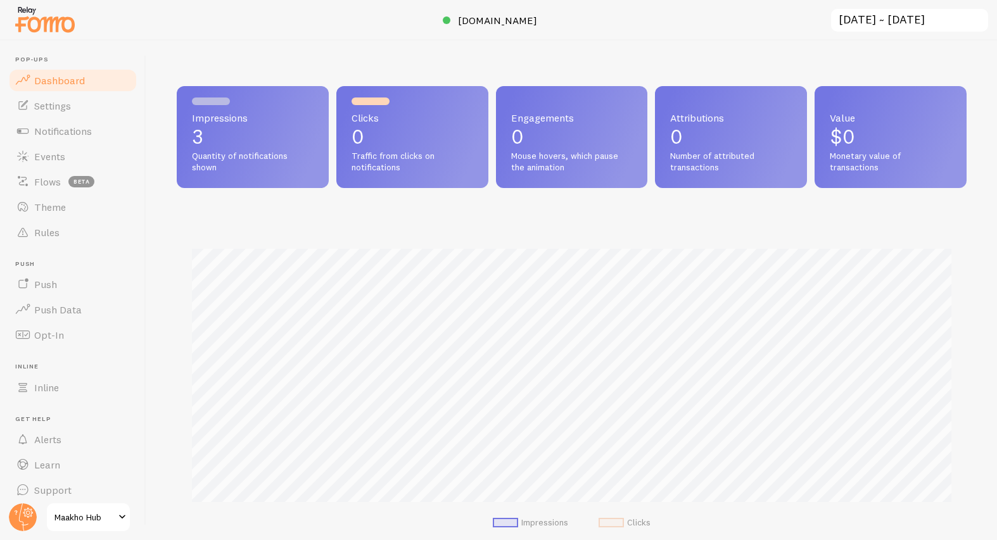
scroll to position [333, 790]
click at [56, 109] on span "Settings" at bounding box center [52, 105] width 37 height 13
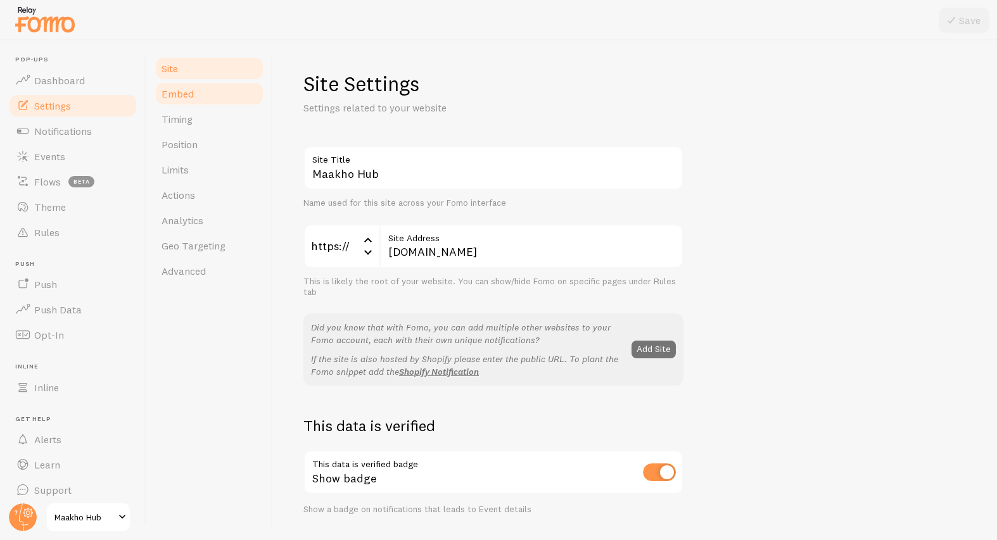
click at [183, 105] on link "Embed" at bounding box center [209, 93] width 111 height 25
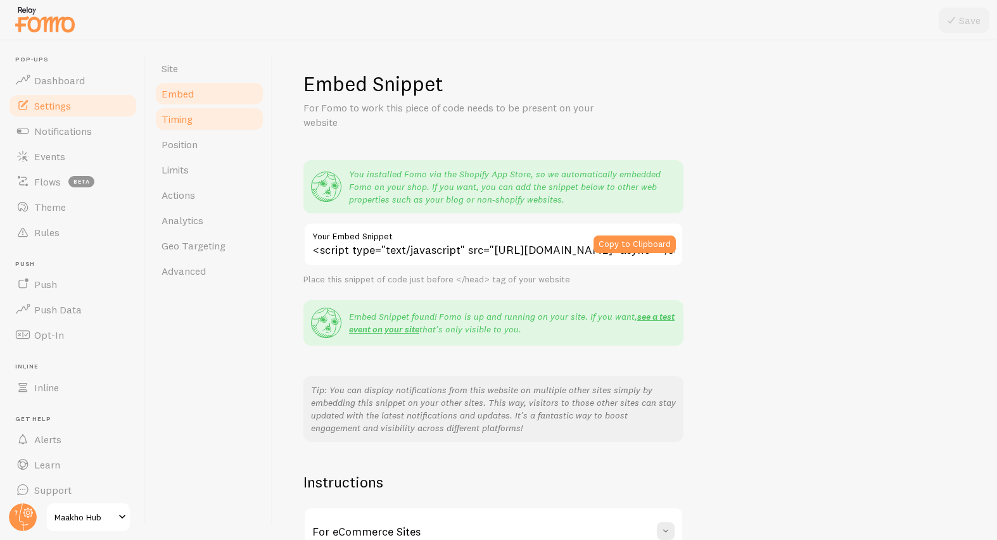
click at [185, 114] on span "Timing" at bounding box center [177, 119] width 31 height 13
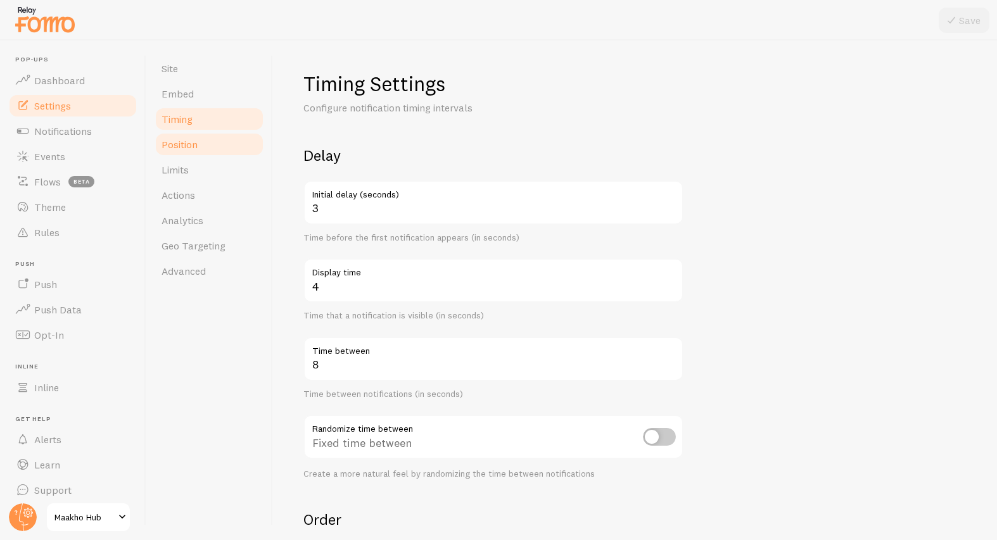
click at [186, 134] on link "Position" at bounding box center [209, 144] width 111 height 25
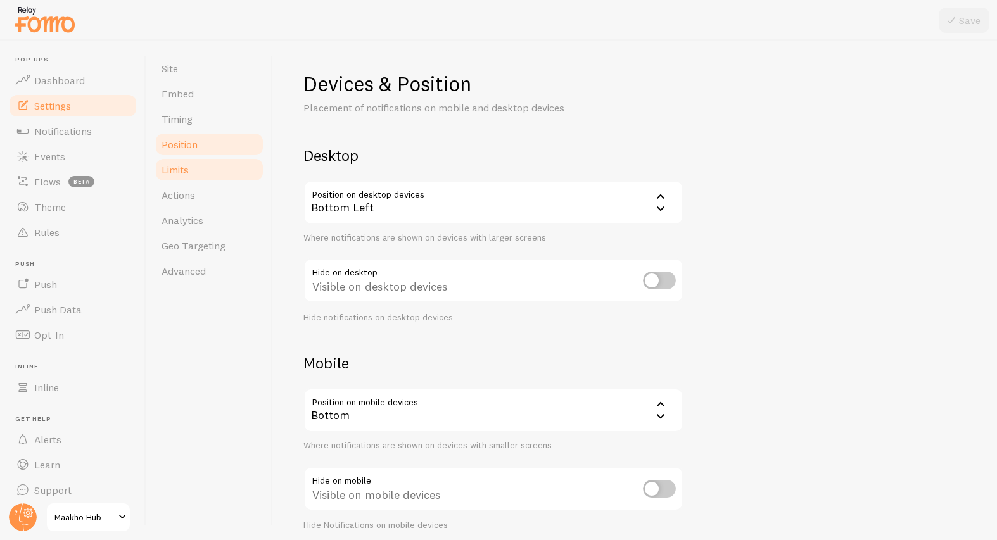
click at [187, 165] on span "Limits" at bounding box center [175, 169] width 27 height 13
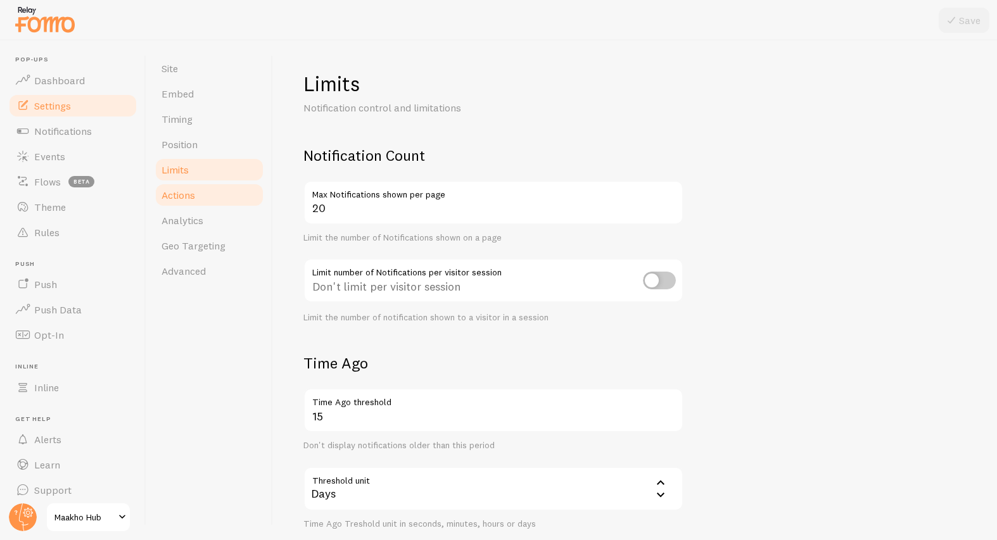
click at [192, 188] on link "Actions" at bounding box center [209, 194] width 111 height 25
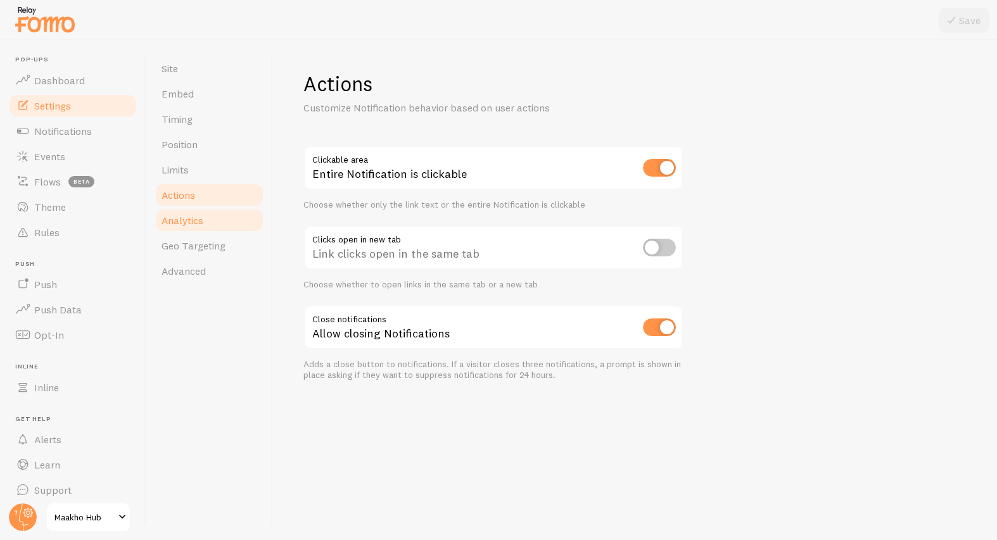
click at [200, 212] on link "Analytics" at bounding box center [209, 220] width 111 height 25
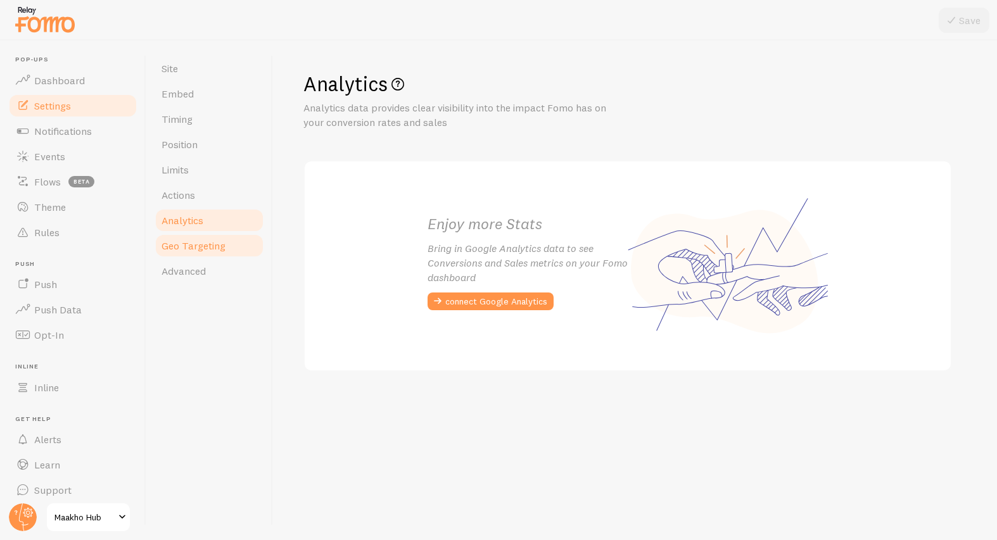
click at [203, 252] on span "Geo Targeting" at bounding box center [194, 245] width 64 height 13
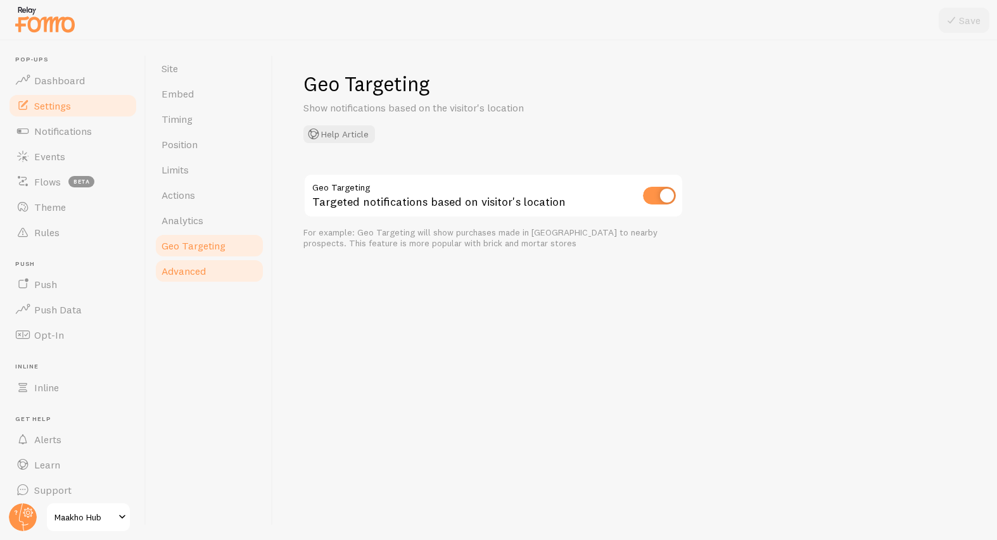
click at [205, 272] on span "Advanced" at bounding box center [184, 271] width 44 height 13
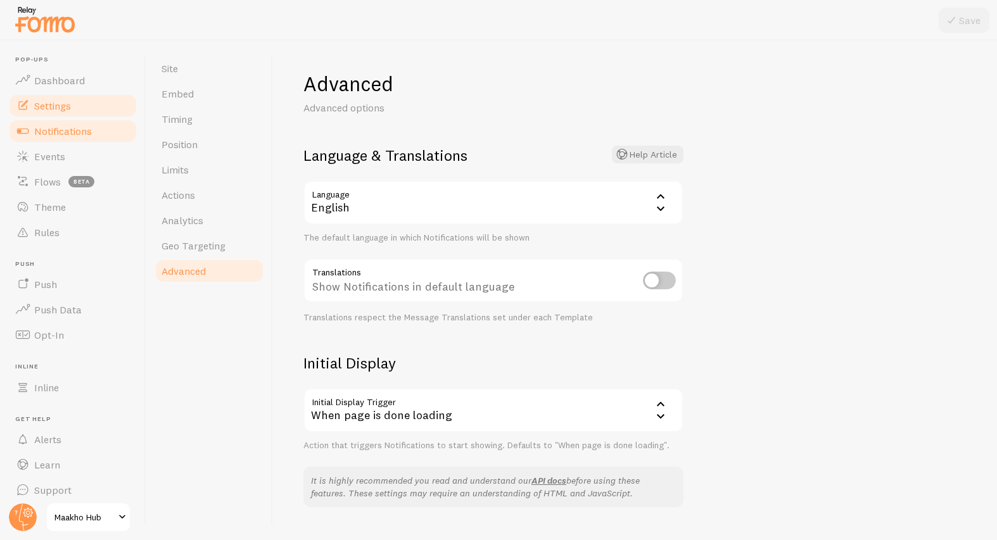
click at [43, 128] on span "Notifications" at bounding box center [63, 131] width 58 height 13
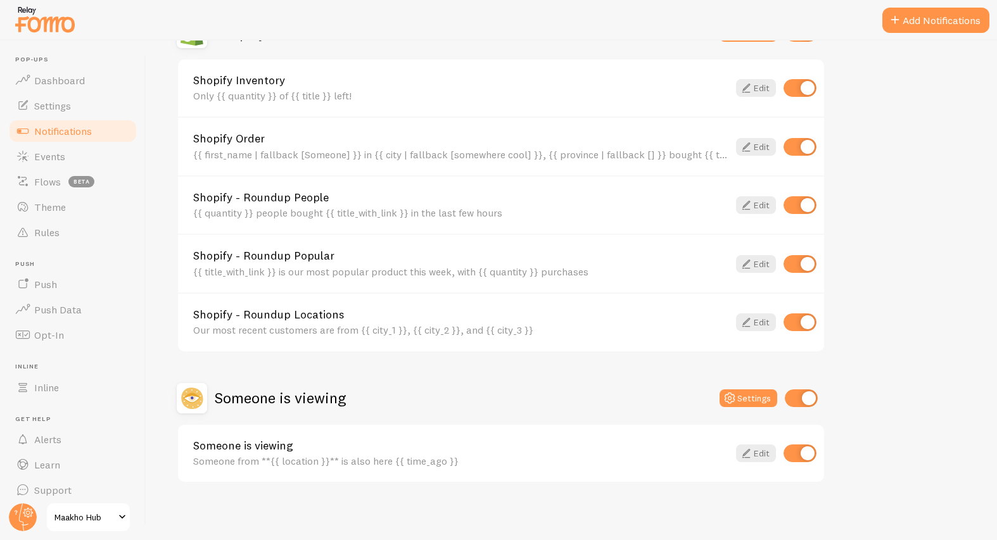
scroll to position [476, 0]
click at [758, 322] on link "Edit" at bounding box center [756, 323] width 40 height 18
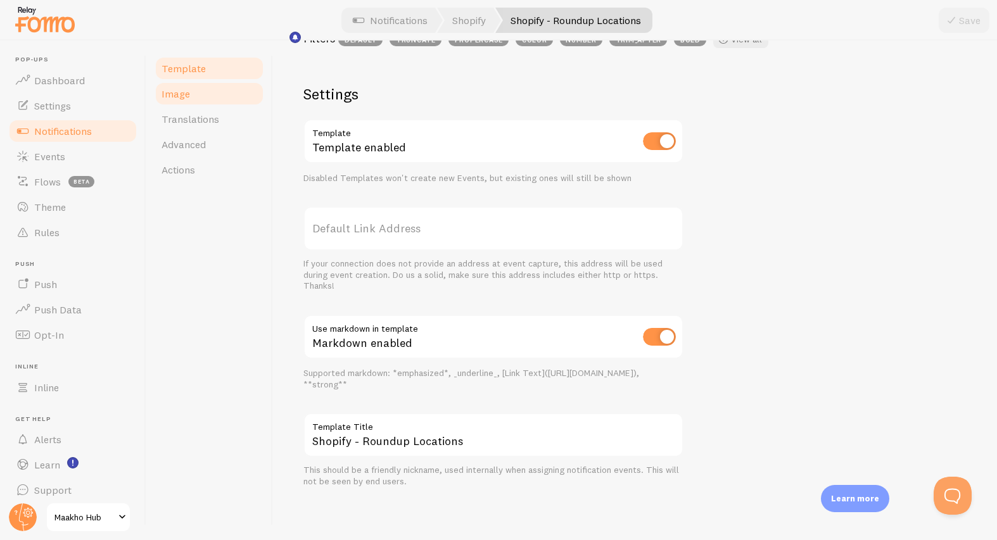
click at [213, 92] on link "Image" at bounding box center [209, 93] width 111 height 25
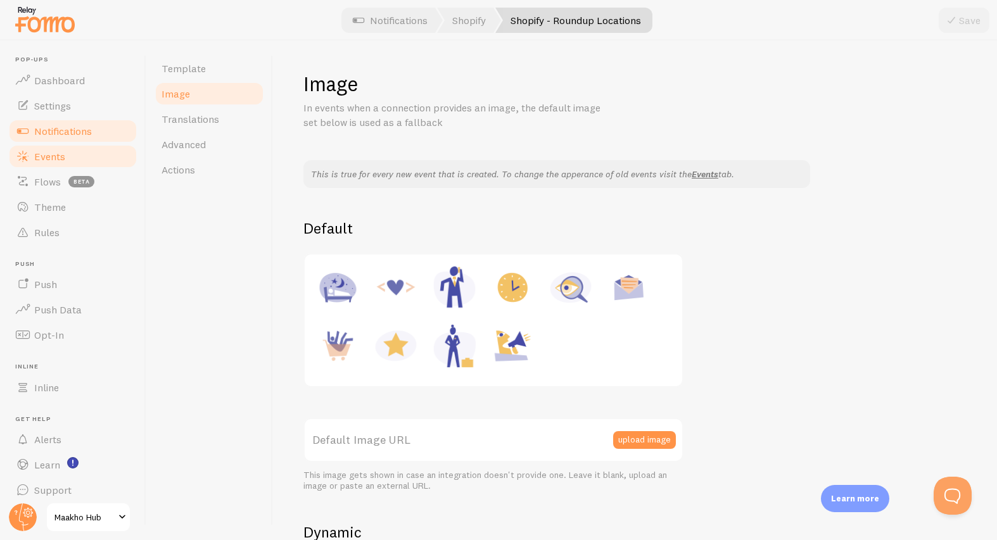
click at [73, 165] on link "Events" at bounding box center [73, 156] width 131 height 25
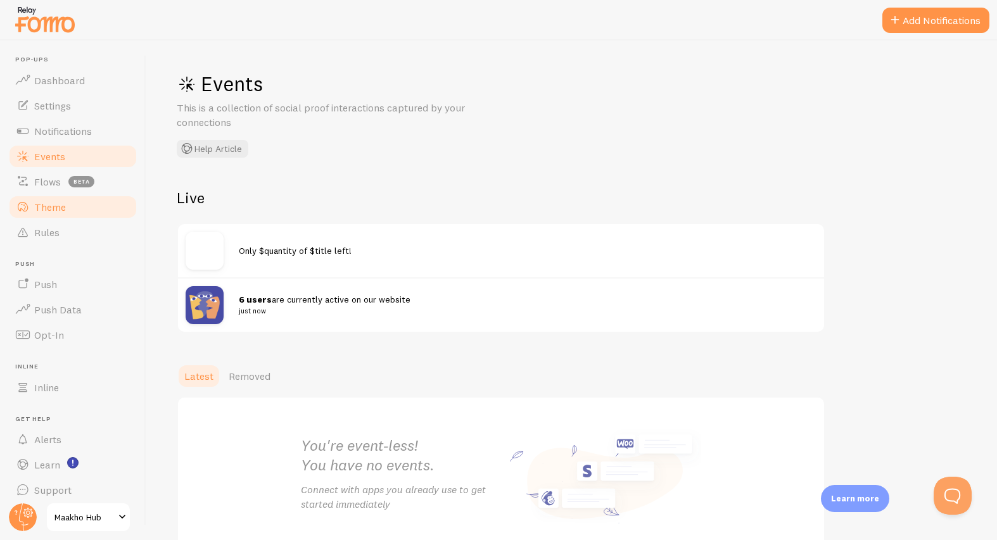
click at [47, 203] on span "Theme" at bounding box center [50, 207] width 32 height 13
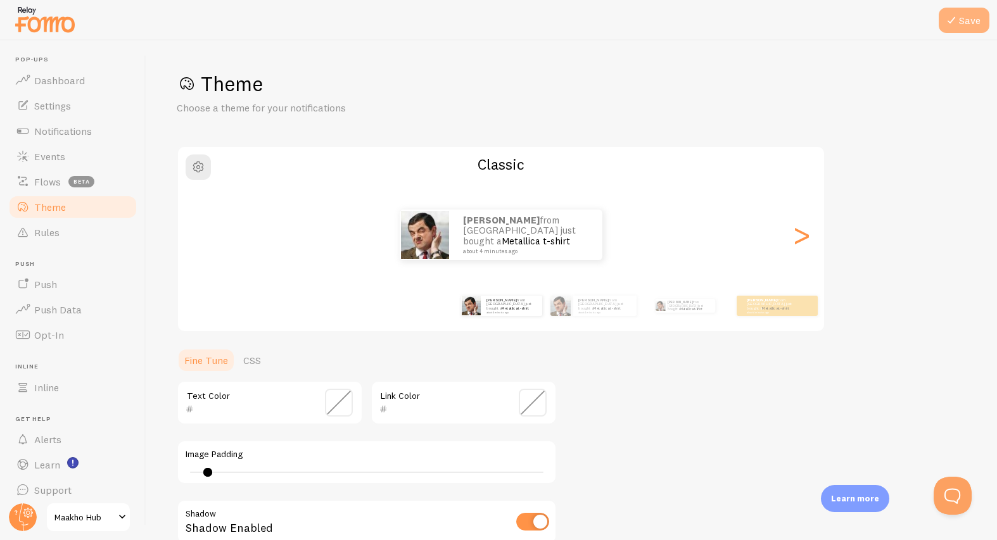
click at [984, 23] on button "Save" at bounding box center [964, 20] width 51 height 25
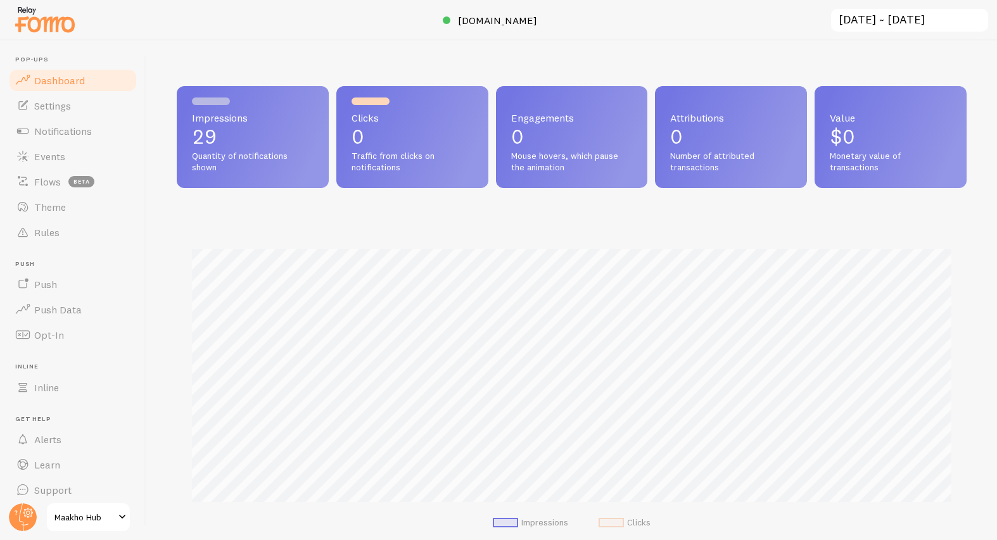
scroll to position [333, 790]
click at [58, 389] on span "Inline" at bounding box center [46, 387] width 25 height 13
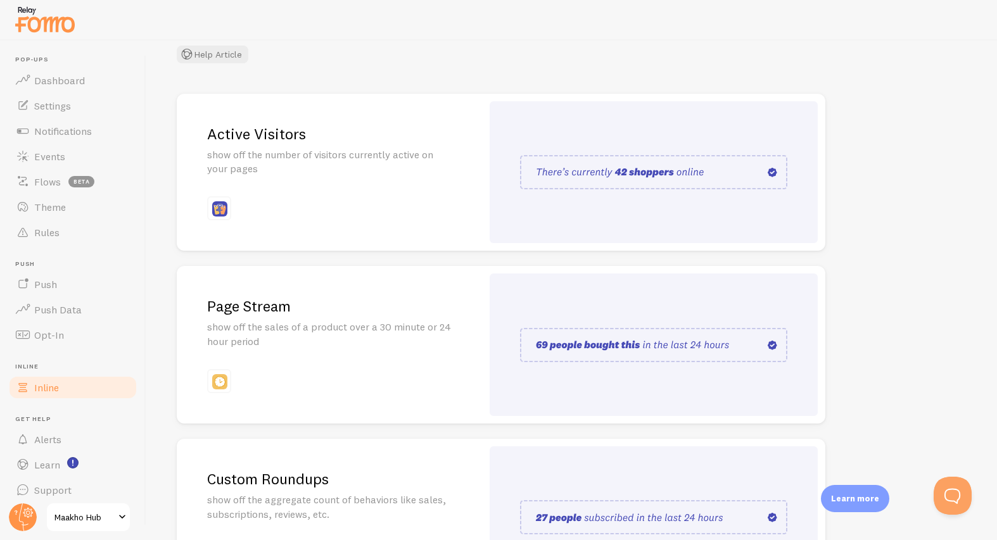
scroll to position [121, 0]
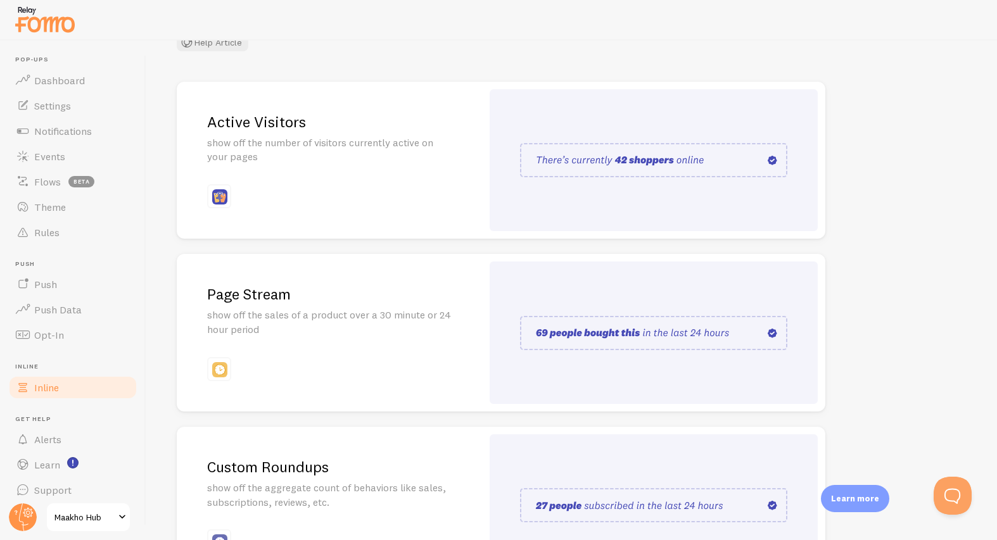
click at [220, 364] on img at bounding box center [219, 369] width 15 height 15
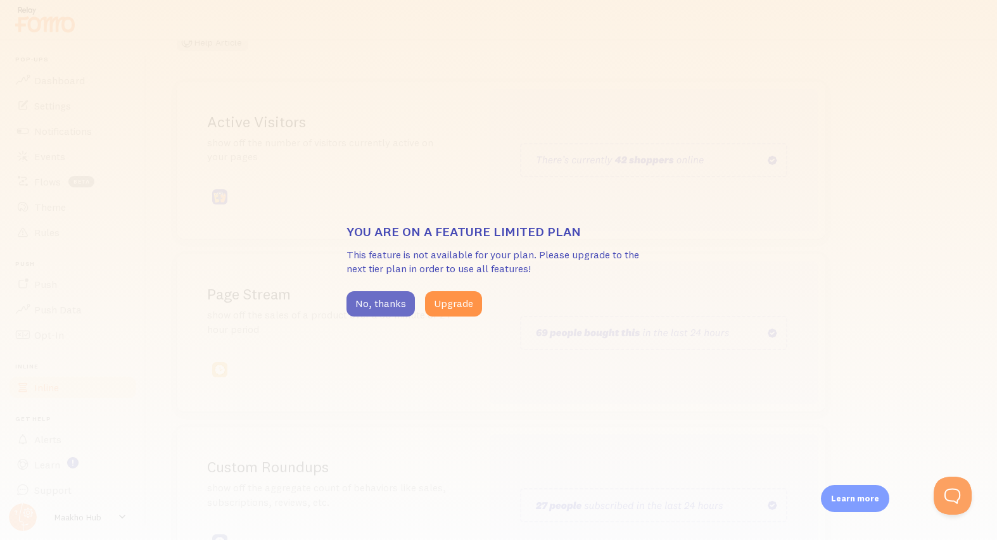
click at [354, 302] on button "No, thanks" at bounding box center [381, 303] width 68 height 25
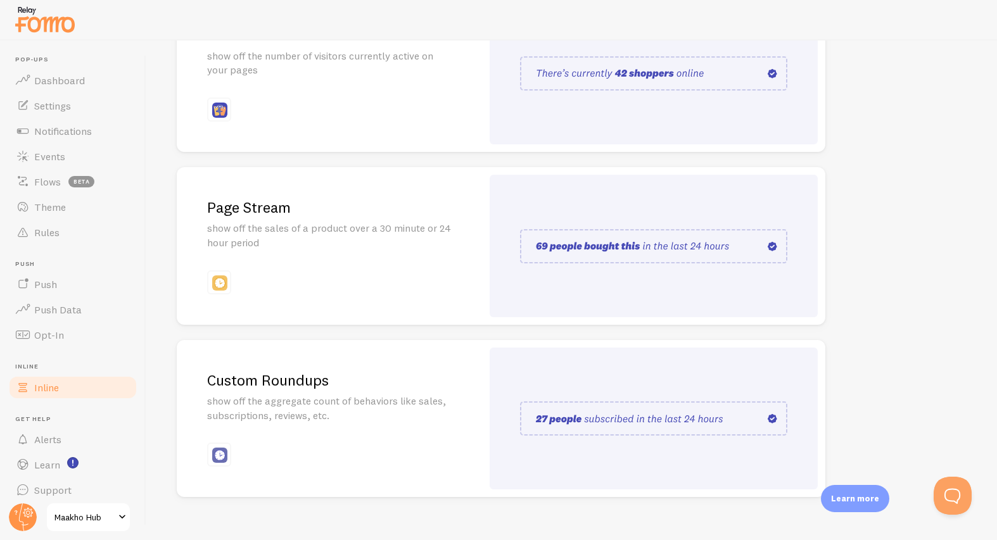
scroll to position [8, 0]
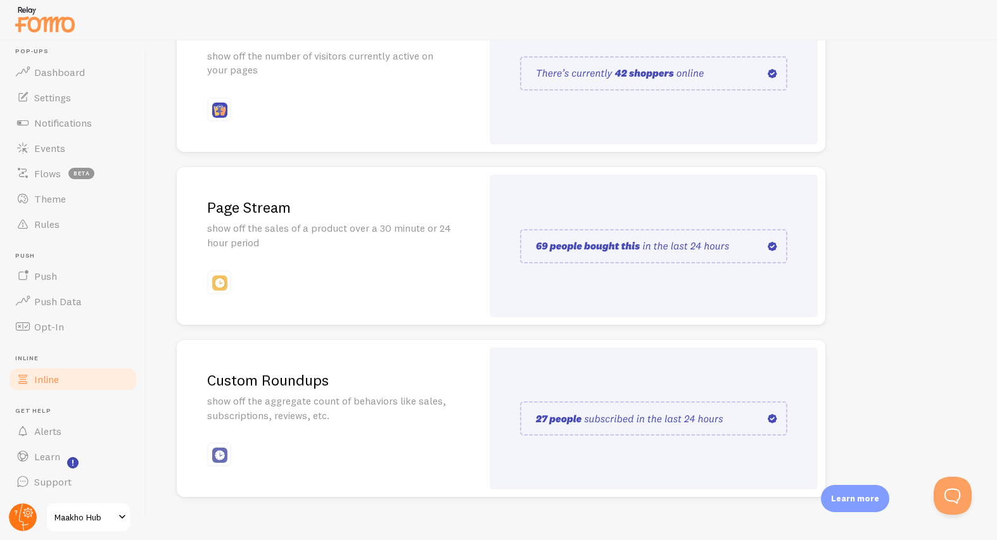
click at [29, 514] on icon at bounding box center [28, 513] width 4 height 4
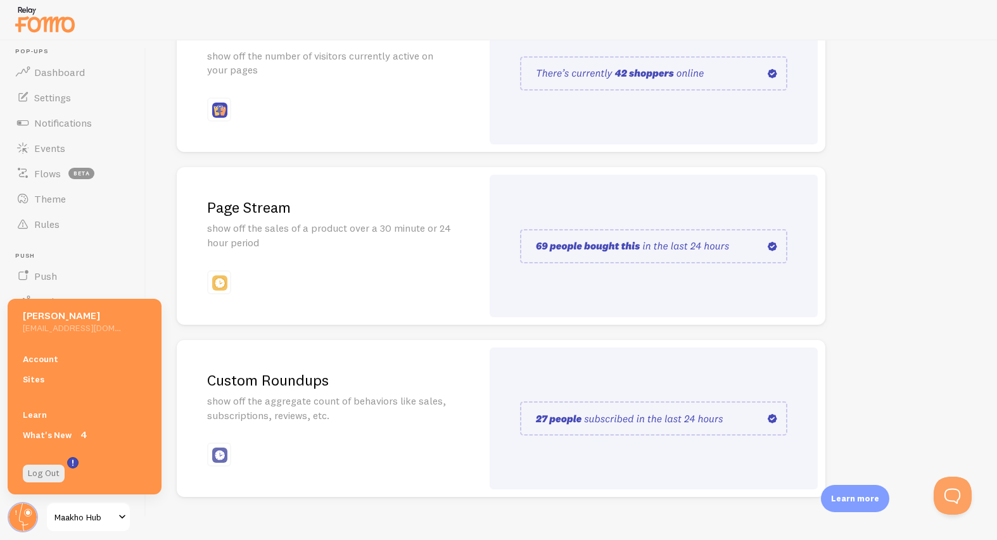
click at [148, 267] on div "Inline Enhance the credibility of your website with strategically placed social…" at bounding box center [571, 291] width 851 height 500
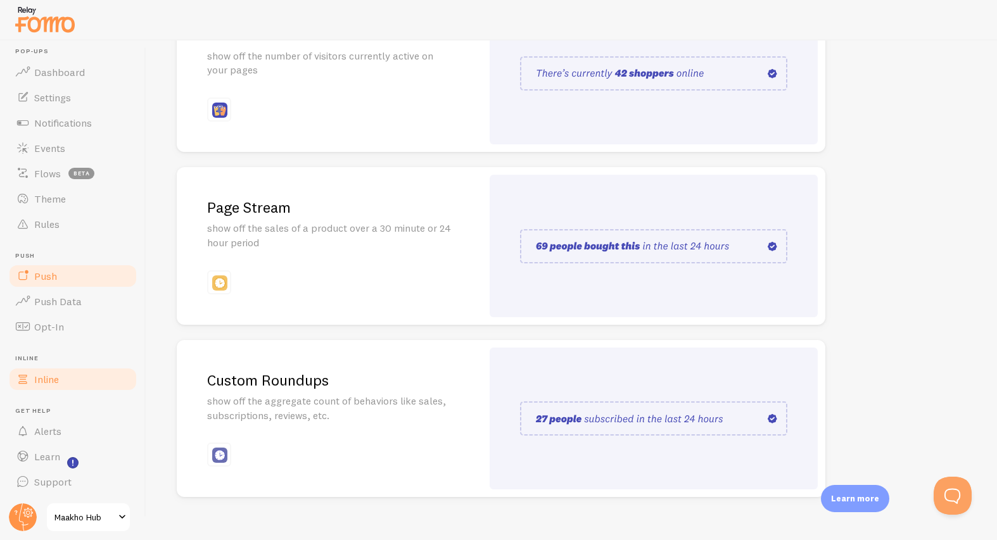
click at [56, 279] on span "Push" at bounding box center [45, 276] width 23 height 13
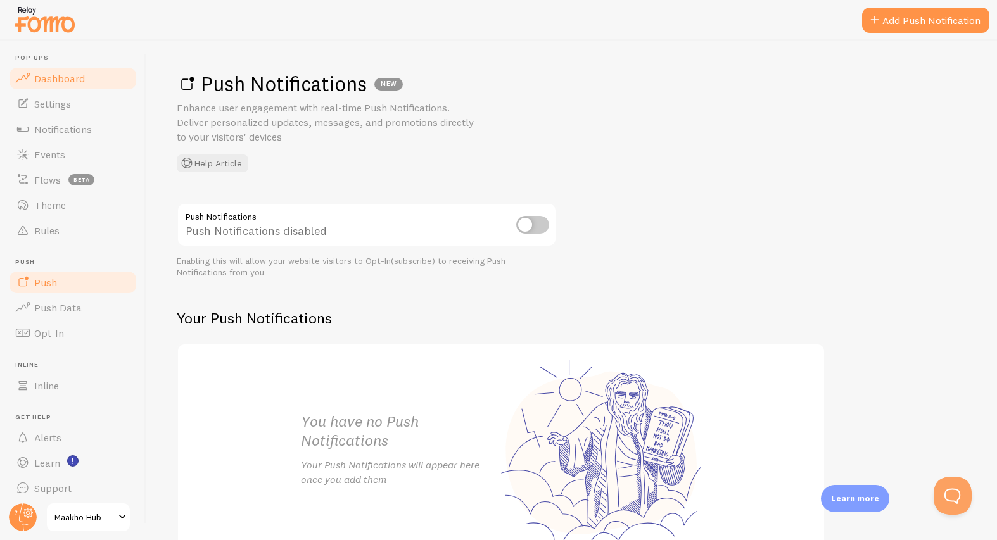
click at [72, 71] on link "Dashboard" at bounding box center [73, 78] width 131 height 25
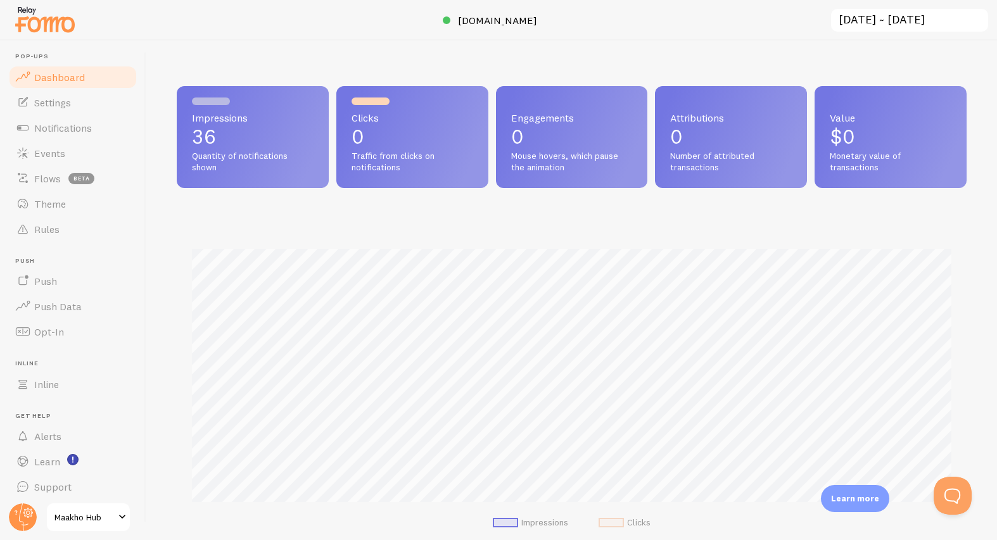
scroll to position [333, 790]
click at [75, 461] on rect "<p>Watch New Feature Tutorials!</p>" at bounding box center [73, 460] width 11 height 11
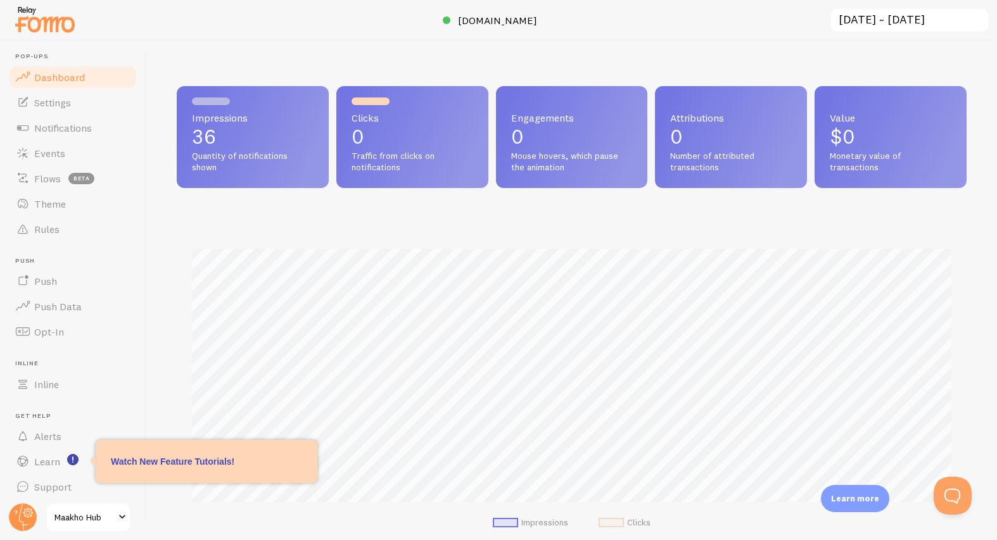
click at [144, 355] on header "Pop-ups Dashboard Settings Notifications Events Flows beta Theme Rules Push Pus…" at bounding box center [73, 291] width 146 height 500
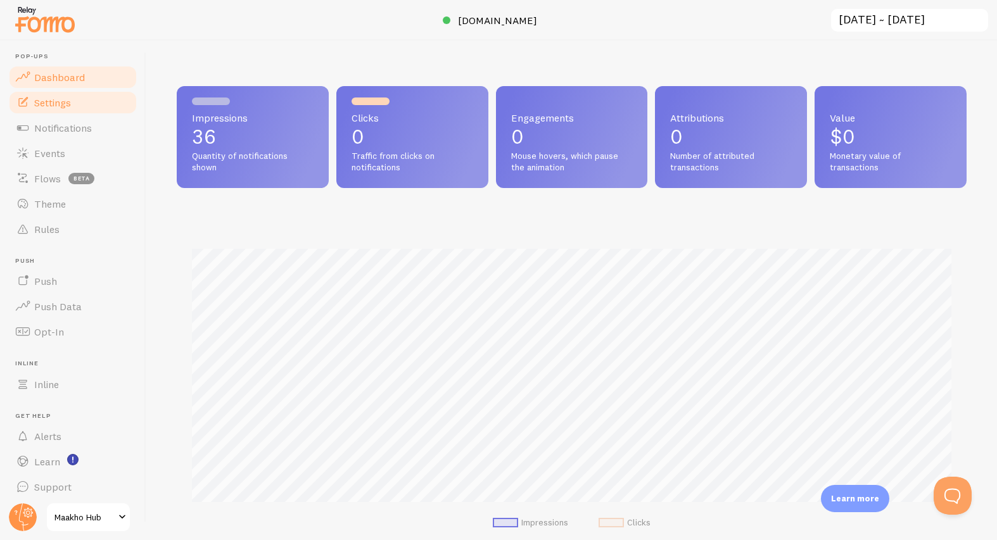
click at [51, 96] on span "Settings" at bounding box center [52, 102] width 37 height 13
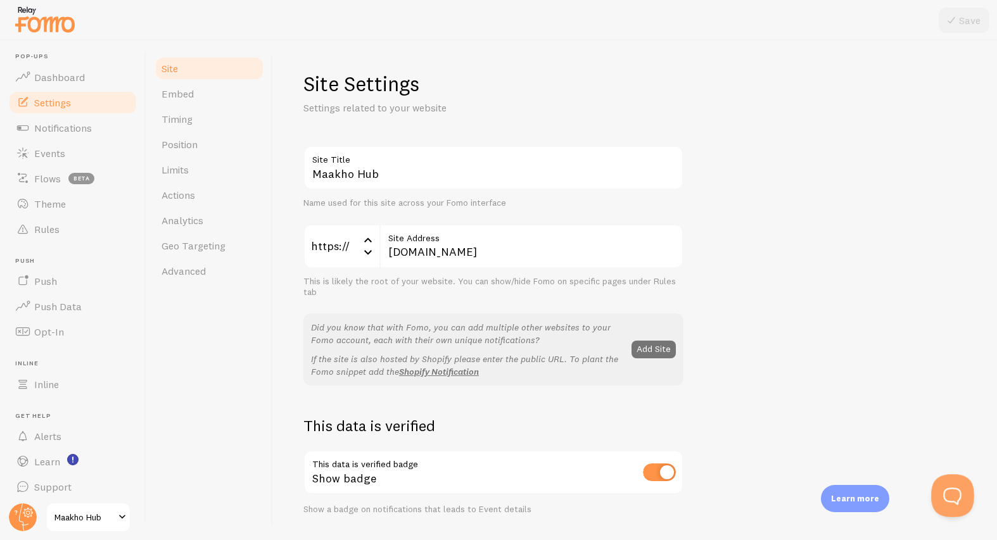
click at [964, 507] on div at bounding box center [950, 494] width 38 height 38
click at [947, 490] on button "Open Beacon popover" at bounding box center [950, 494] width 38 height 38
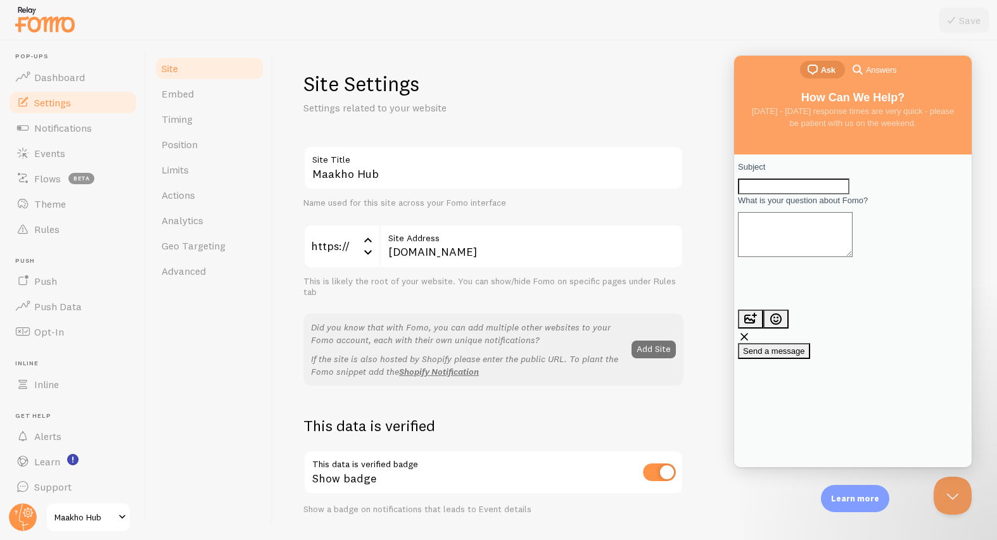
click at [813, 195] on input "Subject" at bounding box center [793, 187] width 111 height 16
type input "Not working"
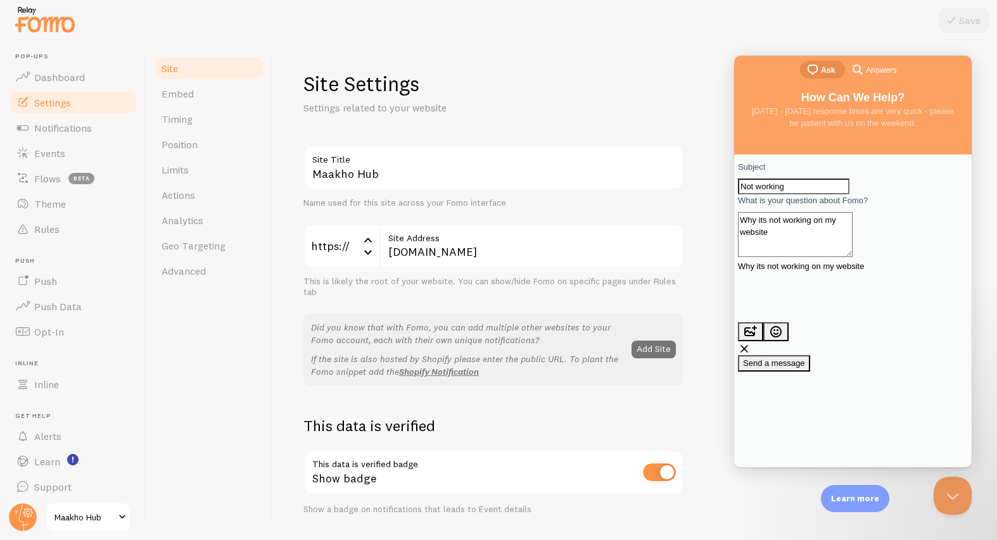
type textarea "Why its not working on my website"
click at [805, 359] on span "Send a message" at bounding box center [774, 364] width 62 height 10
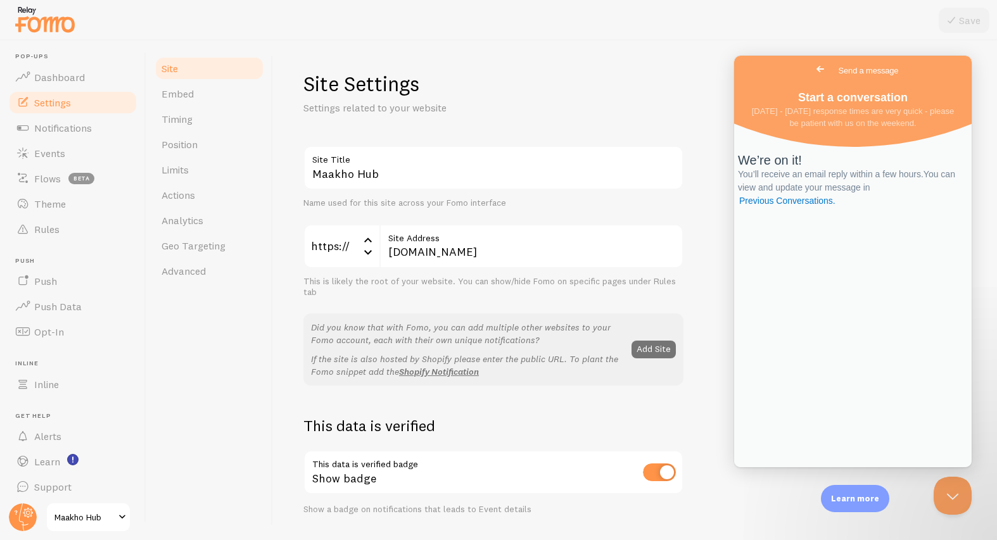
click at [813, 68] on span "Go back" at bounding box center [820, 68] width 15 height 15
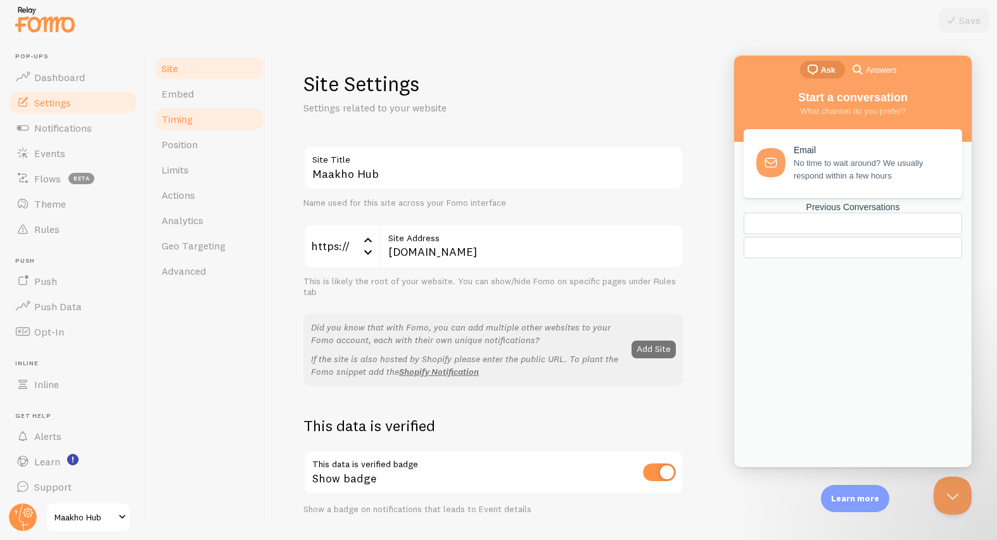
click at [175, 127] on link "Timing" at bounding box center [209, 118] width 111 height 25
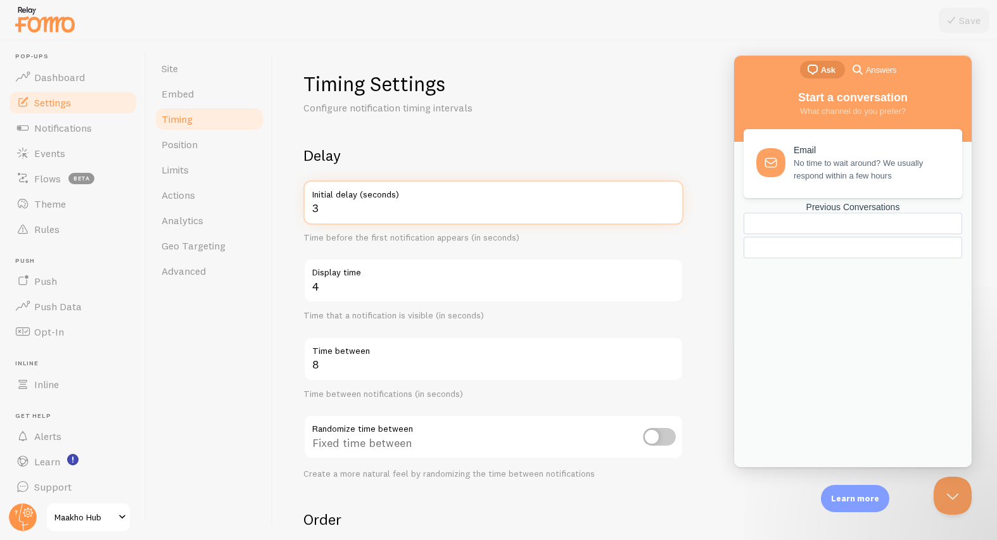
click at [345, 210] on input "3" at bounding box center [493, 203] width 380 height 44
type input "1"
type input "3"
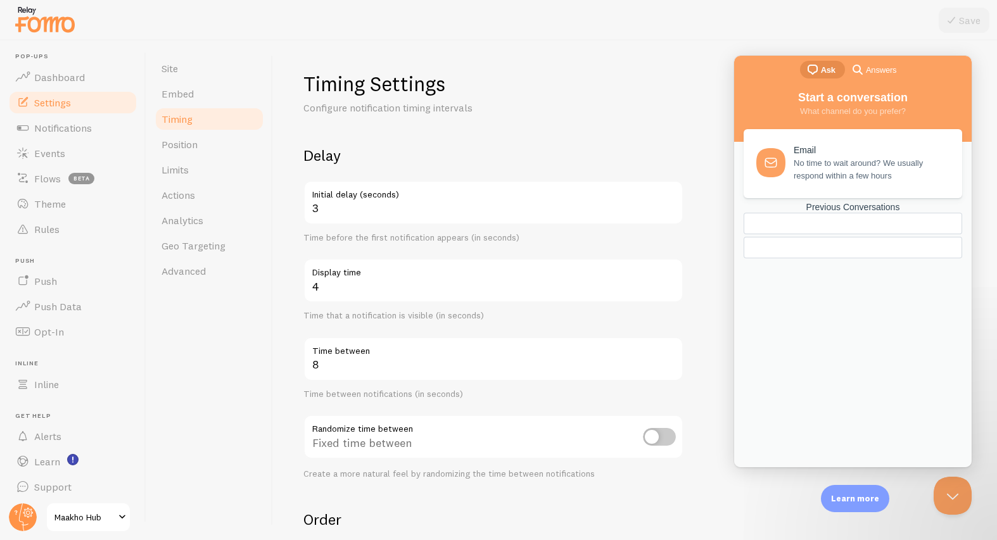
click at [720, 257] on form "Delay 3 Initial delay (seconds) Time before the first notification appears (in …" at bounding box center [634, 418] width 663 height 544
click at [952, 490] on button "Close Beacon popover" at bounding box center [950, 494] width 38 height 38
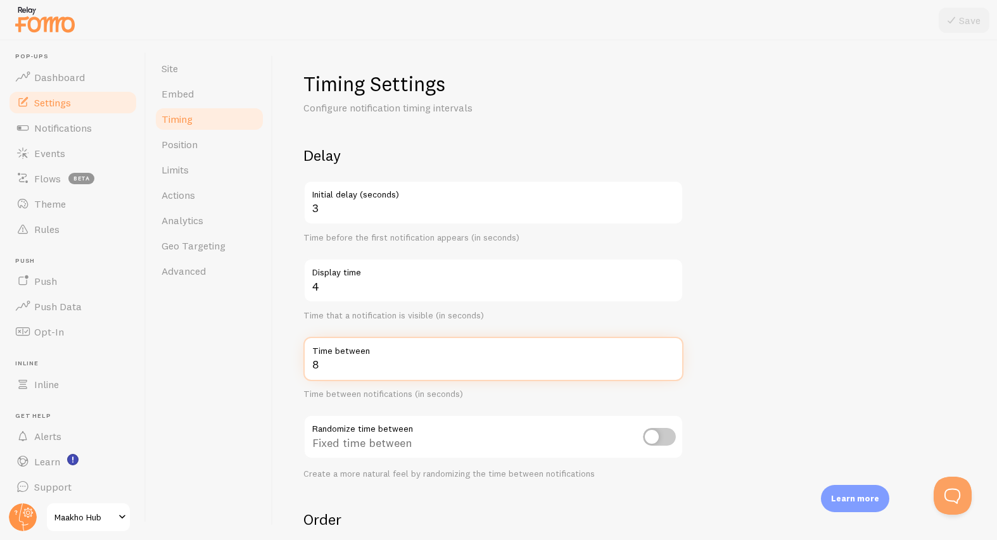
drag, startPoint x: 355, startPoint y: 362, endPoint x: 252, endPoint y: 364, distance: 103.3
click at [252, 364] on div "Site Embed Timing Position Limits Actions Analytics Geo Targeting Advanced Timi…" at bounding box center [571, 291] width 851 height 500
type input "4"
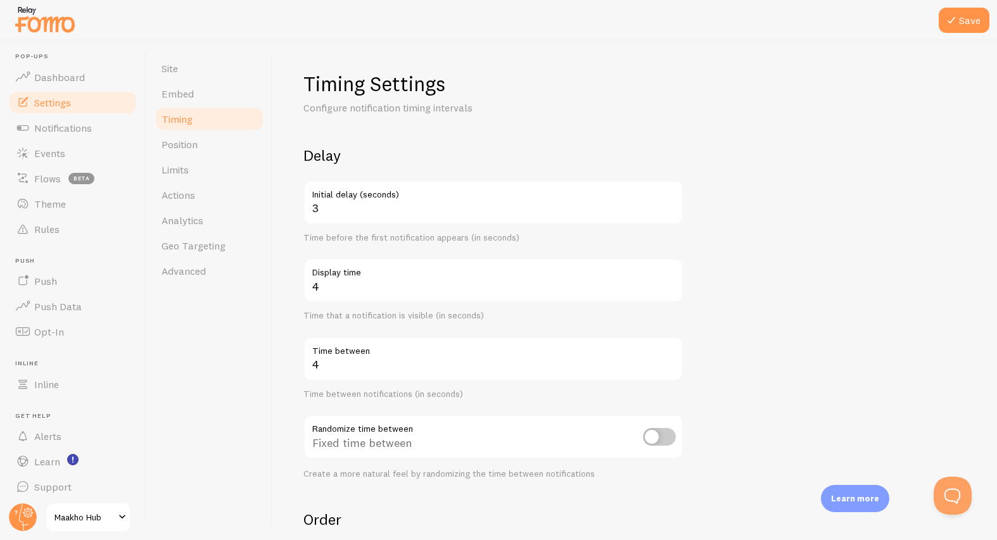
click at [776, 290] on form "Delay 3 Initial delay (seconds) Time before the first notification appears (in …" at bounding box center [634, 418] width 663 height 544
click at [658, 438] on input "checkbox" at bounding box center [659, 437] width 33 height 18
checkbox input "true"
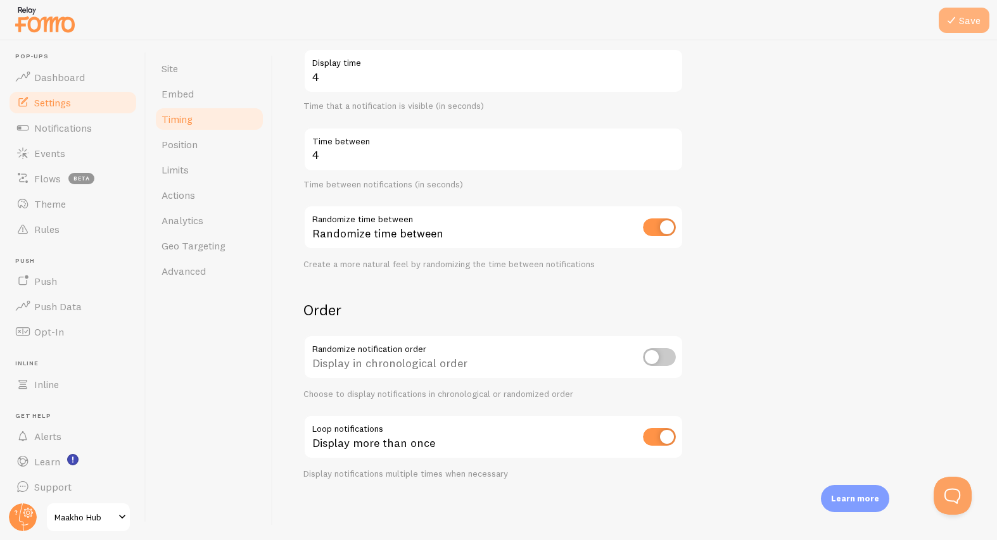
click at [972, 15] on button "Save" at bounding box center [964, 20] width 51 height 25
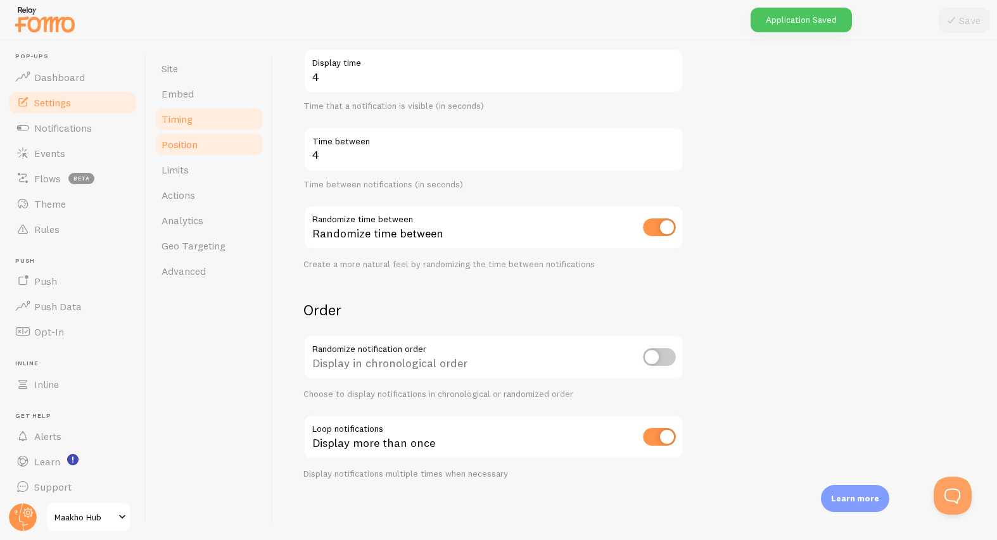
click at [215, 145] on link "Position" at bounding box center [209, 144] width 111 height 25
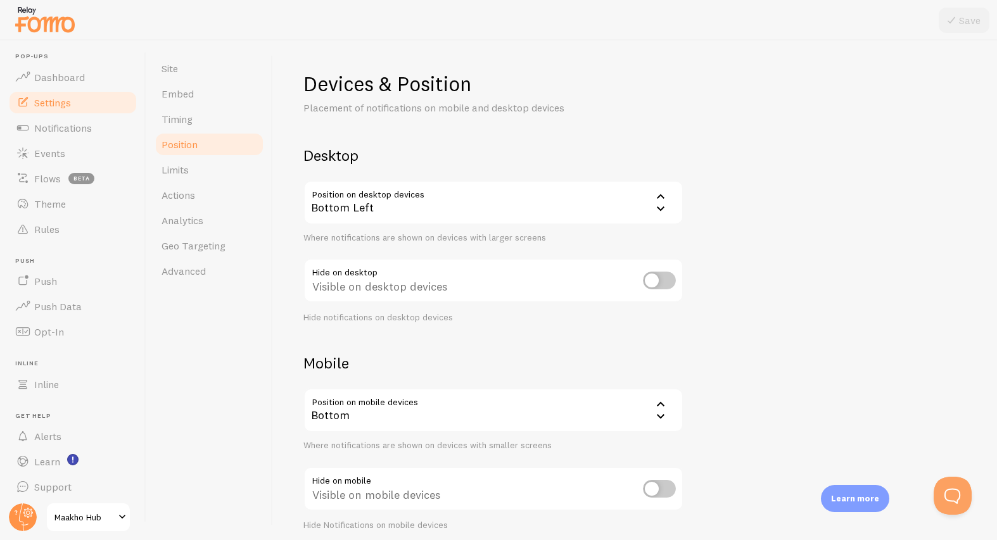
click at [492, 210] on div "Bottom Left" at bounding box center [493, 203] width 380 height 44
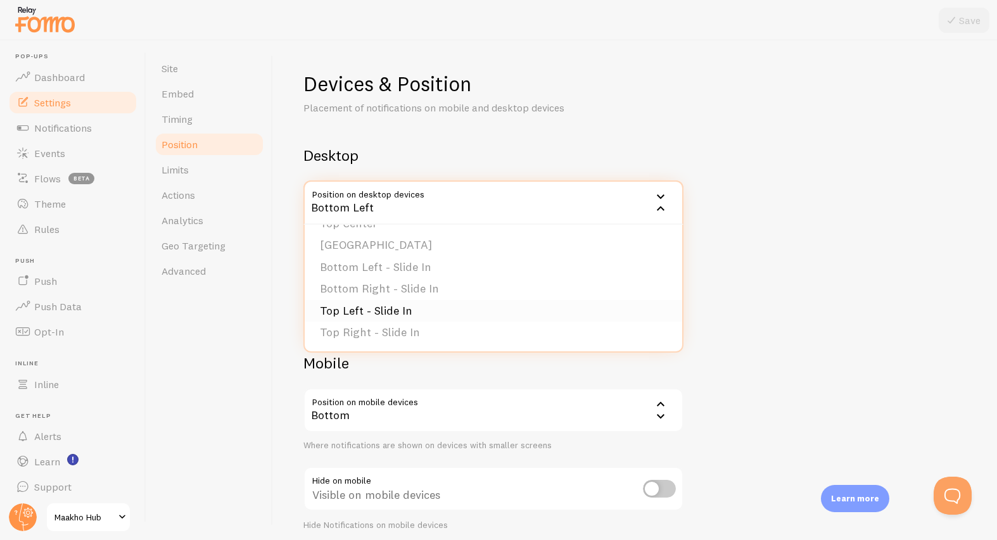
scroll to position [106, 0]
click at [371, 315] on li "Top Left - Slide In" at bounding box center [494, 312] width 378 height 22
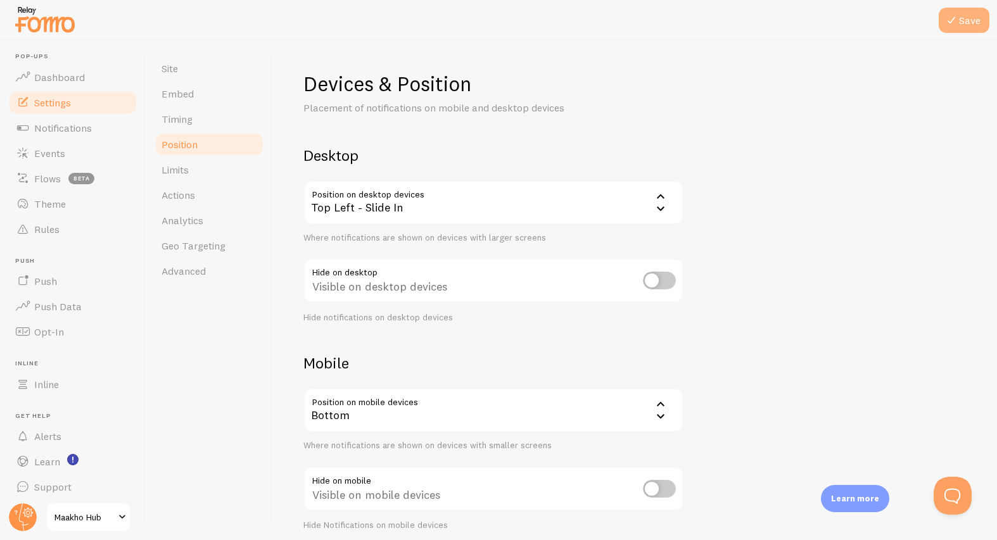
click at [948, 20] on icon at bounding box center [951, 20] width 15 height 15
